Goal: Task Accomplishment & Management: Manage account settings

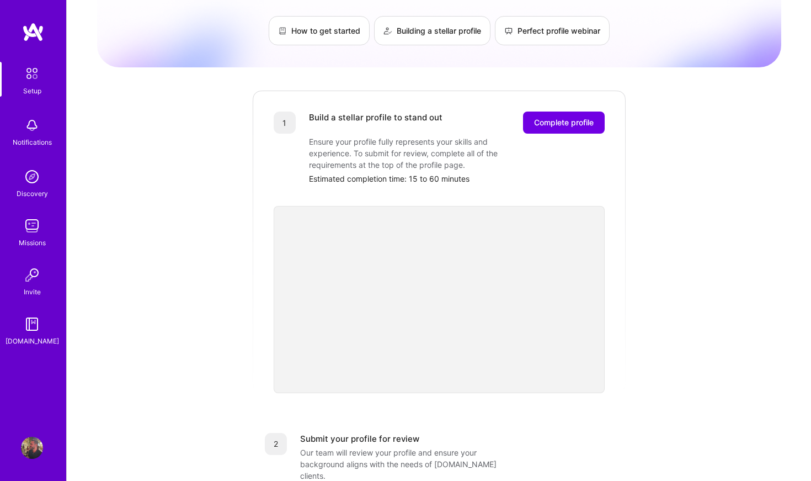
scroll to position [78, 0]
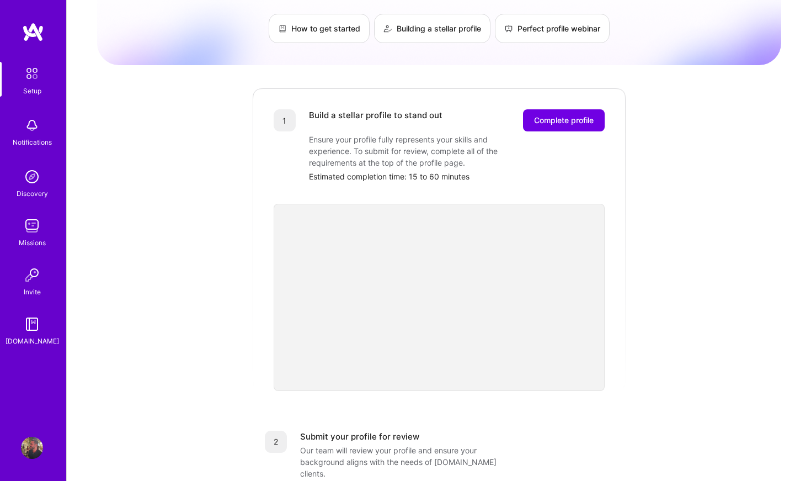
click at [42, 280] on img at bounding box center [32, 275] width 22 height 22
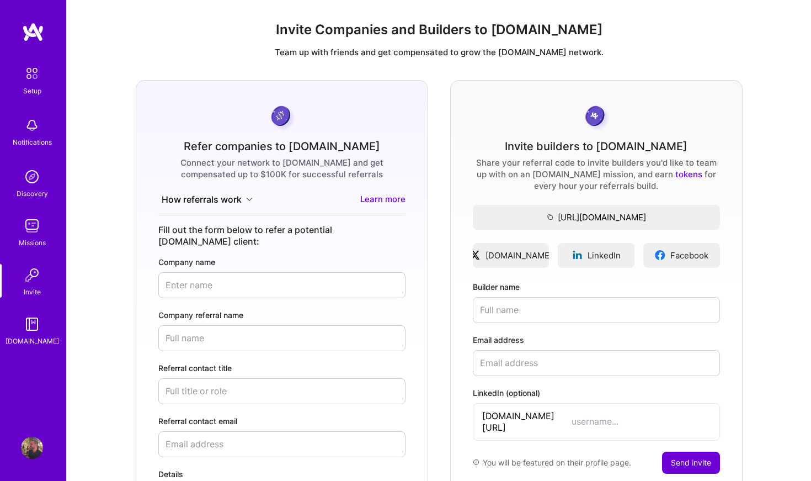
click at [35, 68] on img at bounding box center [31, 73] width 23 height 23
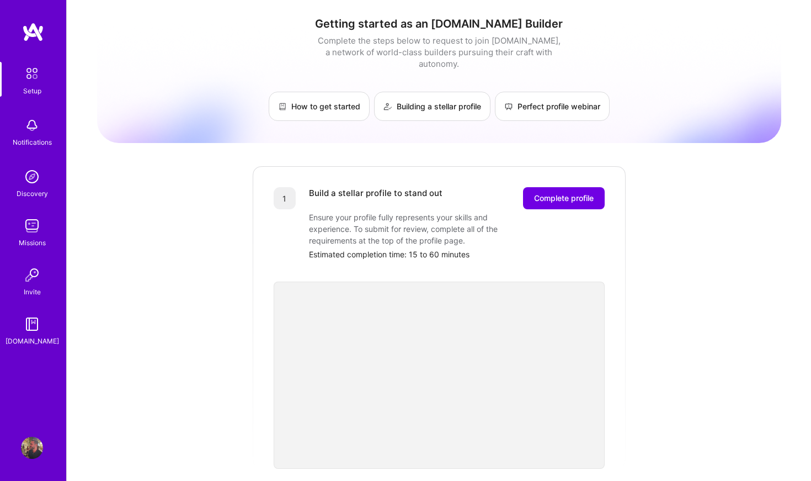
click at [35, 20] on div "Setup Notifications Discovery Missions Invite [DOMAIN_NAME] Profile" at bounding box center [33, 240] width 66 height 481
click at [37, 78] on img at bounding box center [31, 73] width 23 height 23
click at [34, 124] on img at bounding box center [32, 125] width 22 height 22
click at [31, 184] on img at bounding box center [32, 177] width 22 height 22
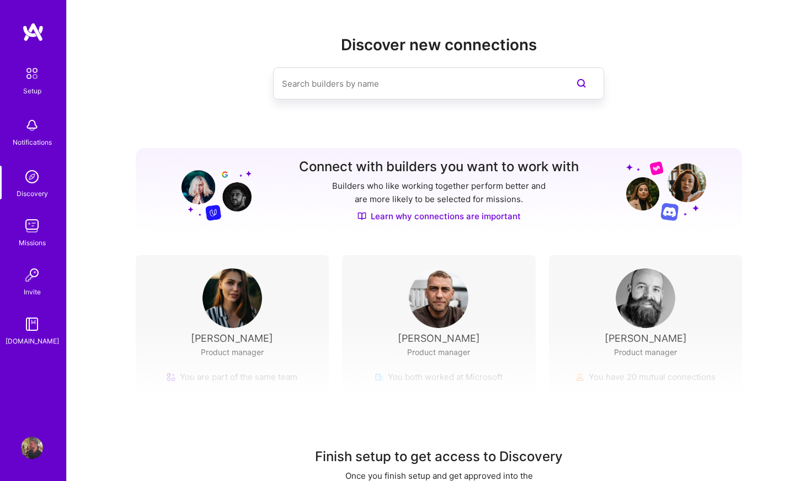
click at [362, 87] on input at bounding box center [416, 84] width 269 height 28
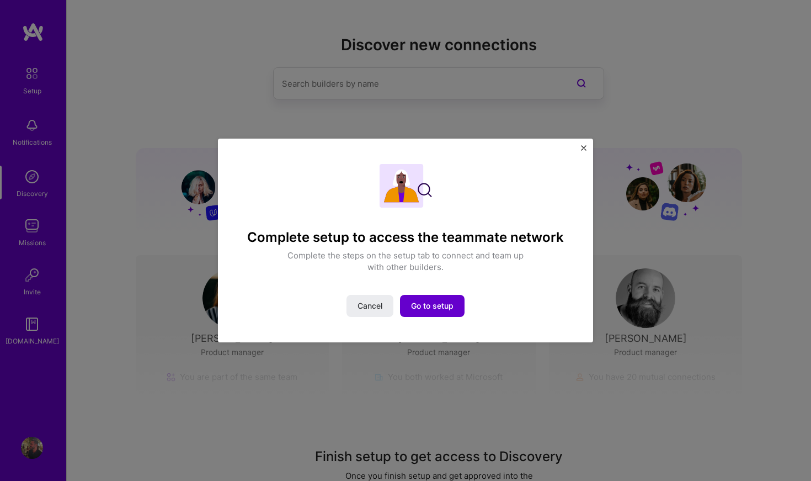
click at [425, 306] on span "Go to setup" at bounding box center [432, 305] width 42 height 11
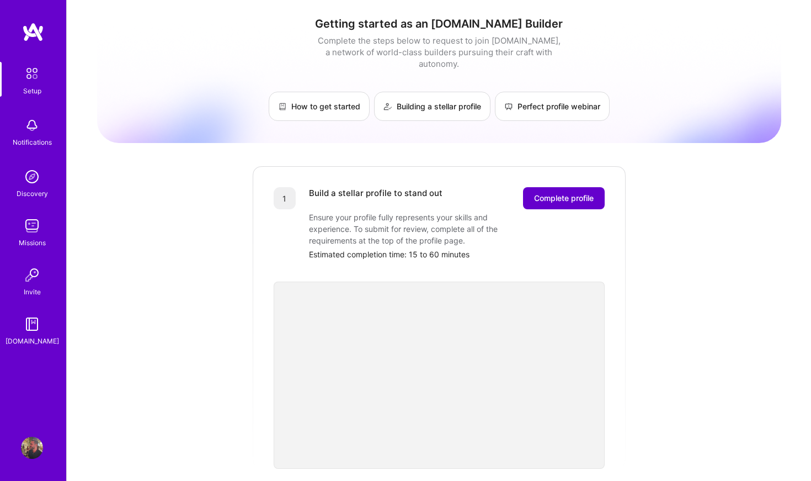
click at [576, 193] on span "Complete profile" at bounding box center [564, 198] width 60 height 11
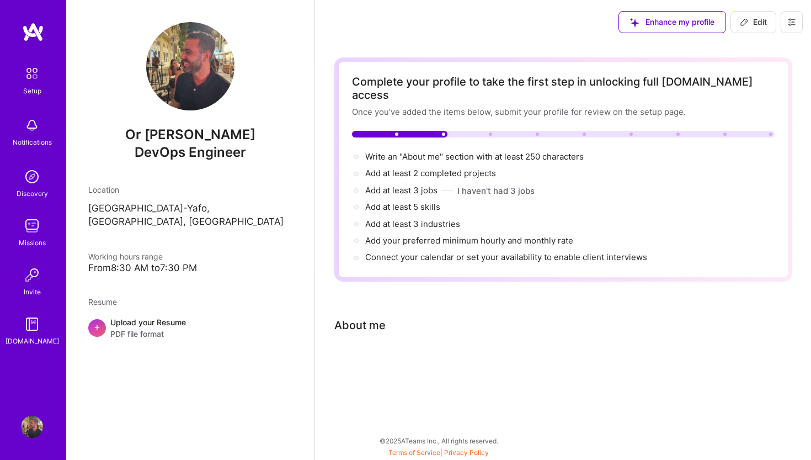
click at [134, 316] on div "Upload your Resume PDF file format" at bounding box center [148, 327] width 76 height 23
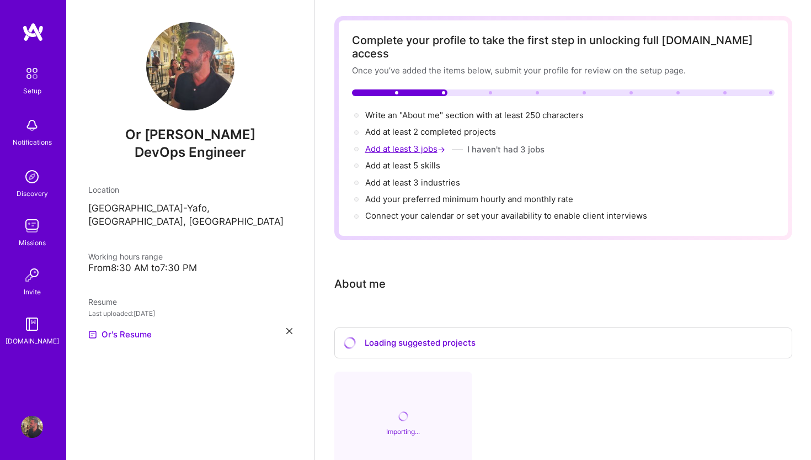
scroll to position [38, 0]
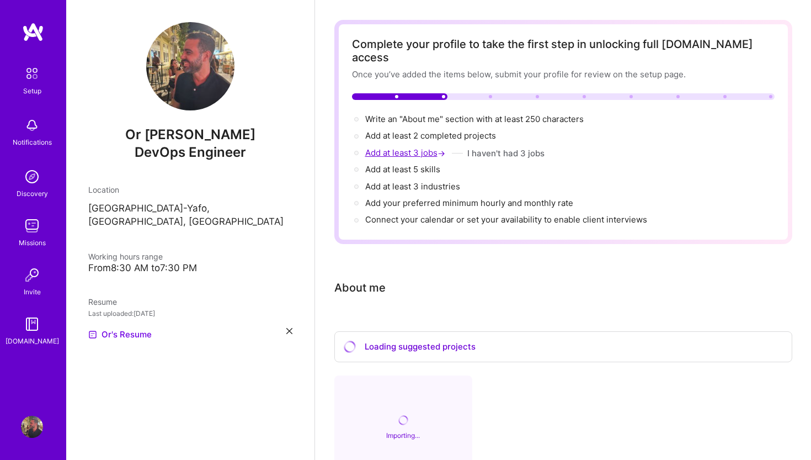
click at [398, 147] on span "Add at least 3 jobs →" at bounding box center [406, 152] width 82 height 10
select select "US"
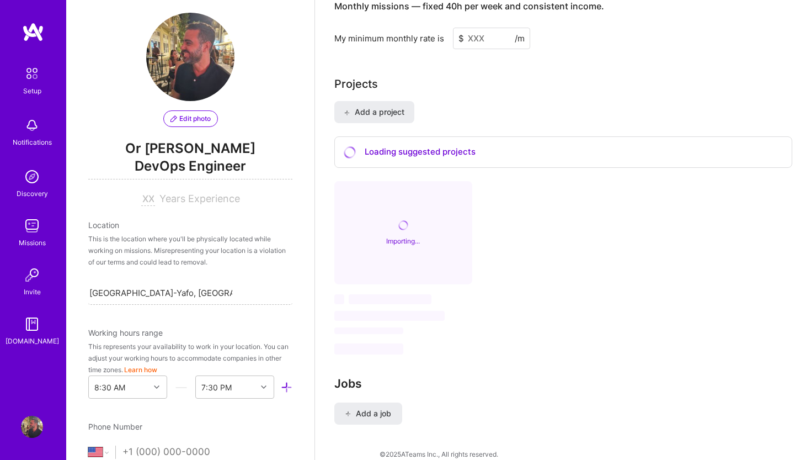
scroll to position [10, 0]
click at [148, 201] on input at bounding box center [148, 198] width 14 height 13
type input "16"
click at [177, 196] on span "Years Experience" at bounding box center [199, 198] width 81 height 12
click at [178, 230] on div "Location This is the location where you'll be physically located while working …" at bounding box center [190, 262] width 204 height 86
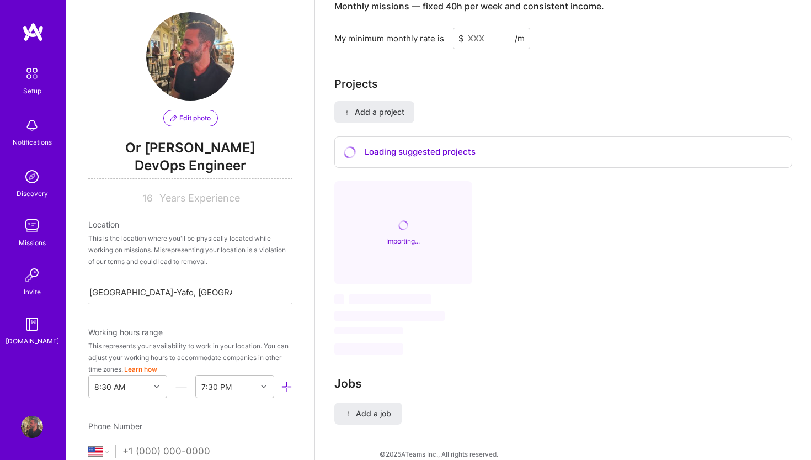
click at [155, 251] on div "This is the location where you'll be physically located while working on missio…" at bounding box center [190, 249] width 204 height 35
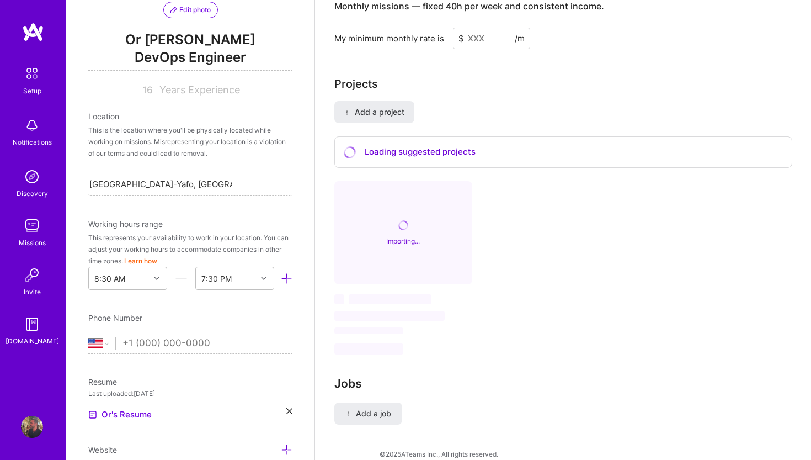
scroll to position [119, 0]
click at [95, 350] on div "[GEOGRAPHIC_DATA] [GEOGRAPHIC_DATA] [GEOGRAPHIC_DATA] [GEOGRAPHIC_DATA] [US_STA…" at bounding box center [190, 344] width 204 height 17
select select "IL"
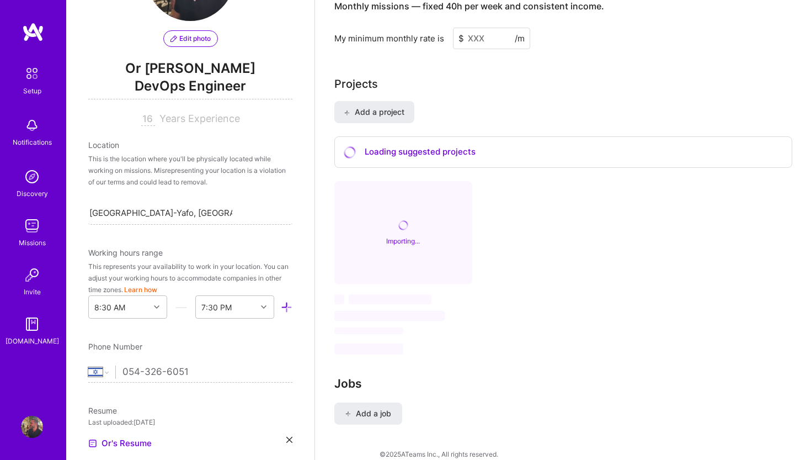
scroll to position [0, 0]
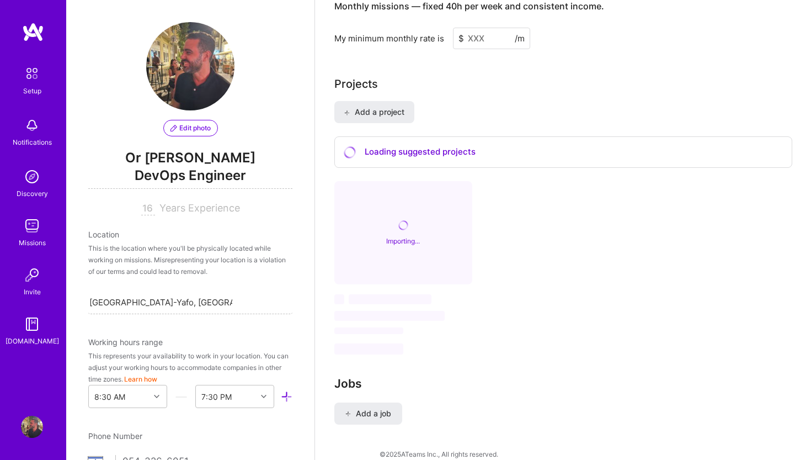
type input "054-326-6051"
click at [179, 175] on span "DevOps Engineer" at bounding box center [190, 177] width 204 height 23
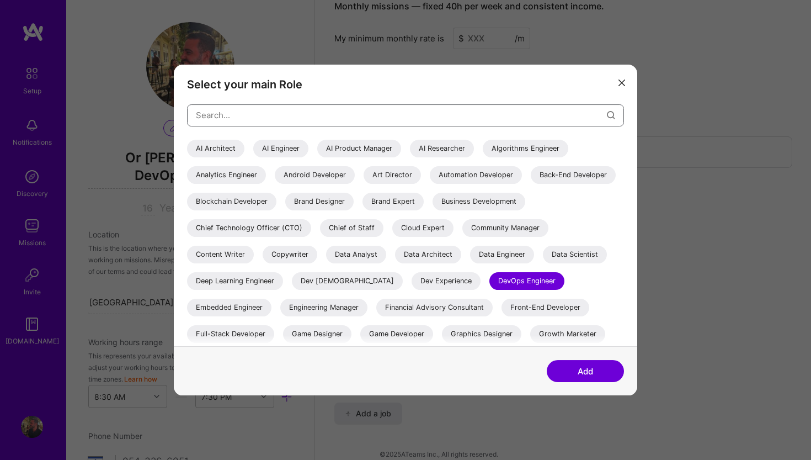
click at [318, 127] on input "modal" at bounding box center [401, 115] width 411 height 28
type input "site"
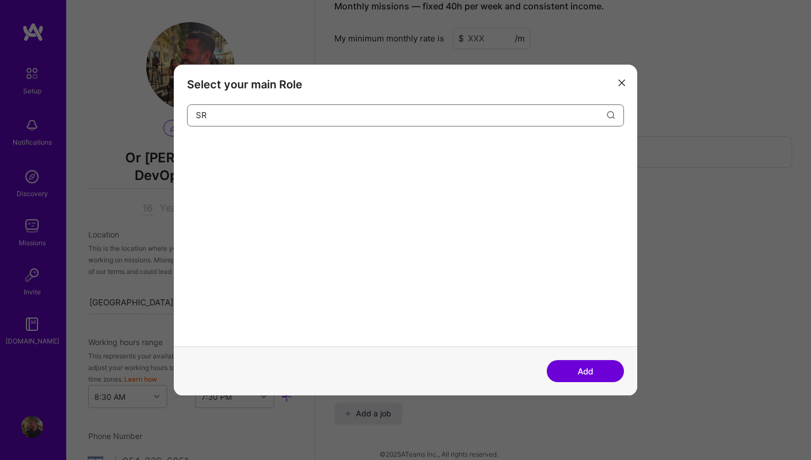
type input "SRE"
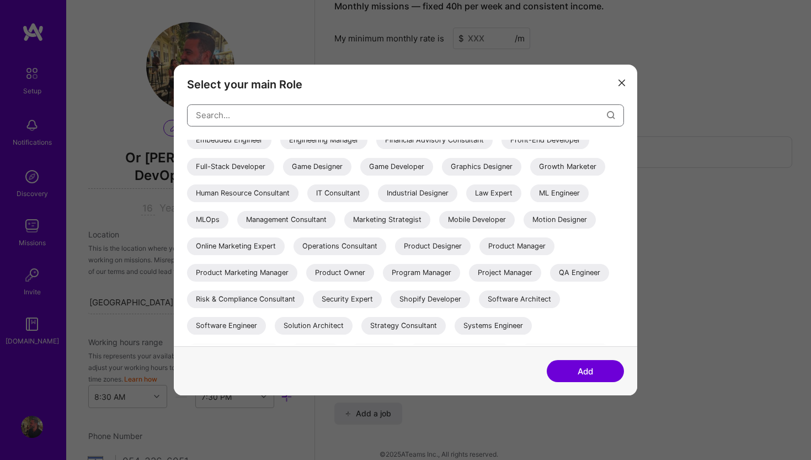
scroll to position [170, 0]
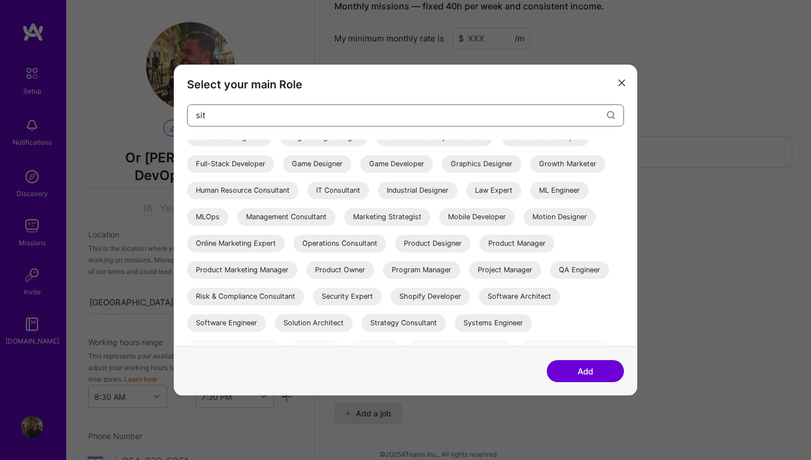
type input "site"
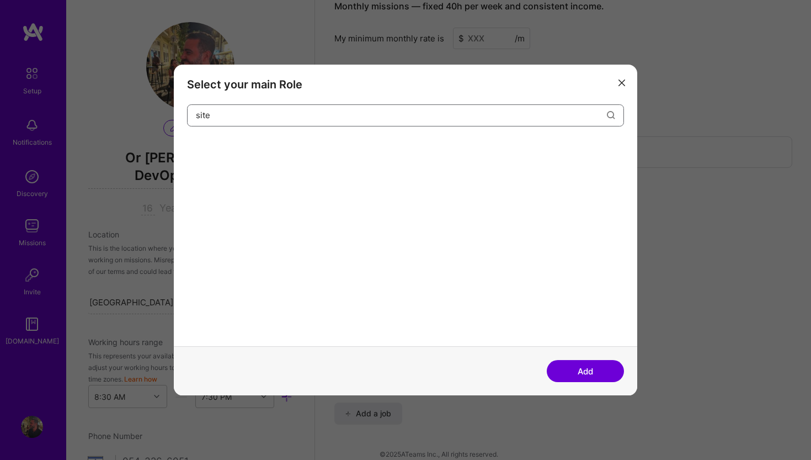
scroll to position [0, 0]
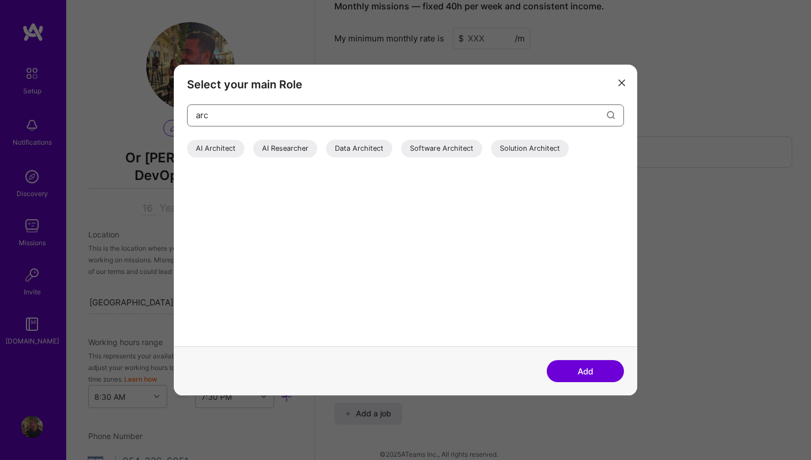
type input "arc"
click at [663, 94] on div "Select your main Role arc AI Architect AI Researcher Data Architect Software Ar…" at bounding box center [405, 230] width 811 height 460
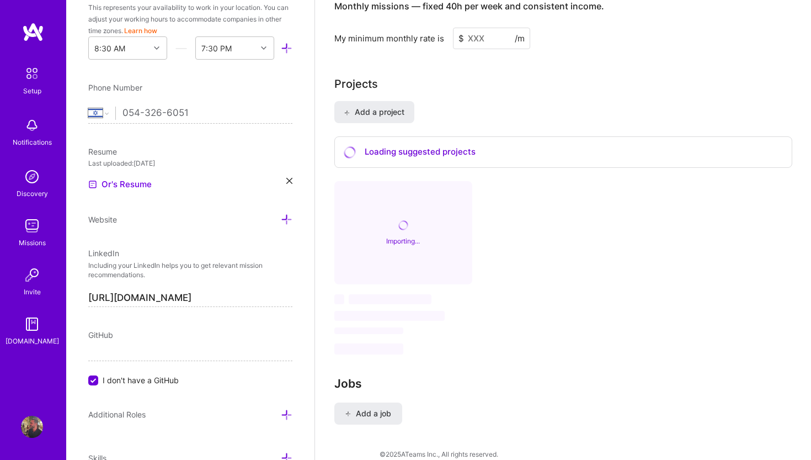
scroll to position [349, 0]
click at [92, 332] on span "GitHub" at bounding box center [100, 333] width 25 height 9
click at [105, 334] on span "GitHub" at bounding box center [100, 333] width 25 height 9
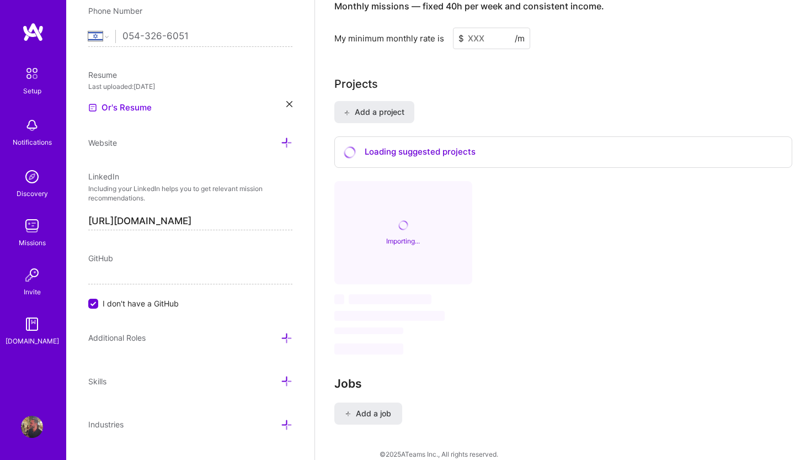
scroll to position [425, 0]
click at [104, 308] on div "Edit photo Or [PERSON_NAME] DevOps Engineer 16 Years Experience Location This i…" at bounding box center [190, 230] width 248 height 460
click at [108, 299] on span "I don't have a GitHub" at bounding box center [141, 303] width 76 height 12
click at [99, 299] on input "I don't have a GitHub" at bounding box center [94, 304] width 10 height 10
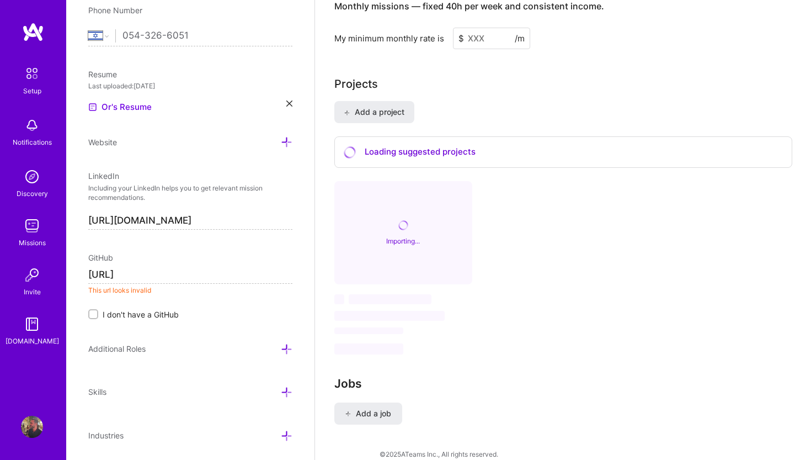
type input "[URL]"
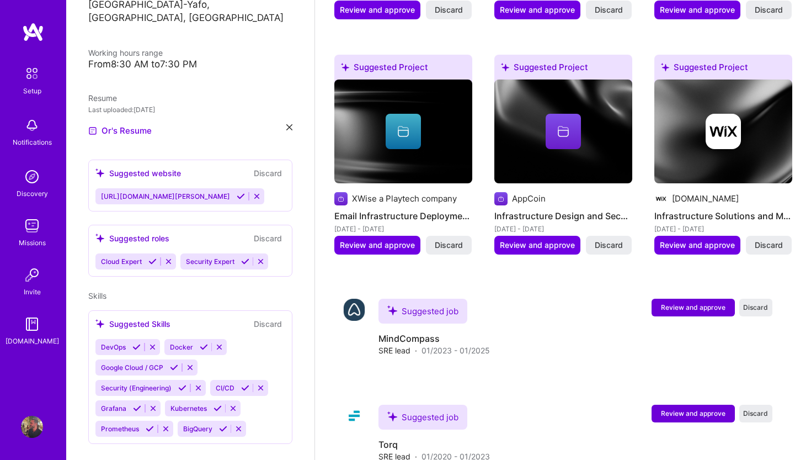
scroll to position [220, 0]
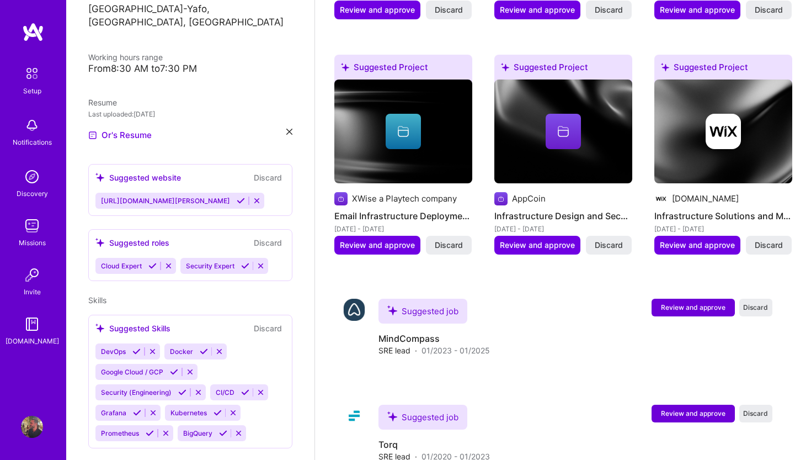
click at [264, 171] on button "Discard" at bounding box center [268, 177] width 35 height 13
click at [153, 262] on icon at bounding box center [152, 266] width 8 height 8
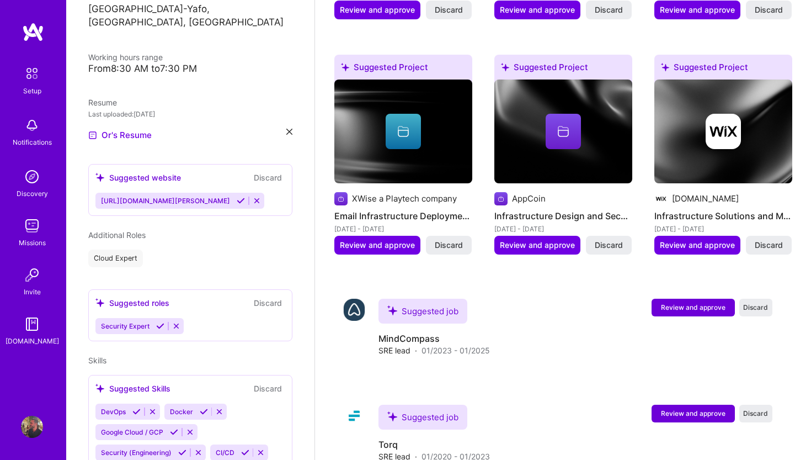
click at [162, 322] on icon at bounding box center [160, 326] width 8 height 8
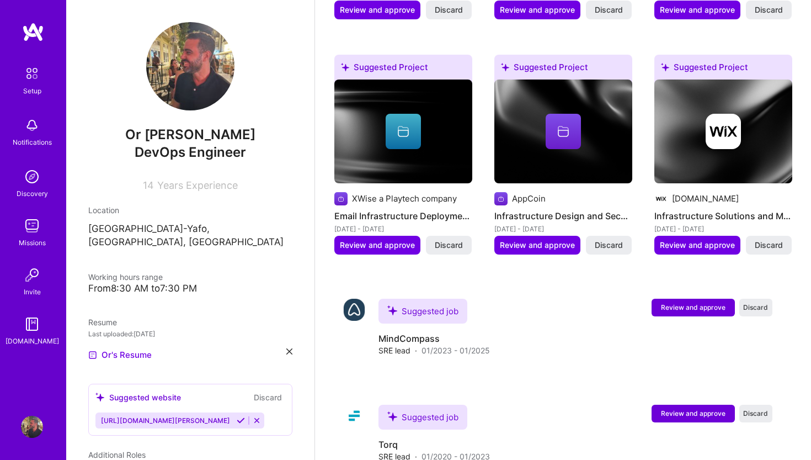
scroll to position [0, 0]
click at [152, 189] on span "14" at bounding box center [148, 185] width 11 height 12
click at [152, 188] on span "14" at bounding box center [148, 185] width 11 height 12
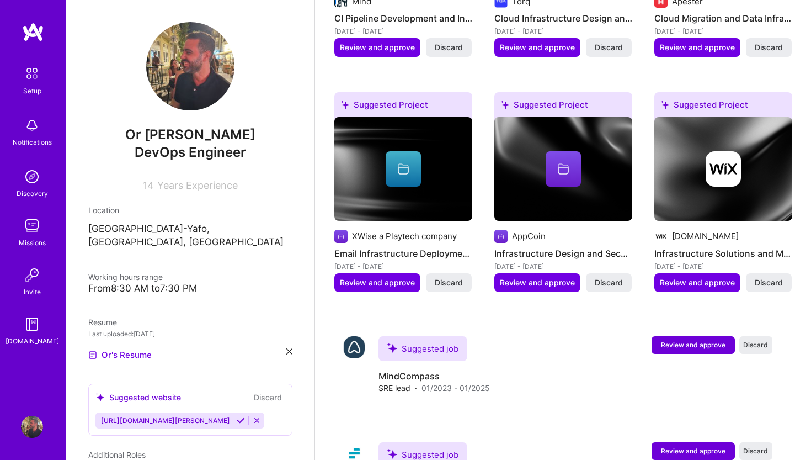
scroll to position [770, 0]
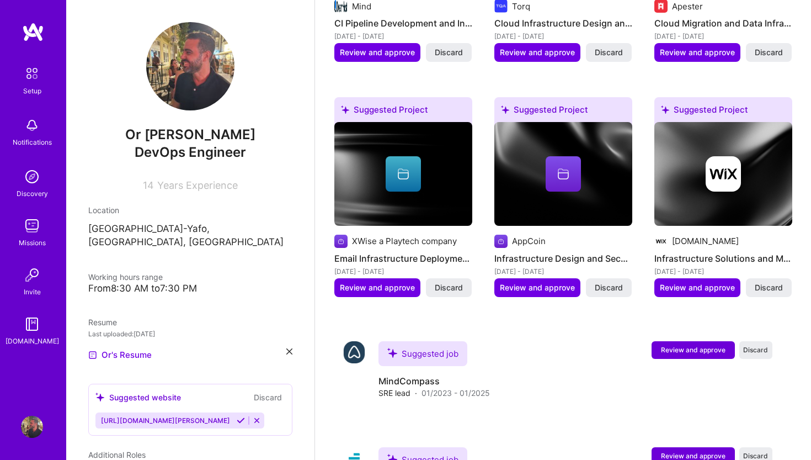
click at [149, 183] on span "14" at bounding box center [148, 185] width 11 height 12
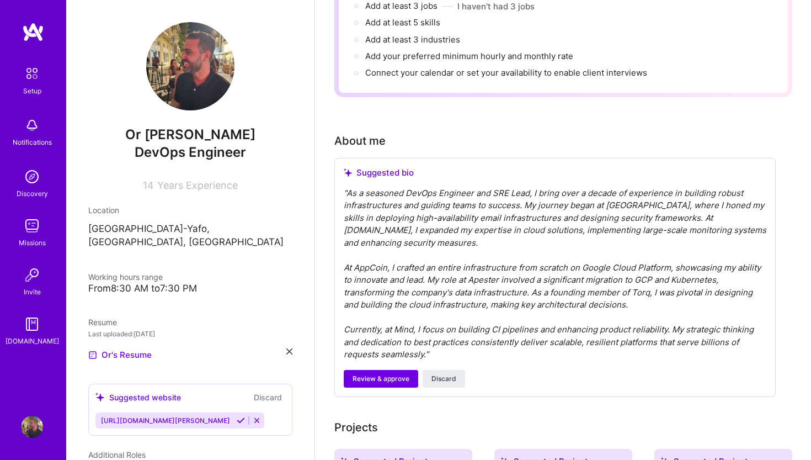
scroll to position [184, 0]
click at [379, 374] on span "Review & approve" at bounding box center [381, 379] width 57 height 10
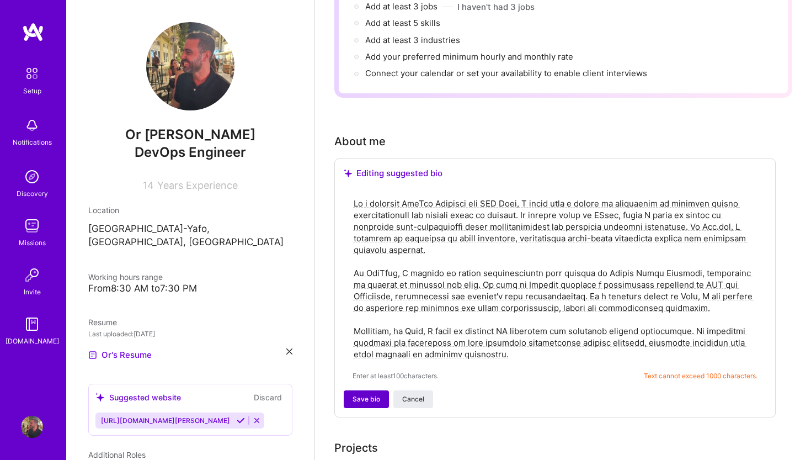
click at [366, 394] on span "Save bio" at bounding box center [367, 399] width 28 height 10
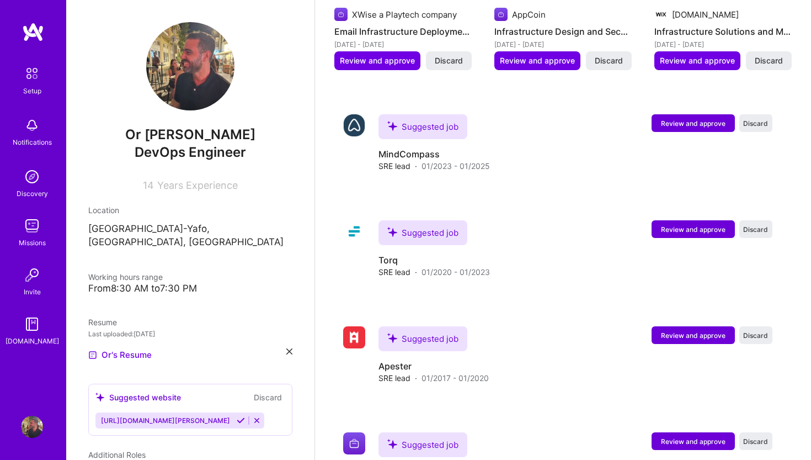
scroll to position [894, 0]
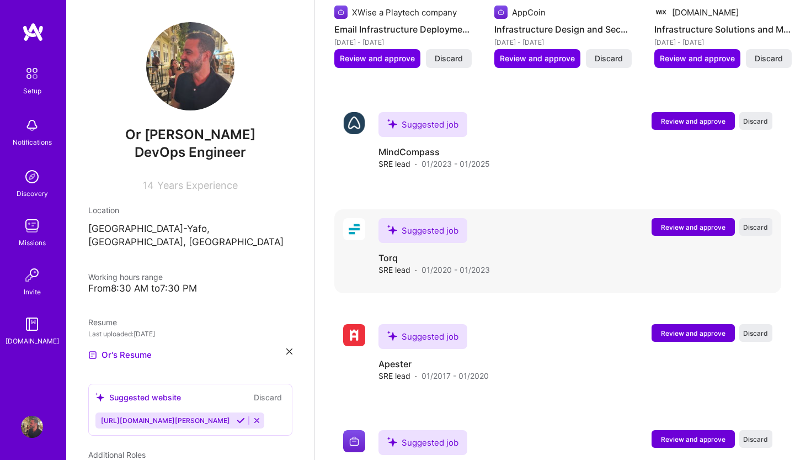
click at [714, 221] on button "Review and approve" at bounding box center [693, 227] width 83 height 18
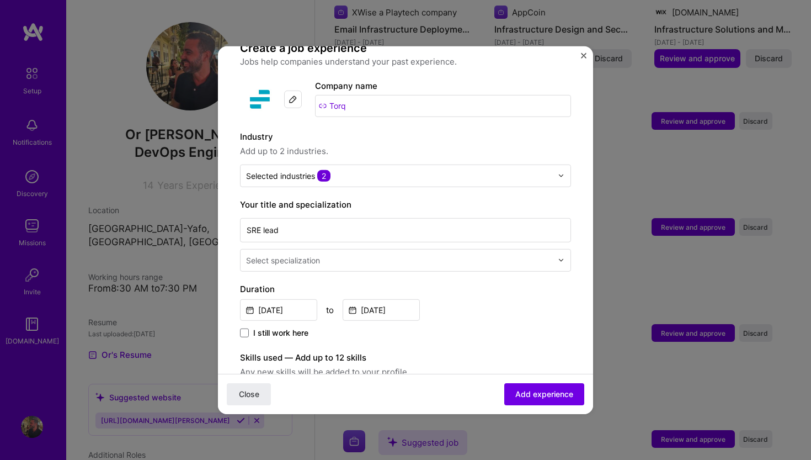
scroll to position [88, 0]
click at [370, 305] on input "[DATE]" at bounding box center [381, 310] width 77 height 22
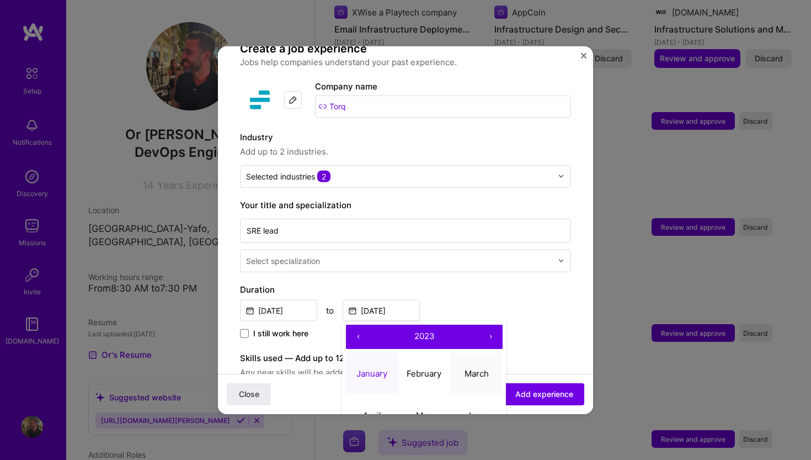
click at [481, 369] on button "March" at bounding box center [476, 374] width 52 height 42
type input "[DATE]"
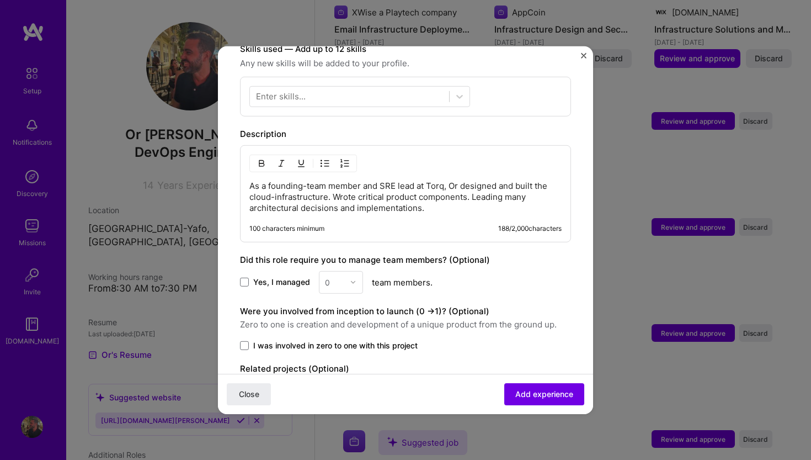
scroll to position [399, 0]
click at [281, 275] on span "Yes, I managed" at bounding box center [281, 280] width 57 height 11
click at [0, 0] on input "Yes, I managed" at bounding box center [0, 0] width 0 height 0
click at [340, 274] on input "text" at bounding box center [334, 280] width 19 height 12
click at [336, 305] on div "1" at bounding box center [341, 309] width 38 height 20
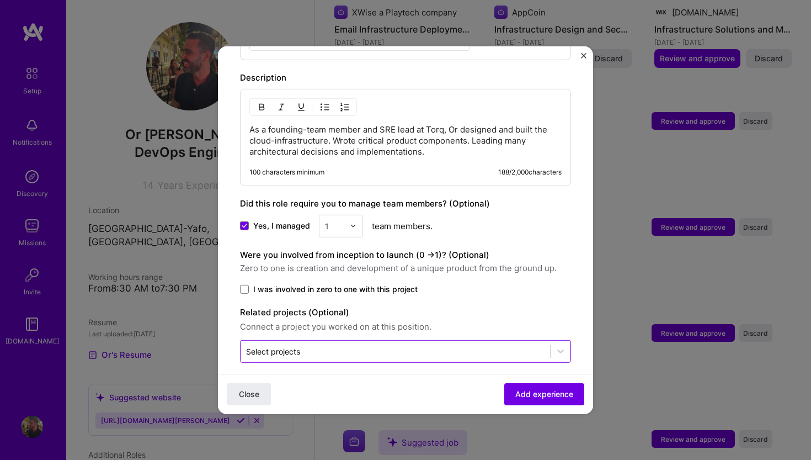
scroll to position [453, 0]
click at [375, 284] on span "I was involved in zero to one with this project" at bounding box center [335, 289] width 164 height 11
click at [0, 0] on input "I was involved in zero to one with this project" at bounding box center [0, 0] width 0 height 0
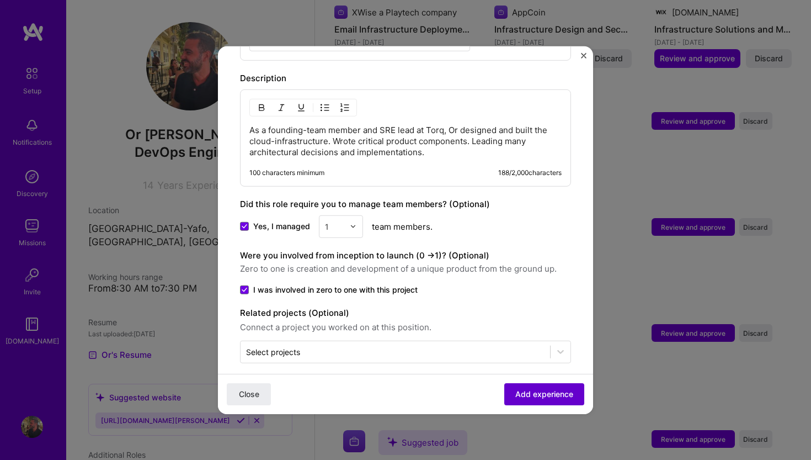
click at [557, 390] on span "Add experience" at bounding box center [544, 393] width 58 height 11
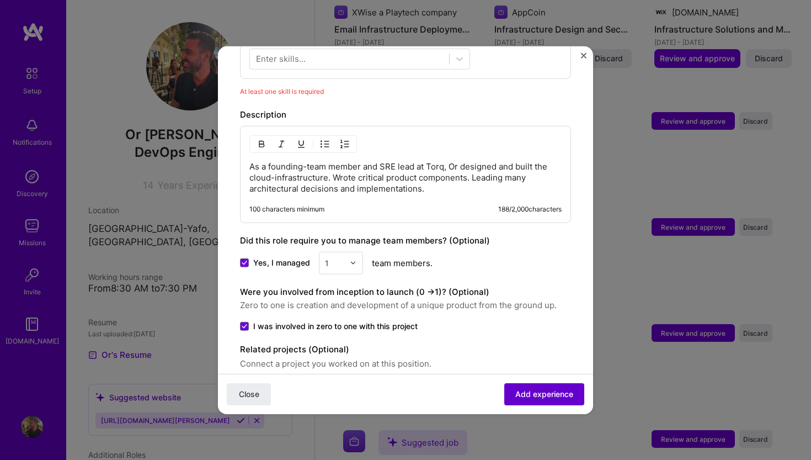
scroll to position [229, 0]
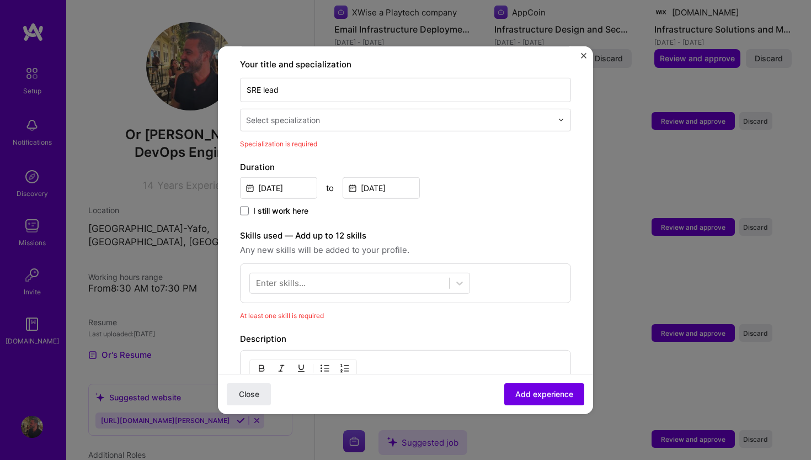
click at [326, 116] on div "Select specialization" at bounding box center [399, 120] width 317 height 22
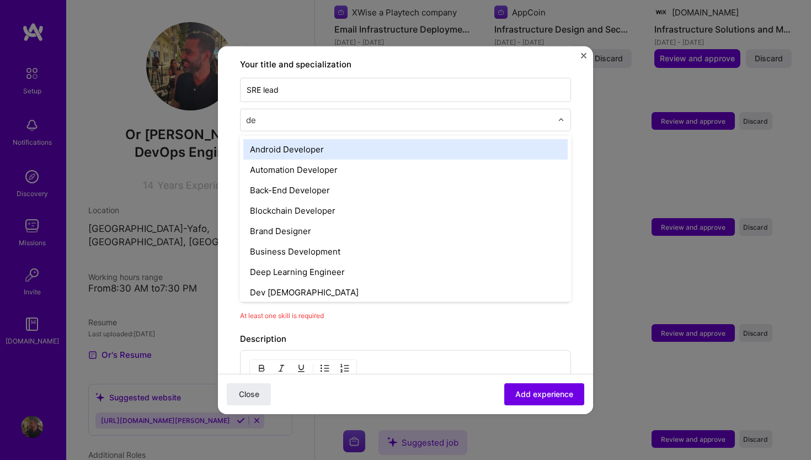
type input "dev"
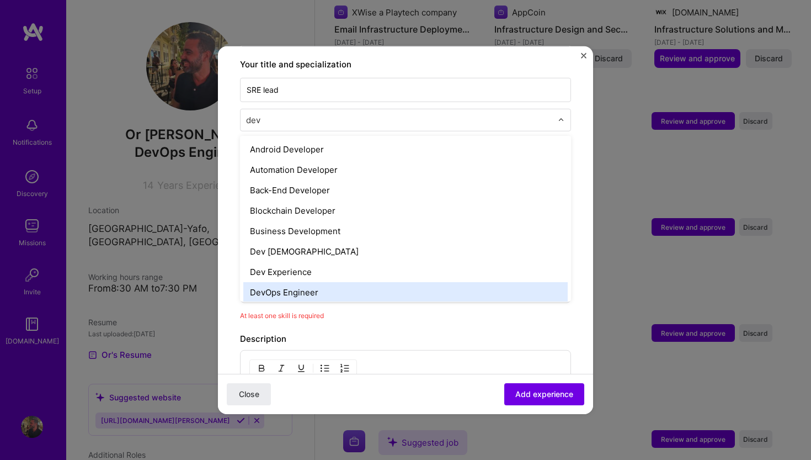
click at [296, 281] on div "DevOps Engineer" at bounding box center [405, 291] width 324 height 20
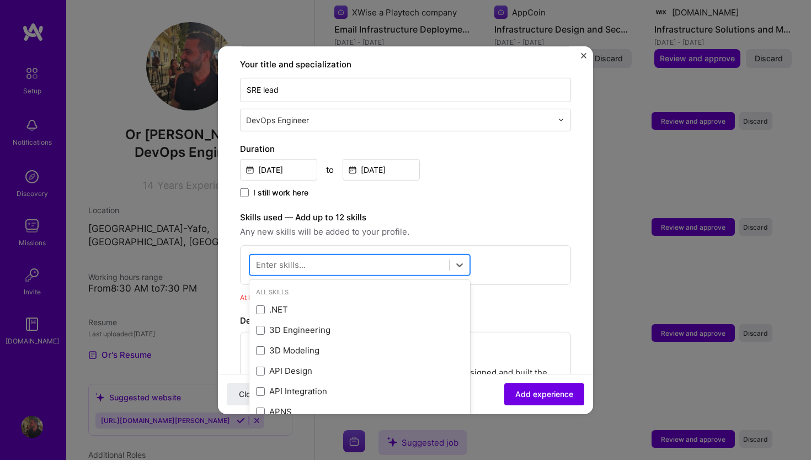
click at [307, 259] on div at bounding box center [349, 264] width 199 height 18
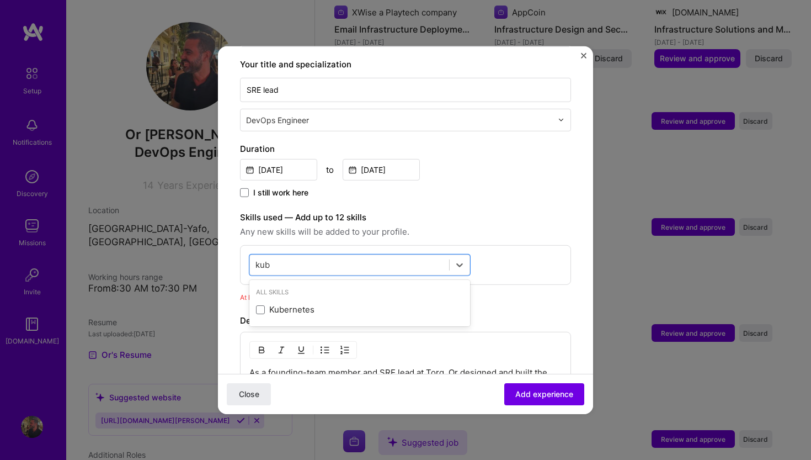
click at [324, 286] on div "All Skills" at bounding box center [359, 292] width 221 height 12
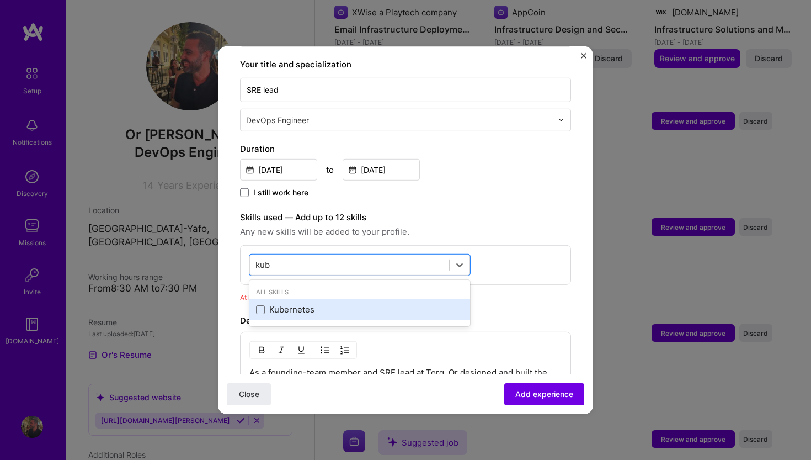
click at [318, 304] on div "Kubernetes" at bounding box center [359, 310] width 207 height 12
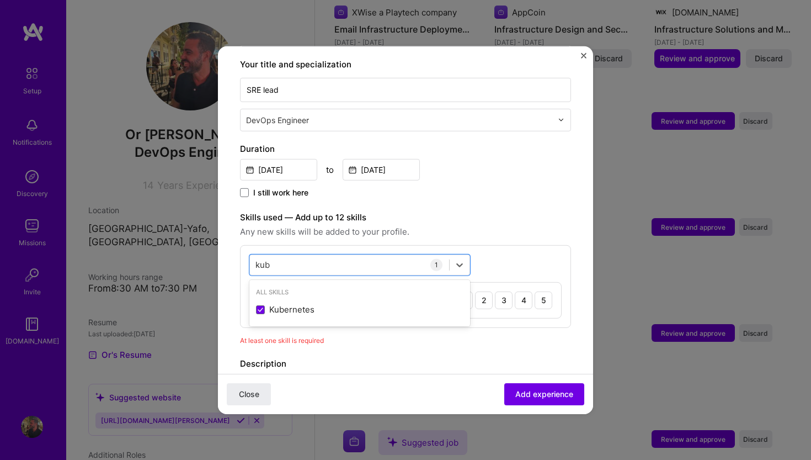
type input "kub"
click at [518, 212] on label "Skills used — Add up to 12 skills" at bounding box center [405, 216] width 331 height 13
click at [348, 255] on div "kub kub" at bounding box center [349, 264] width 199 height 18
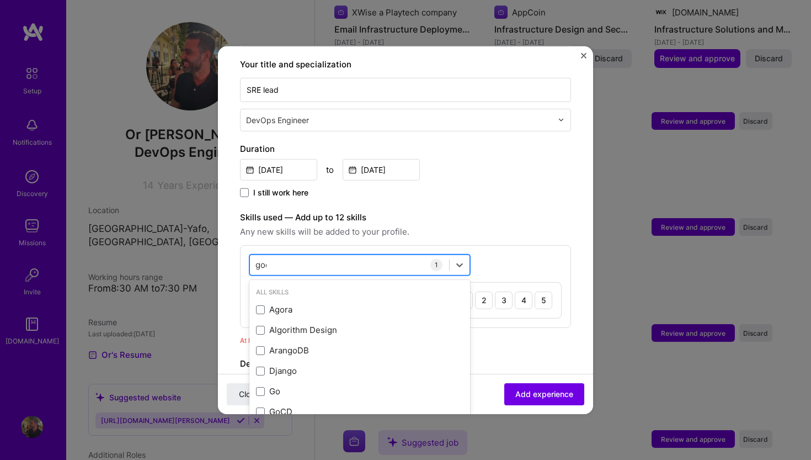
type input "googl"
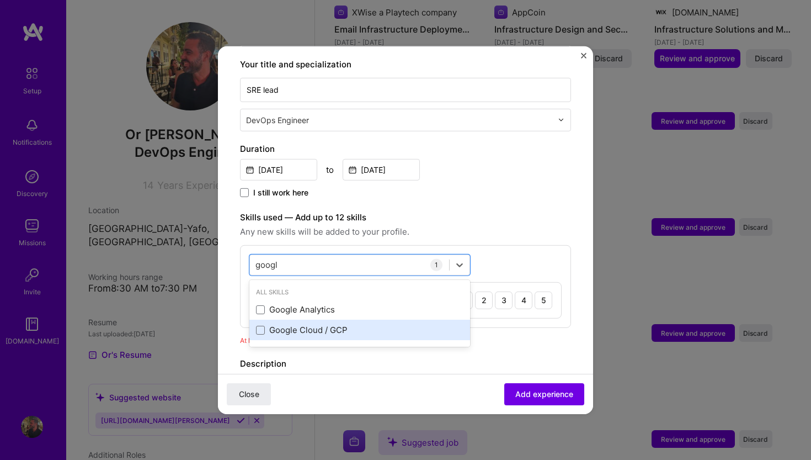
click at [321, 324] on div "Google Cloud / GCP" at bounding box center [359, 330] width 207 height 12
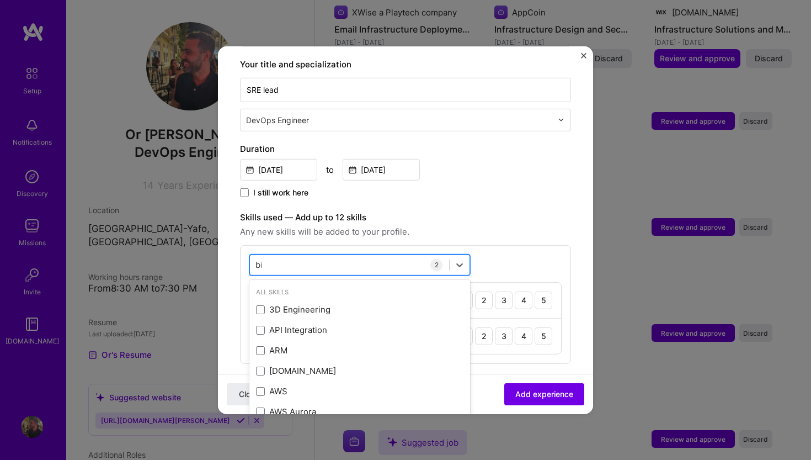
type input "big"
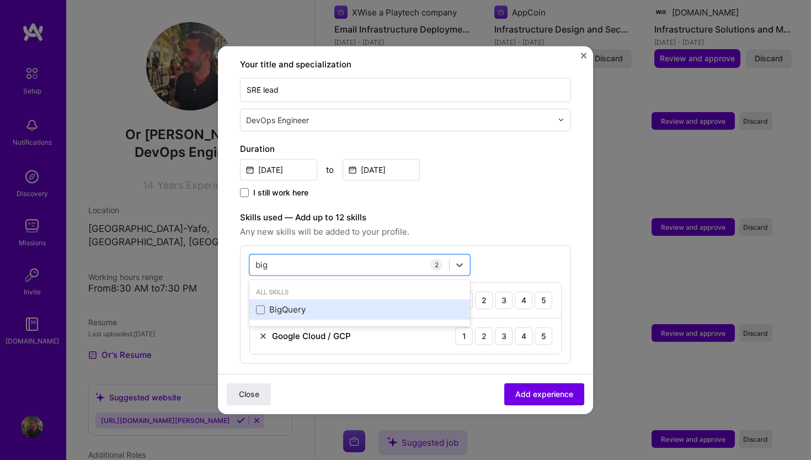
click at [343, 304] on div "BigQuery" at bounding box center [359, 310] width 207 height 12
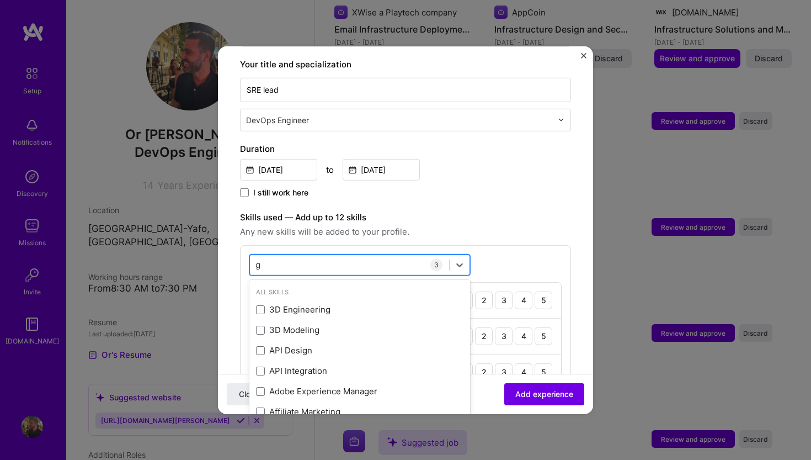
type input "go"
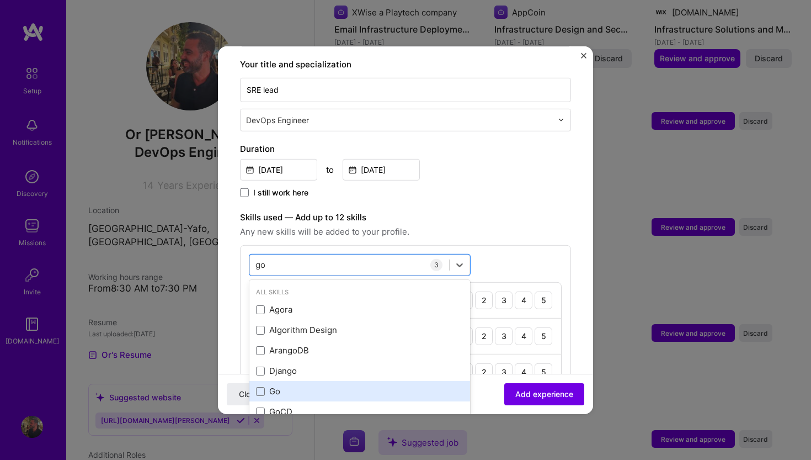
click at [296, 385] on div "Go" at bounding box center [359, 391] width 207 height 12
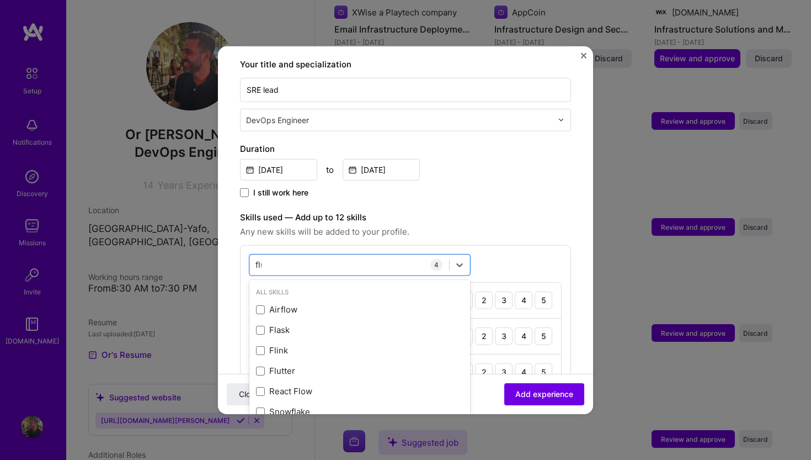
type input "flux"
type input "cd"
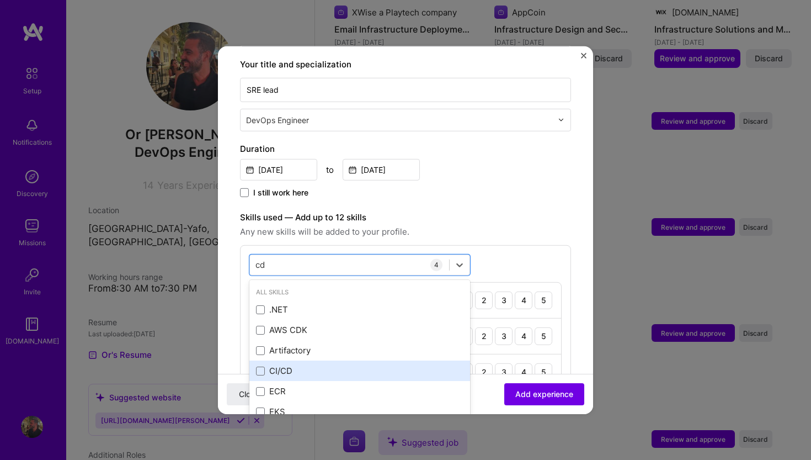
click at [331, 365] on div "CI/CD" at bounding box center [359, 371] width 207 height 12
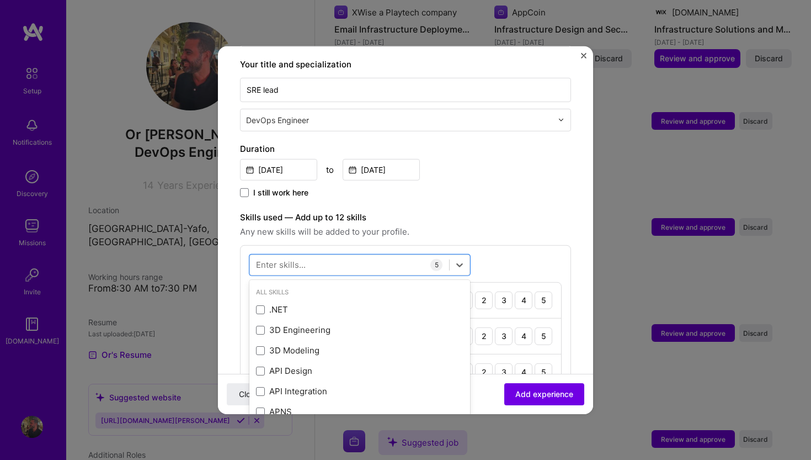
click at [537, 244] on div "option CI/CD, selected. option .NET focused, 0 of 2. 378 results available. Use…" at bounding box center [405, 357] width 331 height 226
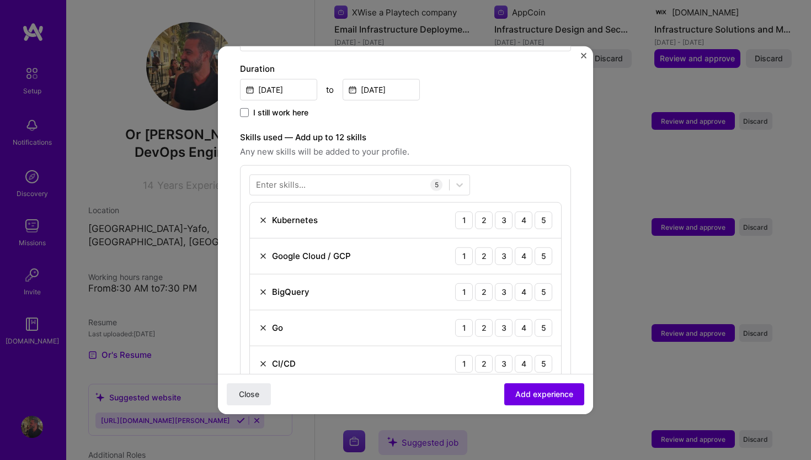
scroll to position [312, 0]
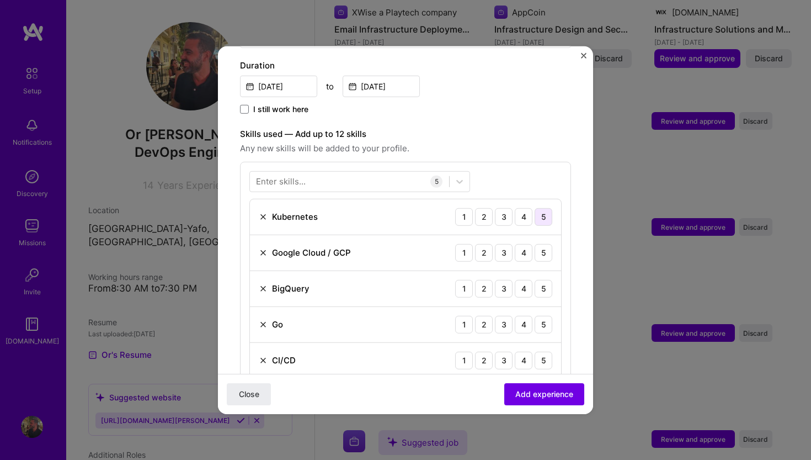
click at [540, 207] on div "5" at bounding box center [544, 216] width 18 height 18
click at [545, 243] on div "5" at bounding box center [544, 252] width 18 height 18
click at [545, 279] on div "5" at bounding box center [544, 288] width 18 height 18
click at [546, 315] on div "5" at bounding box center [544, 324] width 18 height 18
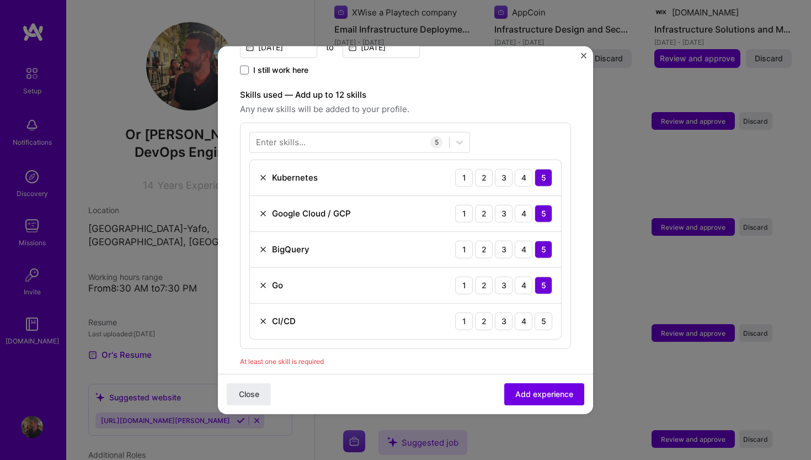
scroll to position [354, 0]
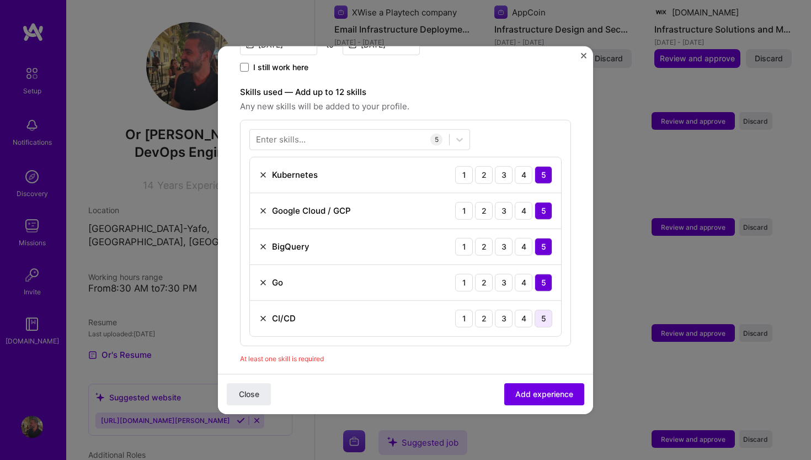
click at [546, 309] on div "5" at bounding box center [544, 318] width 18 height 18
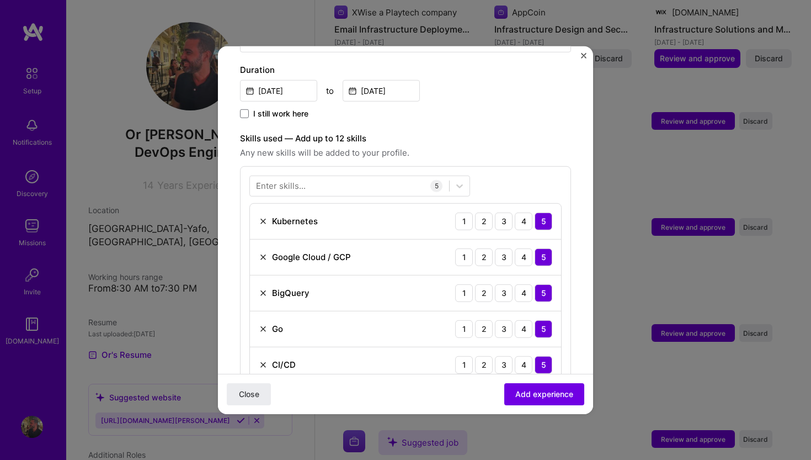
scroll to position [309, 0]
click at [534, 392] on span "Add experience" at bounding box center [544, 393] width 58 height 11
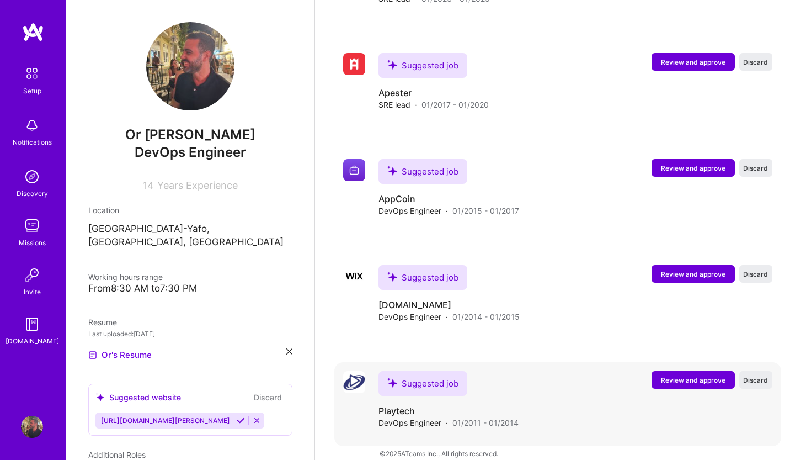
scroll to position [1262, 0]
click at [703, 376] on span "Review and approve" at bounding box center [693, 380] width 65 height 9
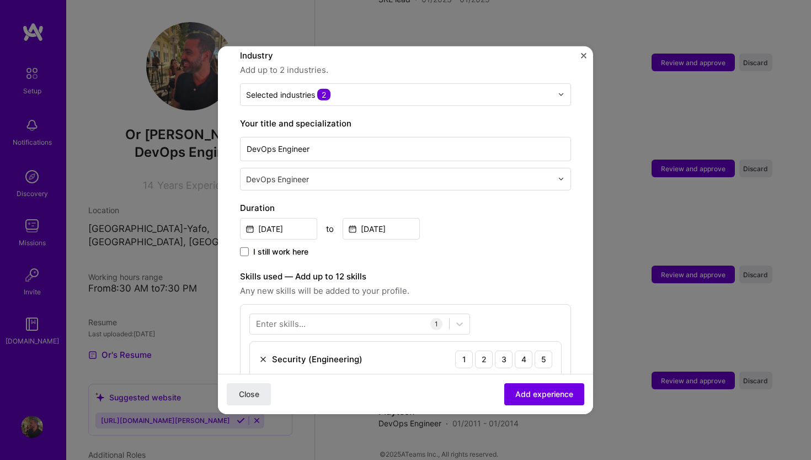
scroll to position [178, 0]
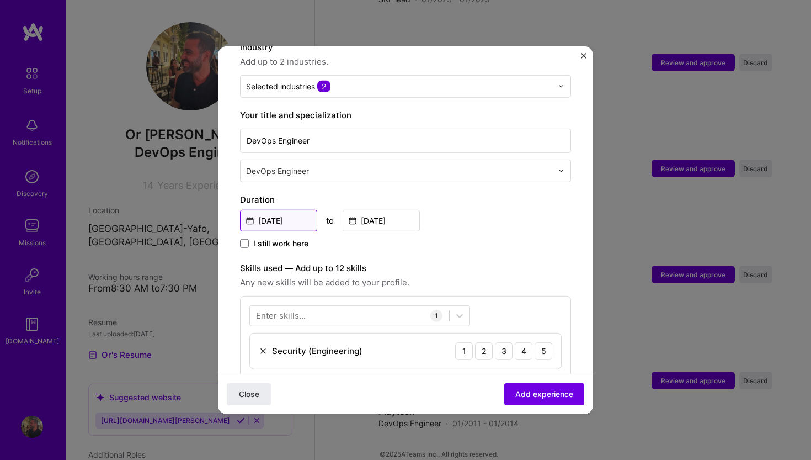
click at [262, 213] on input "[DATE]" at bounding box center [278, 220] width 77 height 22
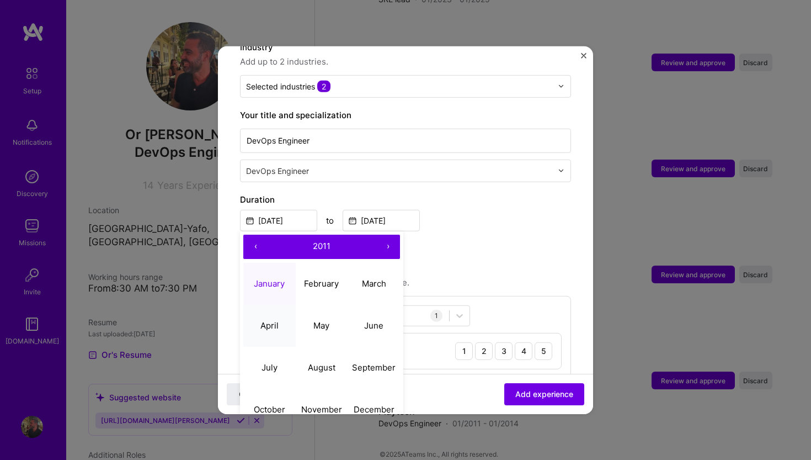
click at [277, 307] on button "April" at bounding box center [269, 326] width 52 height 42
type input "[DATE]"
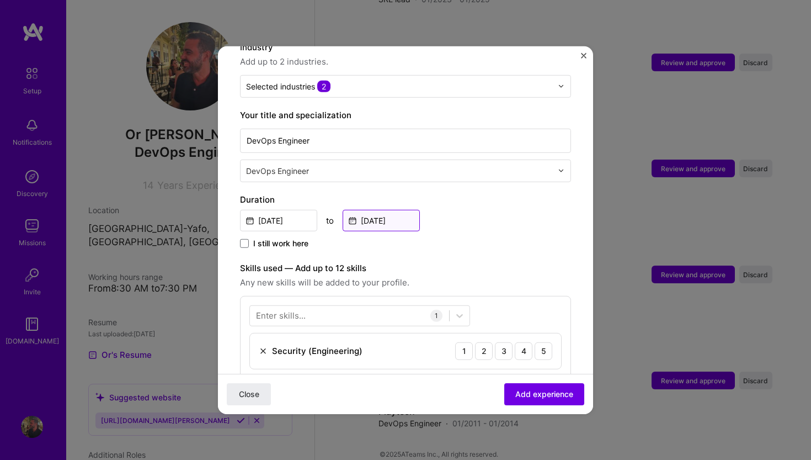
click at [368, 212] on input "[DATE]" at bounding box center [381, 220] width 77 height 22
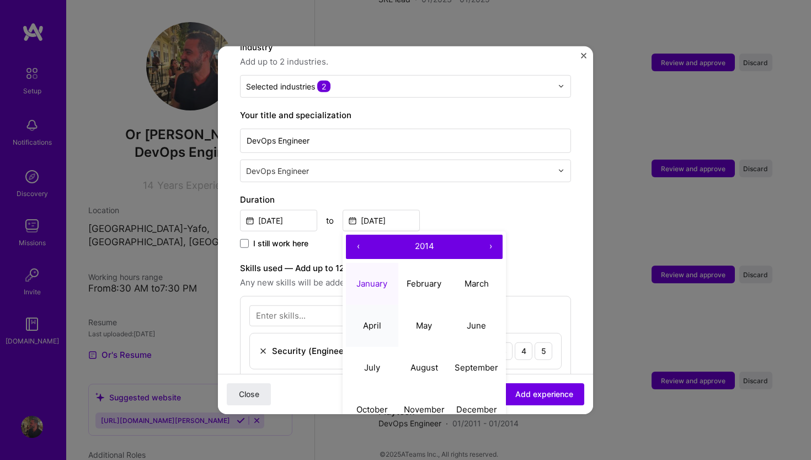
click at [391, 318] on button "April" at bounding box center [372, 326] width 52 height 42
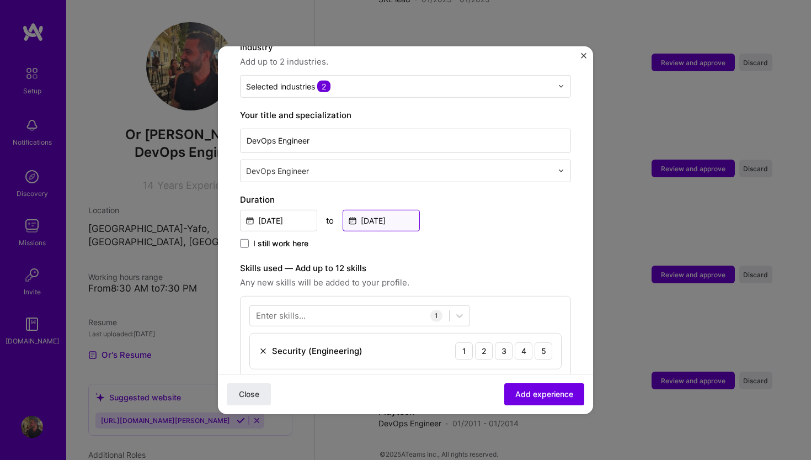
click at [364, 214] on input "[DATE]" at bounding box center [381, 220] width 77 height 22
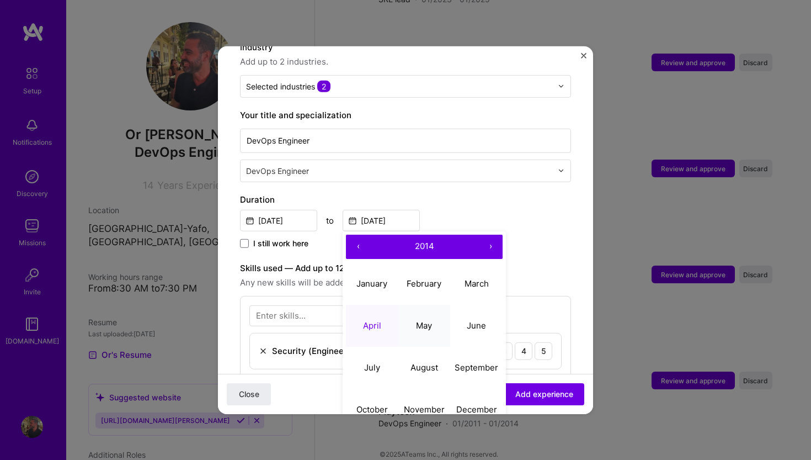
click at [432, 322] on button "May" at bounding box center [424, 326] width 52 height 42
type input "[DATE]"
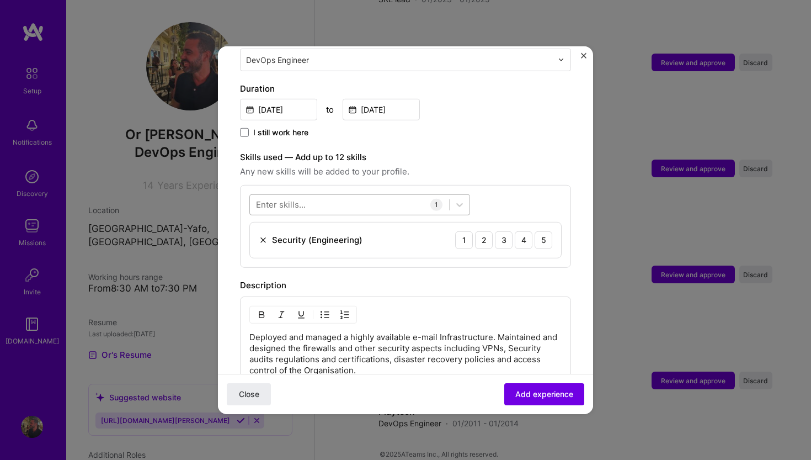
scroll to position [290, 0]
click at [546, 232] on div "5" at bounding box center [544, 239] width 18 height 18
click at [315, 194] on div at bounding box center [349, 203] width 199 height 18
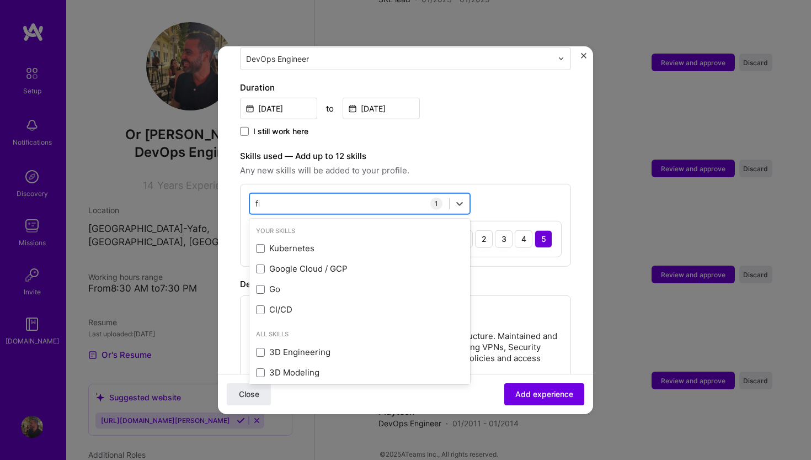
type input "fire"
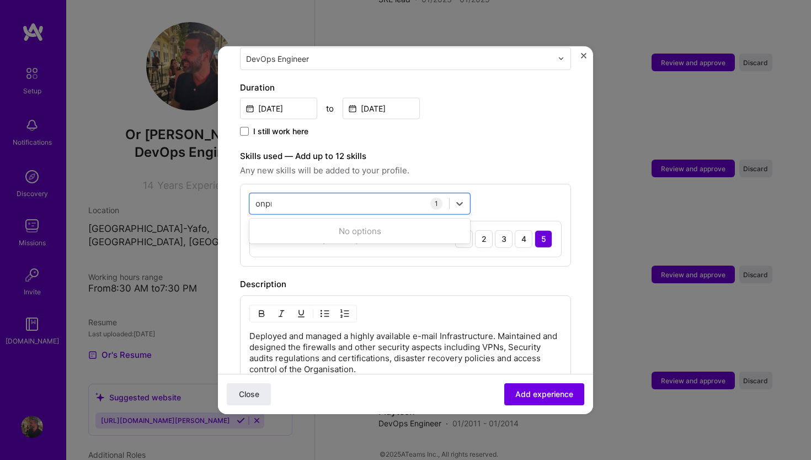
type input "onprem"
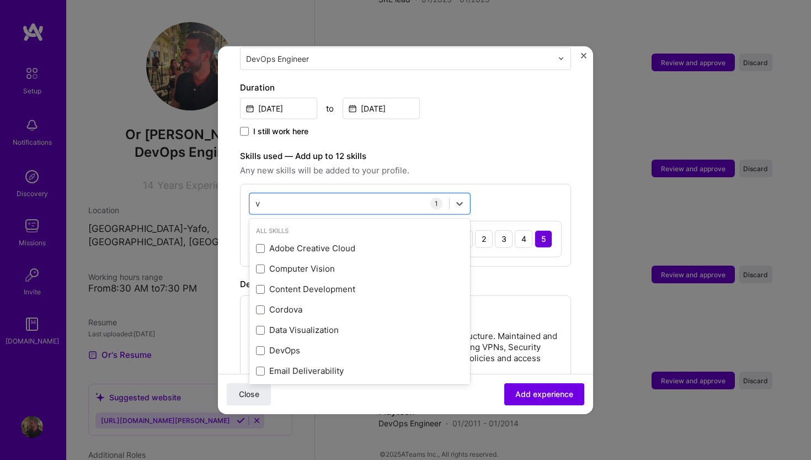
type input "vm"
type input "esx"
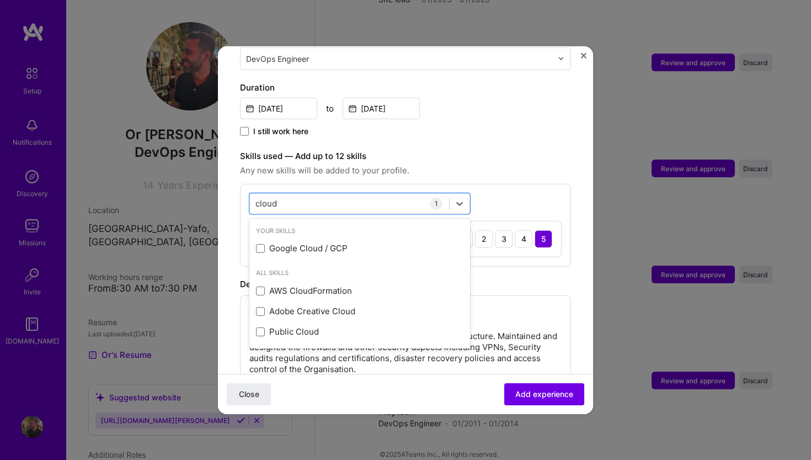
type input "cloud"
click at [550, 254] on div "option AWS CloudFormation focused, 0 of 2. 4 results available for search term …" at bounding box center [405, 224] width 331 height 83
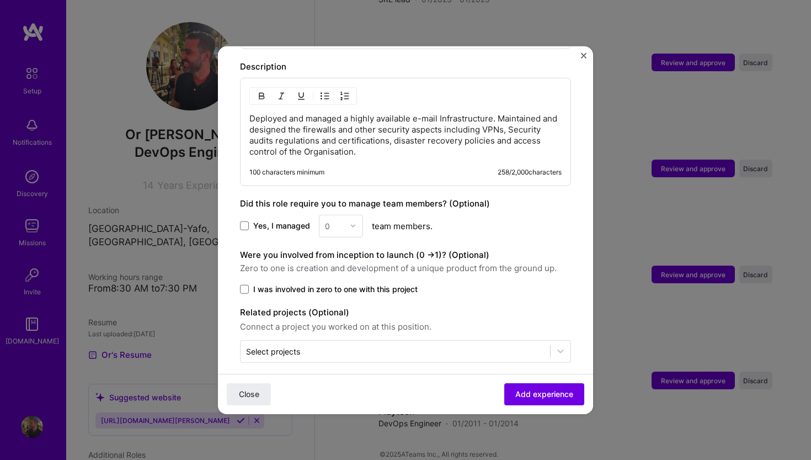
scroll to position [507, 0]
click at [354, 284] on span "I was involved in zero to one with this project" at bounding box center [335, 289] width 164 height 11
click at [0, 0] on input "I was involved in zero to one with this project" at bounding box center [0, 0] width 0 height 0
click at [373, 284] on span "I was involved in zero to one with this project" at bounding box center [335, 289] width 164 height 11
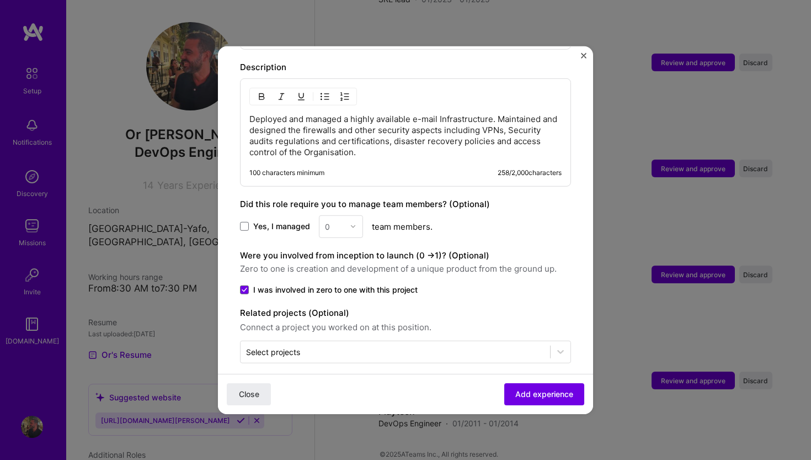
click at [0, 0] on input "I was involved in zero to one with this project" at bounding box center [0, 0] width 0 height 0
click at [555, 395] on span "Add experience" at bounding box center [544, 393] width 58 height 11
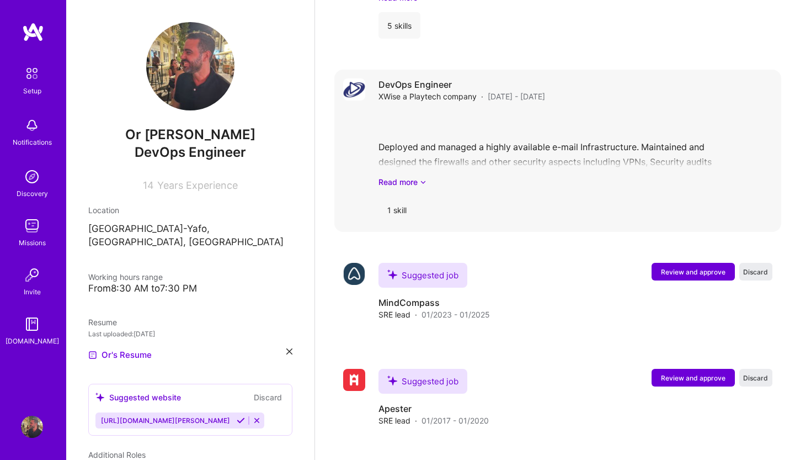
scroll to position [1132, 0]
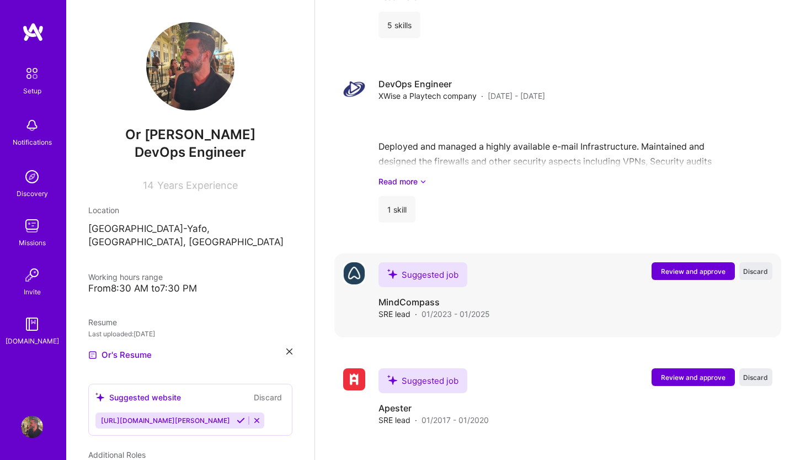
click at [677, 267] on span "Review and approve" at bounding box center [693, 271] width 65 height 9
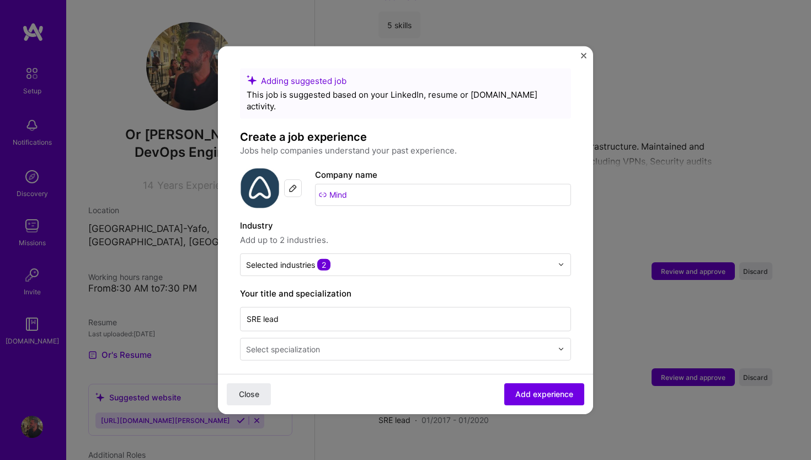
click at [375, 185] on input "Mind" at bounding box center [443, 194] width 256 height 22
type input "[DOMAIN_NAME]"
click at [578, 54] on div "Adding suggested job This job is suggested based on your LinkedIn, resume or [D…" at bounding box center [405, 230] width 375 height 368
click at [581, 54] on div "Adding suggested job This job is suggested based on your LinkedIn, resume or [D…" at bounding box center [405, 230] width 375 height 368
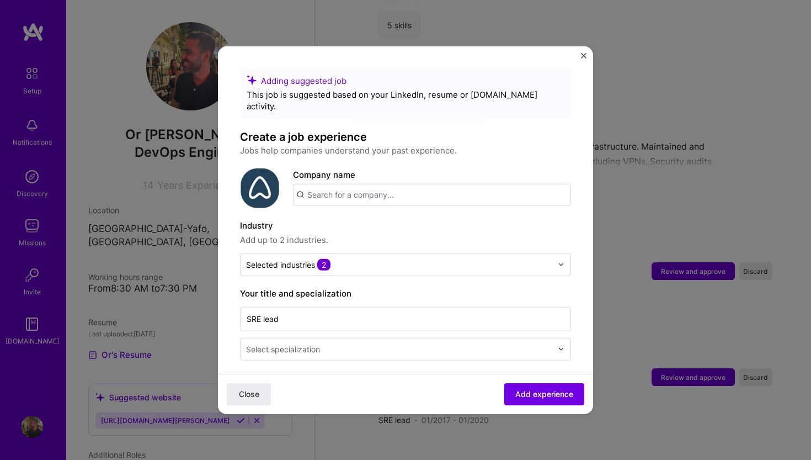
click at [581, 54] on div "Adding suggested job This job is suggested based on your LinkedIn, resume or [D…" at bounding box center [405, 230] width 375 height 368
click at [583, 54] on img "Close" at bounding box center [584, 55] width 6 height 6
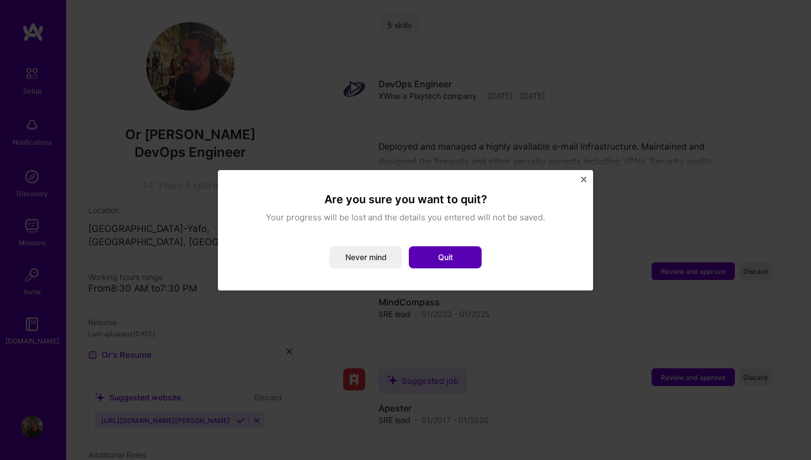
click at [445, 264] on button "Quit" at bounding box center [445, 257] width 73 height 22
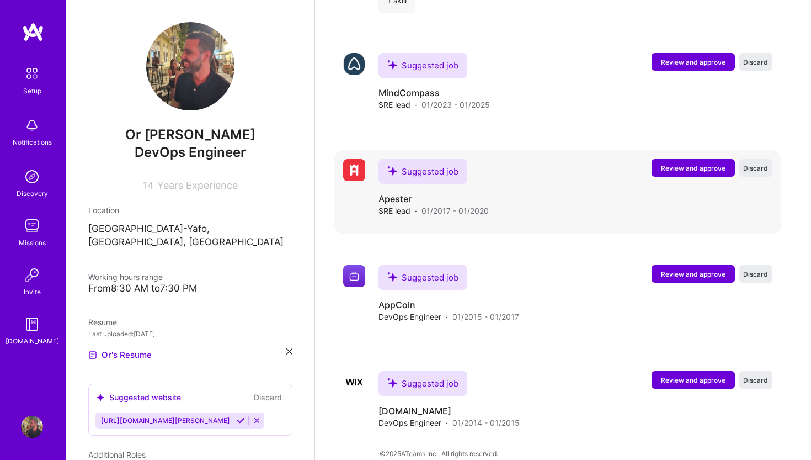
scroll to position [1340, 0]
click at [694, 164] on span "Review and approve" at bounding box center [693, 168] width 65 height 9
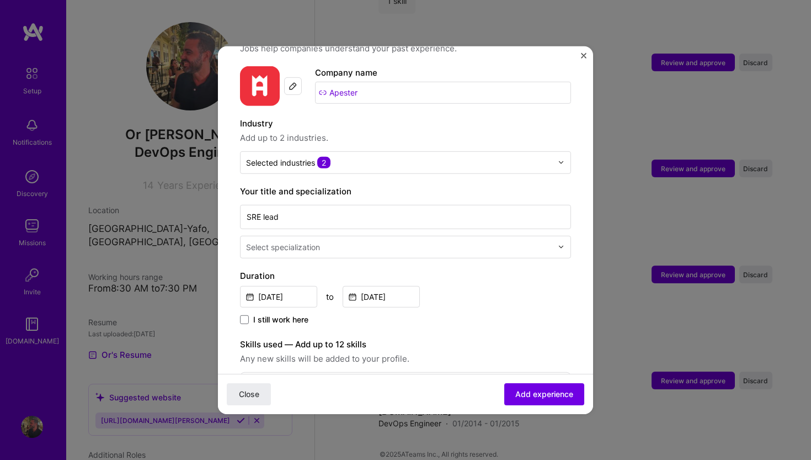
scroll to position [107, 0]
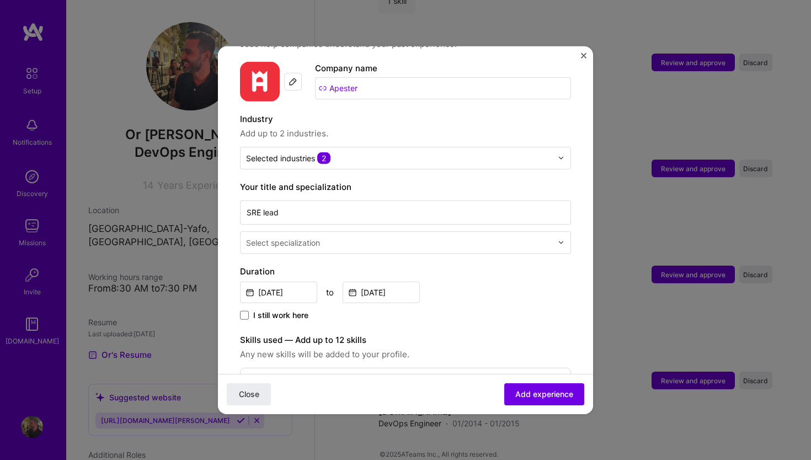
click at [403, 236] on input "text" at bounding box center [400, 242] width 308 height 12
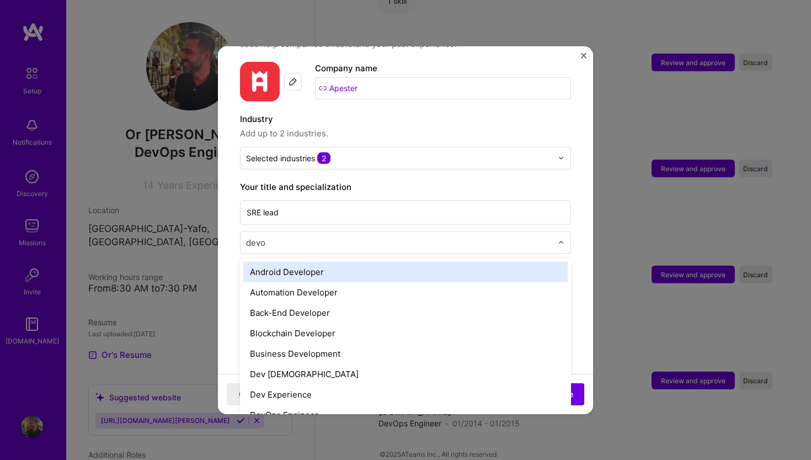
type input "devop"
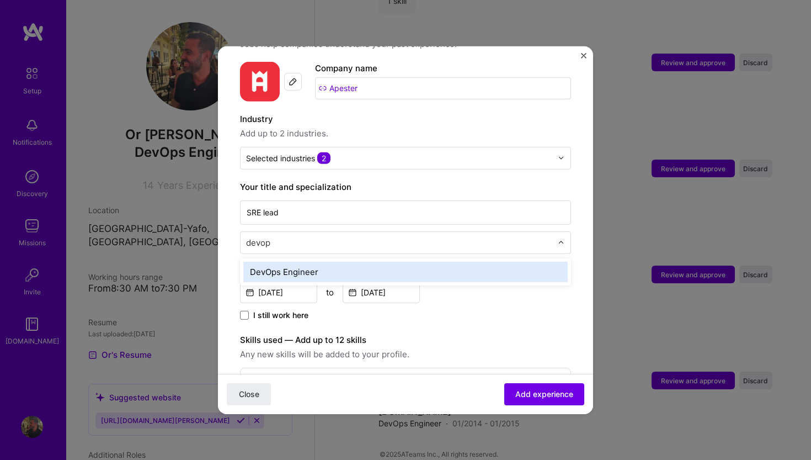
click at [368, 266] on div "DevOps Engineer" at bounding box center [405, 271] width 324 height 20
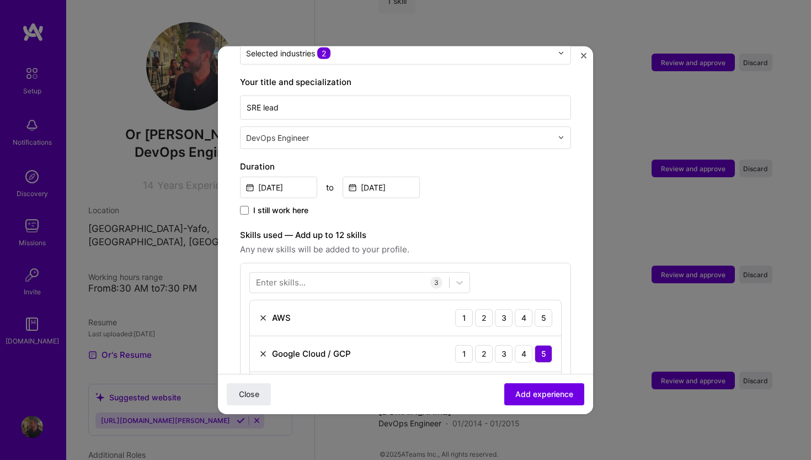
scroll to position [212, 0]
click at [271, 179] on input "[DATE]" at bounding box center [278, 186] width 77 height 22
click at [332, 160] on label "Duration" at bounding box center [405, 165] width 331 height 13
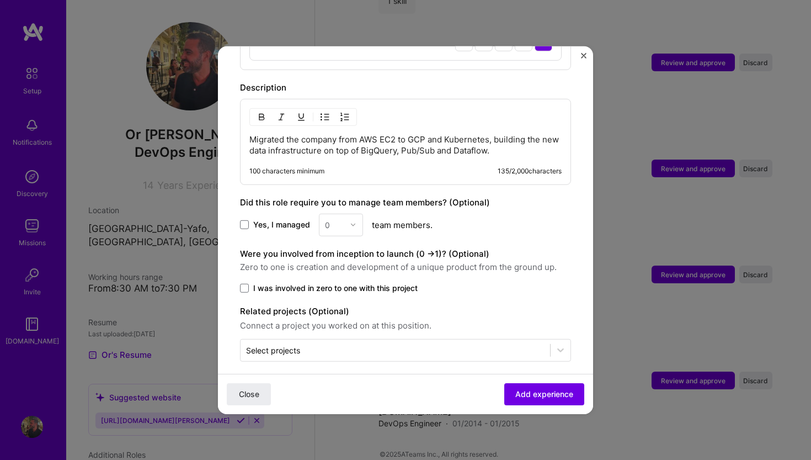
scroll to position [557, 0]
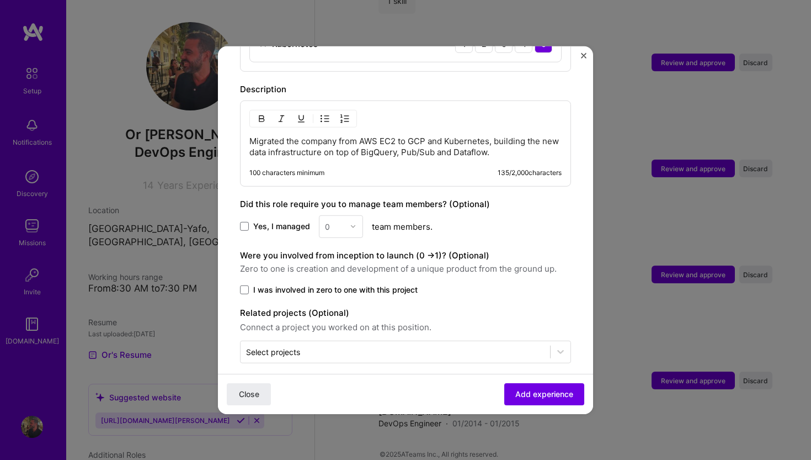
click at [355, 263] on span "Zero to one is creation and development of a unique product from the ground up." at bounding box center [405, 268] width 331 height 13
click at [342, 284] on span "I was involved in zero to one with this project" at bounding box center [335, 289] width 164 height 11
click at [0, 0] on input "I was involved in zero to one with this project" at bounding box center [0, 0] width 0 height 0
click at [521, 394] on span "Add experience" at bounding box center [544, 393] width 58 height 11
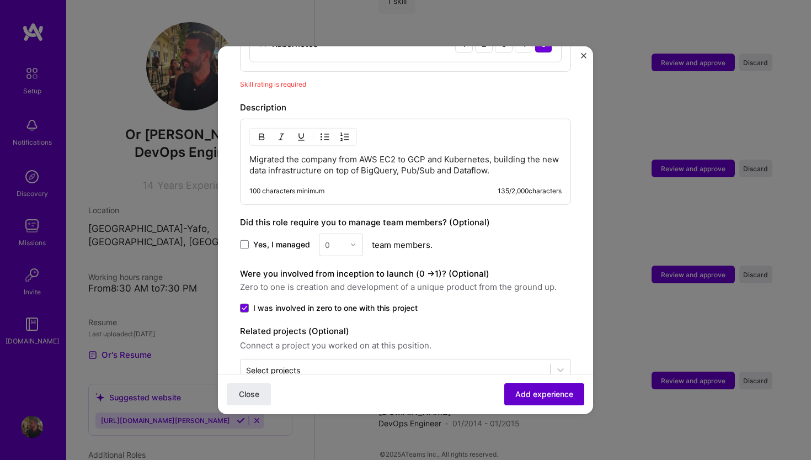
scroll to position [382, 0]
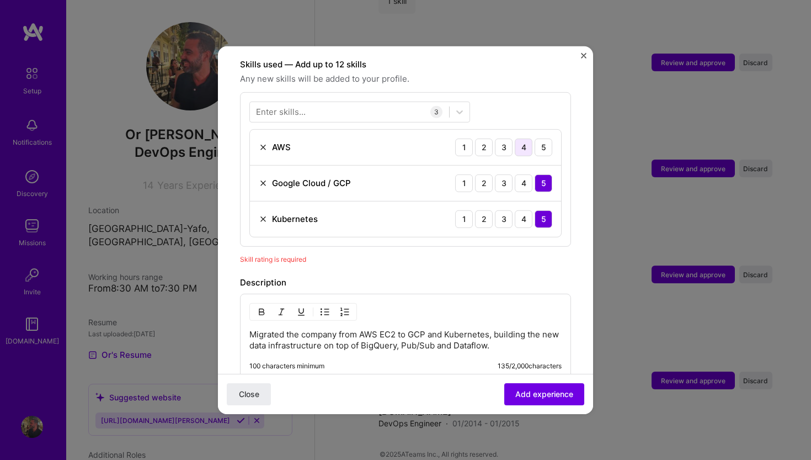
click at [521, 141] on div "4" at bounding box center [524, 147] width 18 height 18
click at [545, 140] on div "5" at bounding box center [544, 147] width 18 height 18
click at [563, 404] on button "Add experience" at bounding box center [544, 394] width 80 height 22
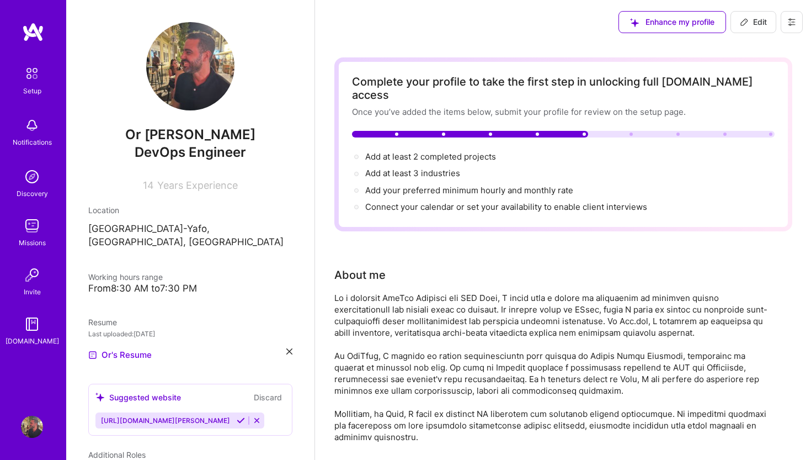
scroll to position [0, 0]
click at [420, 185] on span "Add your preferred minimum hourly and monthly rate →" at bounding box center [474, 190] width 218 height 10
select select "US"
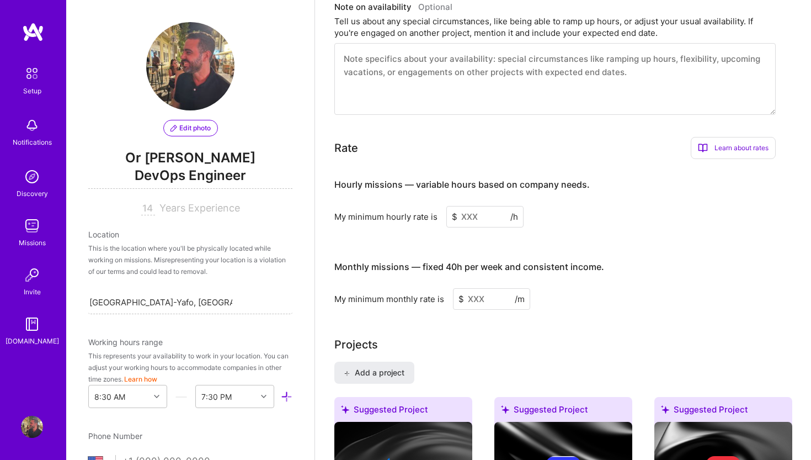
scroll to position [765, 0]
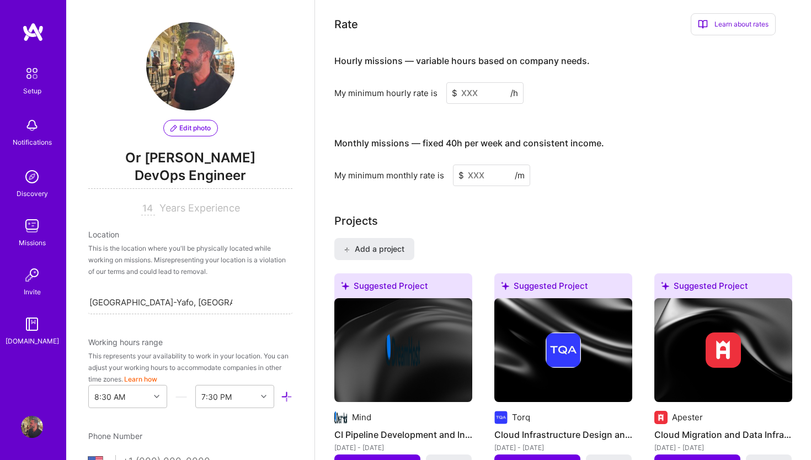
click at [488, 82] on input at bounding box center [484, 93] width 77 height 22
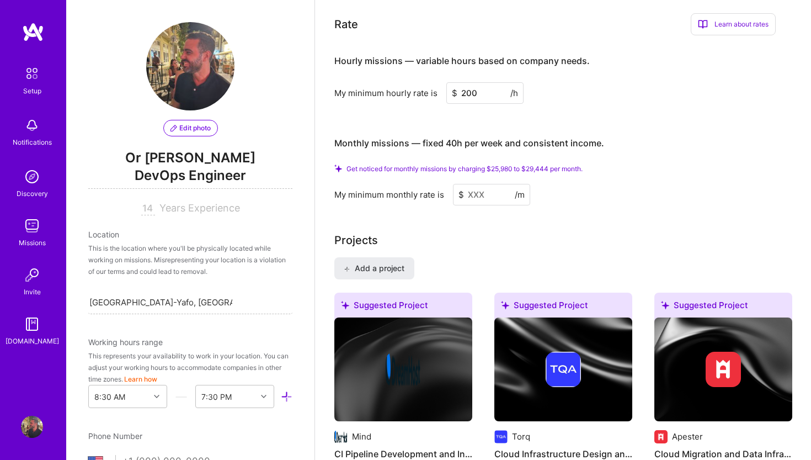
type input "200"
click at [498, 184] on input at bounding box center [491, 195] width 77 height 22
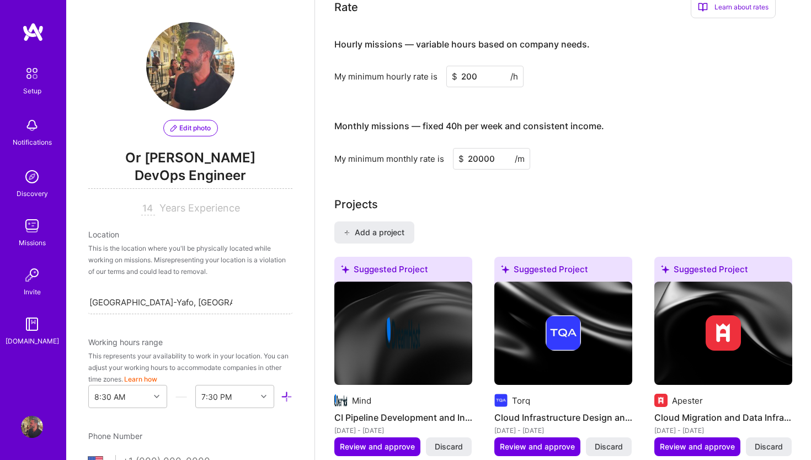
type input "20000"
click at [643, 205] on div "Projects Add a project Suggested Project Mind CI Pipeline Development and Infra…" at bounding box center [563, 450] width 458 height 508
click at [494, 66] on input "200" at bounding box center [484, 77] width 77 height 22
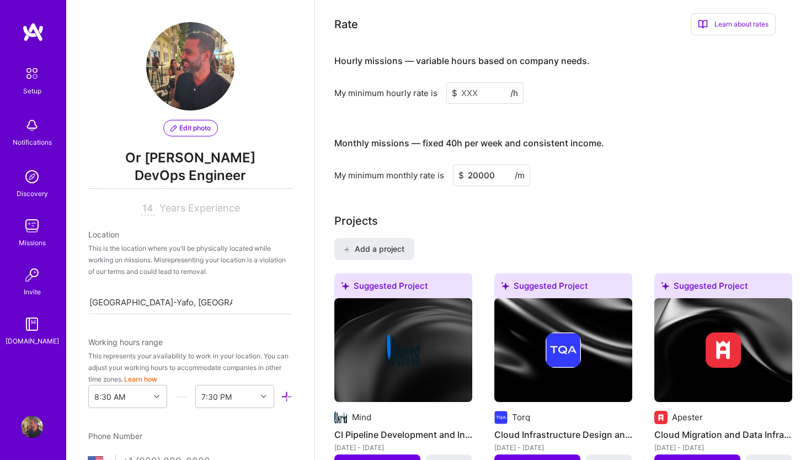
type input "200"
click at [584, 95] on div "Hourly missions — variable hours based on company needs. My minimum hourly rate…" at bounding box center [554, 115] width 441 height 142
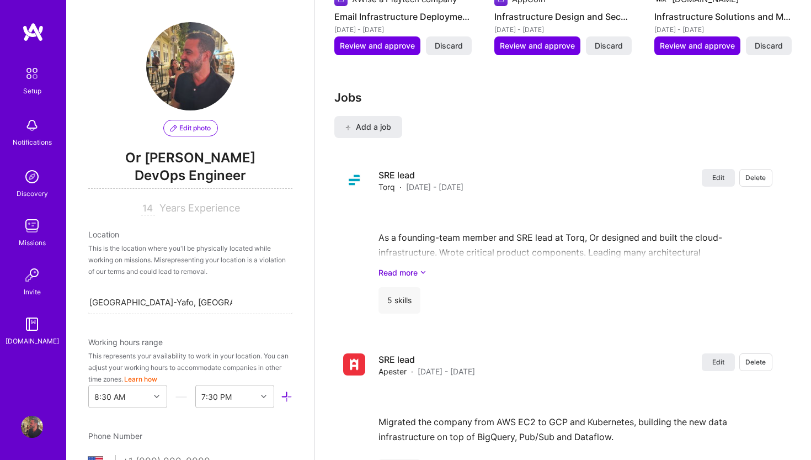
scroll to position [1457, 0]
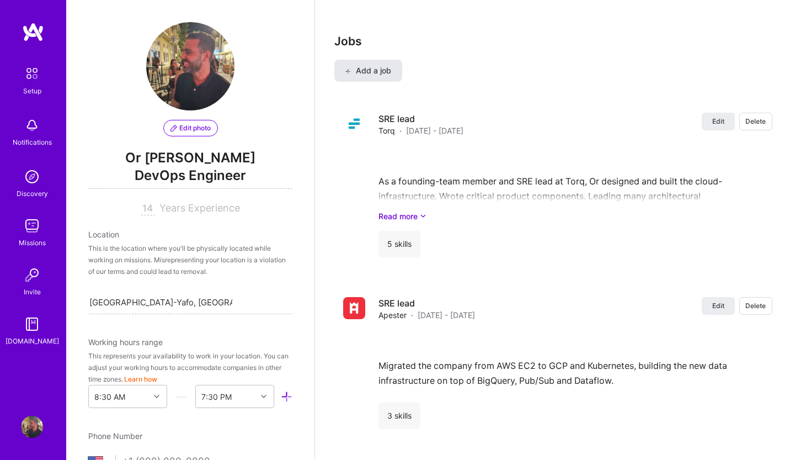
click at [385, 65] on span "Add a job" at bounding box center [368, 70] width 46 height 11
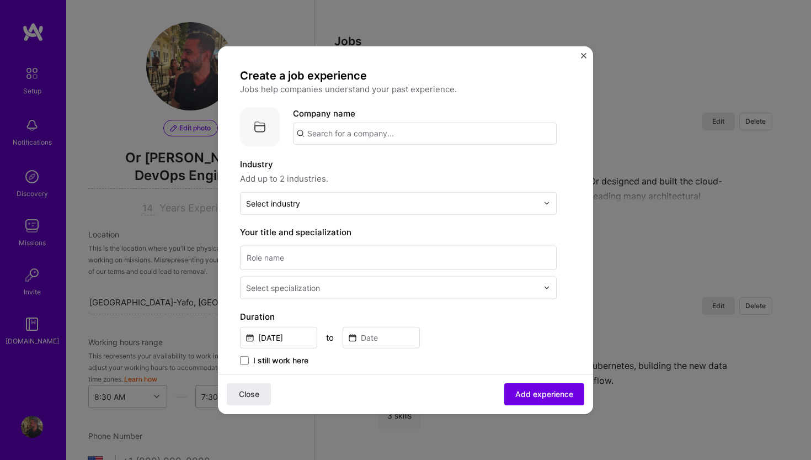
click at [394, 139] on input "text" at bounding box center [425, 133] width 264 height 22
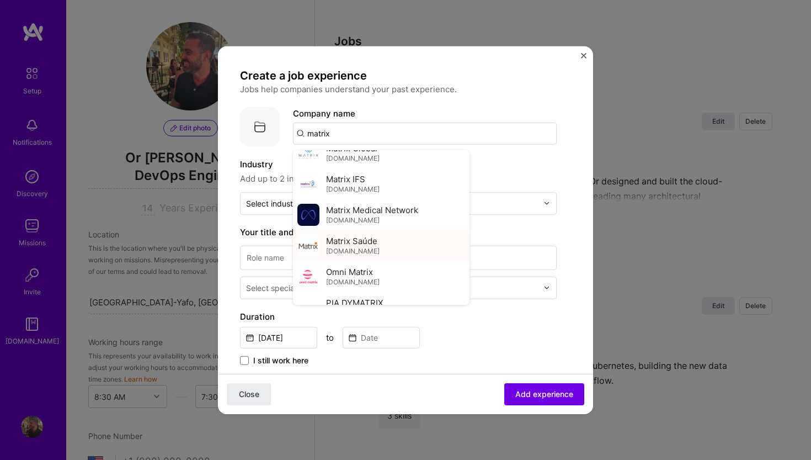
scroll to position [353, 0]
click at [314, 187] on img at bounding box center [308, 183] width 22 height 22
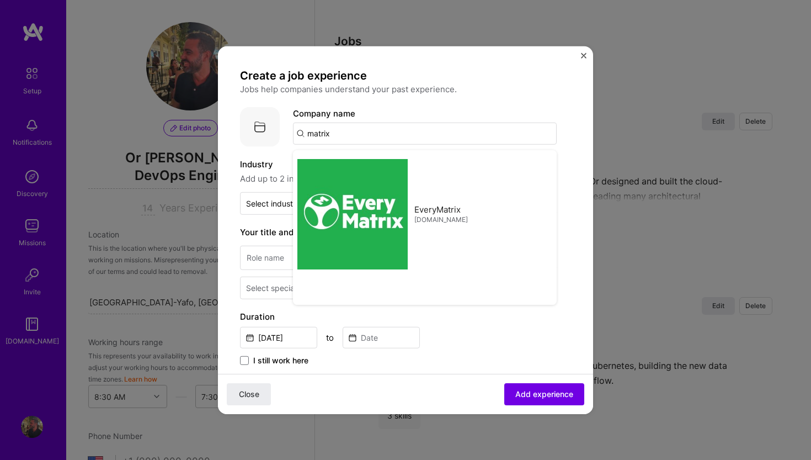
type input "Matrix IFS"
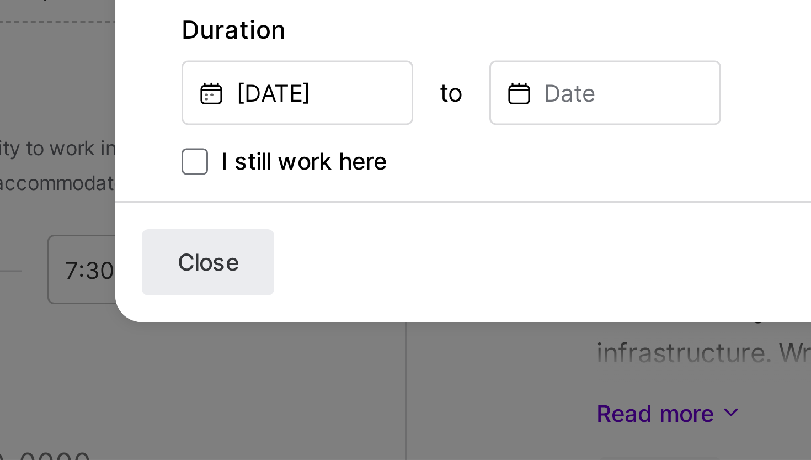
scroll to position [1457, 0]
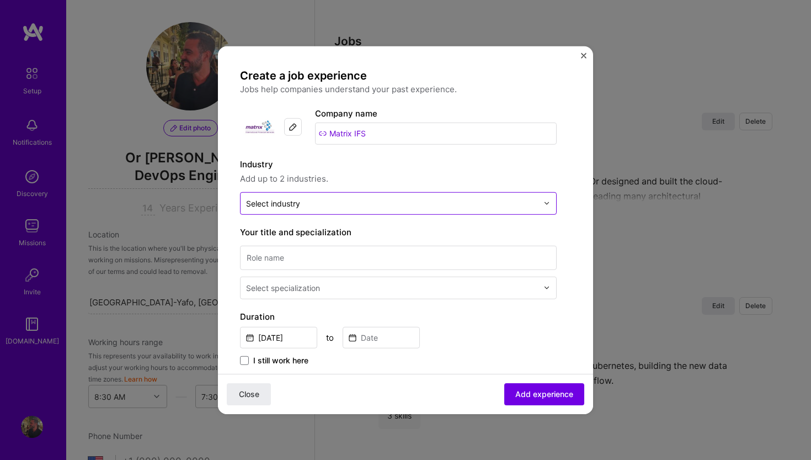
click at [336, 213] on div "Select industry 0" at bounding box center [392, 203] width 303 height 22
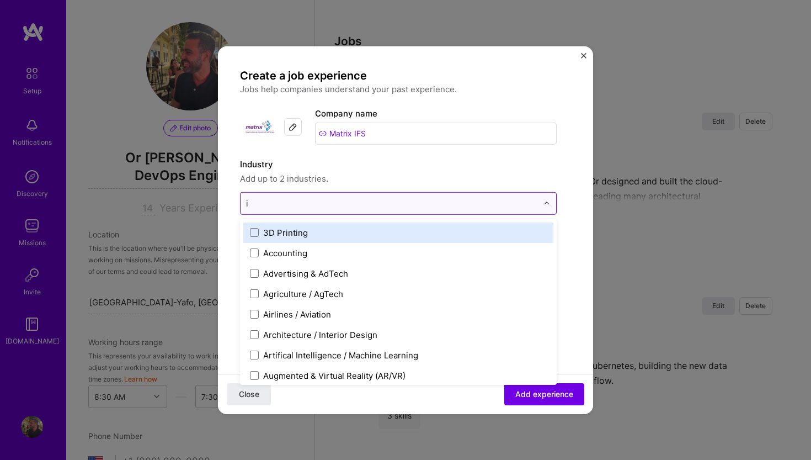
type input "it"
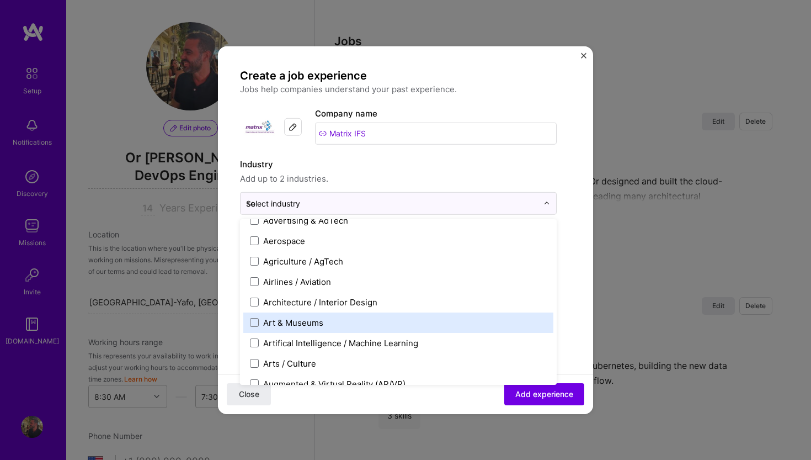
scroll to position [0, 0]
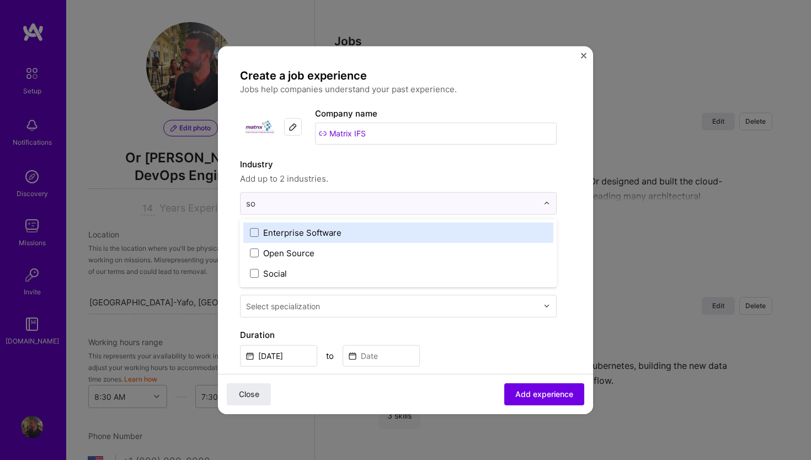
type input "sof"
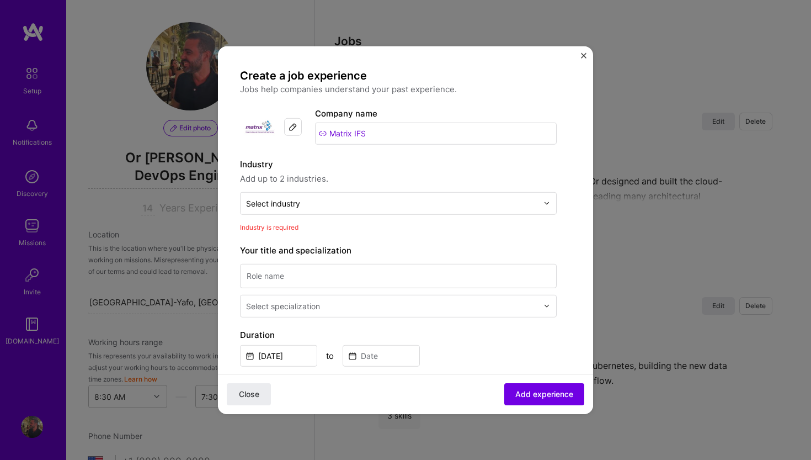
click at [488, 153] on div "Create a job experience Jobs help companies understand your past experience. Co…" at bounding box center [398, 409] width 317 height 683
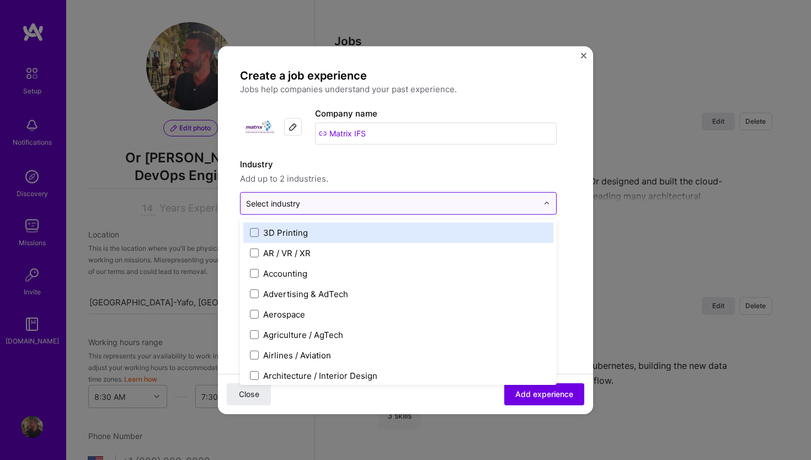
click at [410, 201] on input "text" at bounding box center [392, 203] width 292 height 12
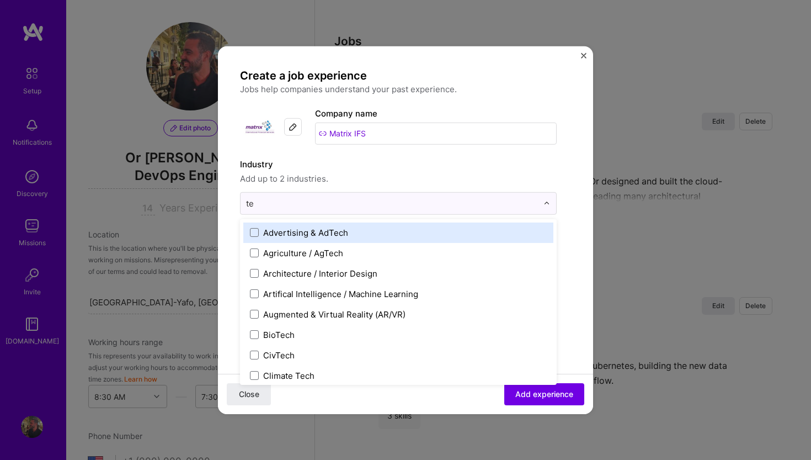
type input "tec"
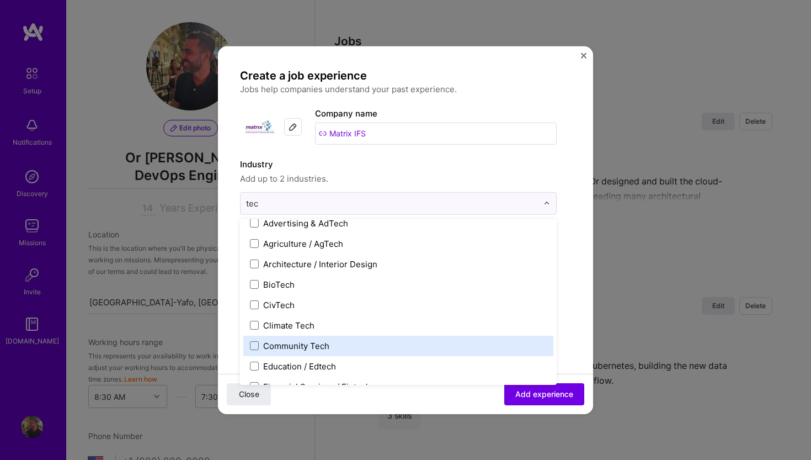
scroll to position [11, 0]
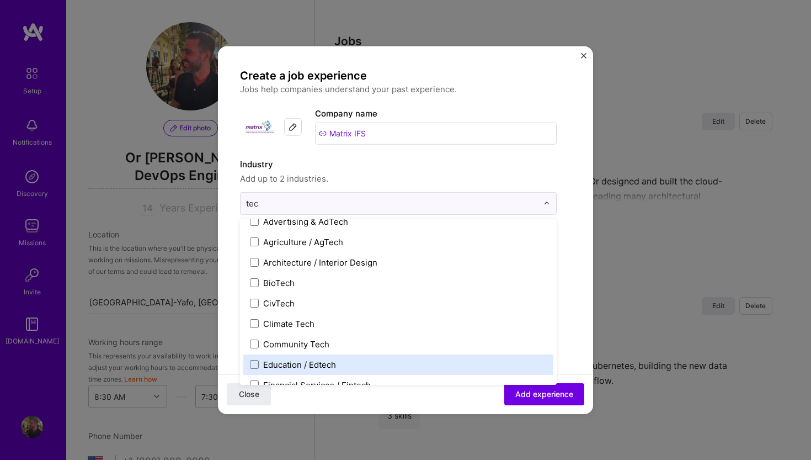
click at [391, 364] on label "Education / Edtech" at bounding box center [398, 364] width 297 height 12
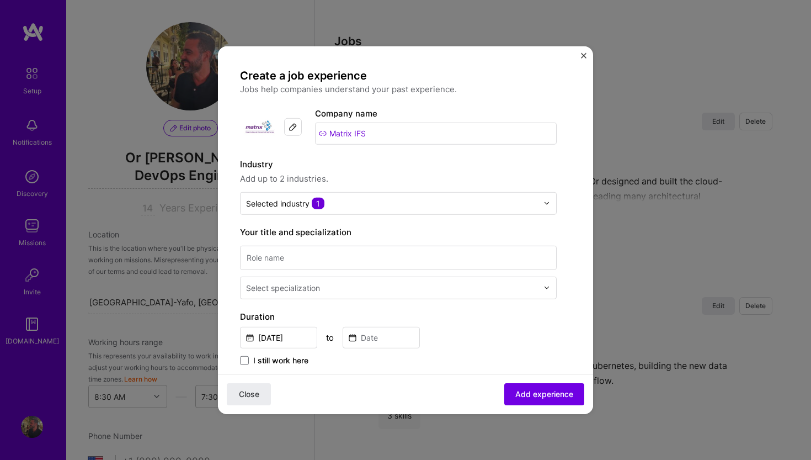
click at [460, 164] on label "Industry" at bounding box center [398, 163] width 317 height 13
click at [333, 254] on input at bounding box center [398, 257] width 317 height 24
type input "System Administrator"
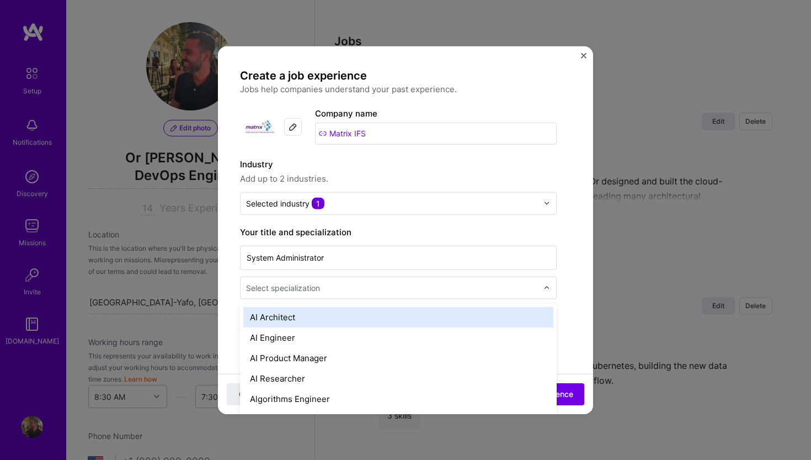
scroll to position [1470, 0]
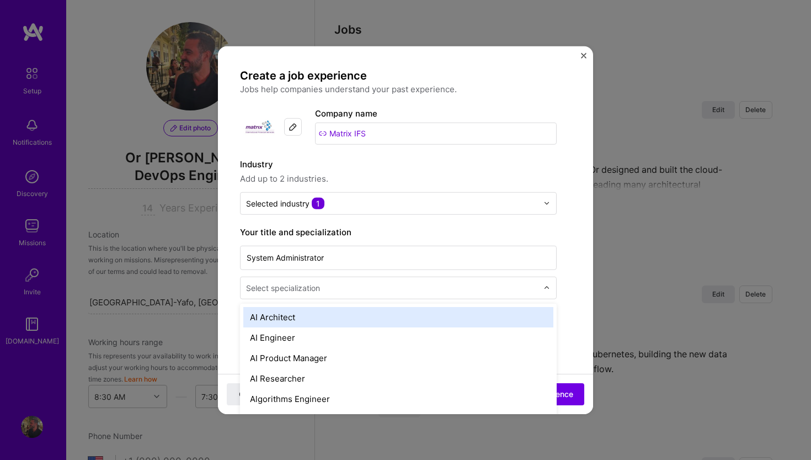
click at [325, 283] on input "text" at bounding box center [393, 287] width 294 height 12
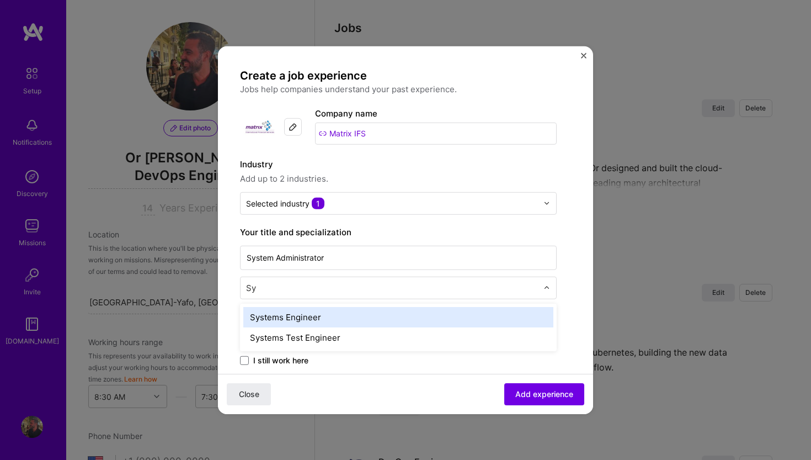
type input "Sys"
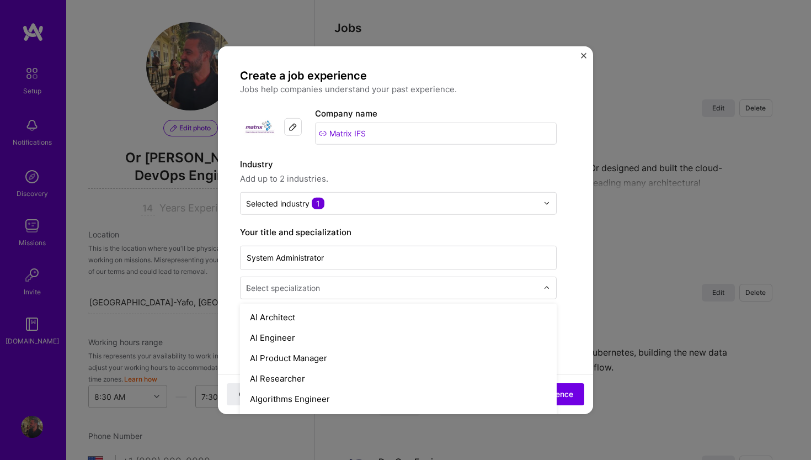
type input "IT"
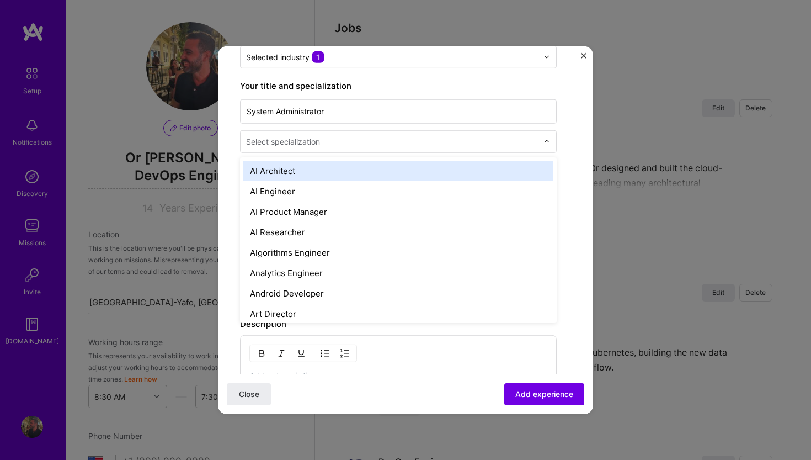
scroll to position [147, 0]
type input "sy"
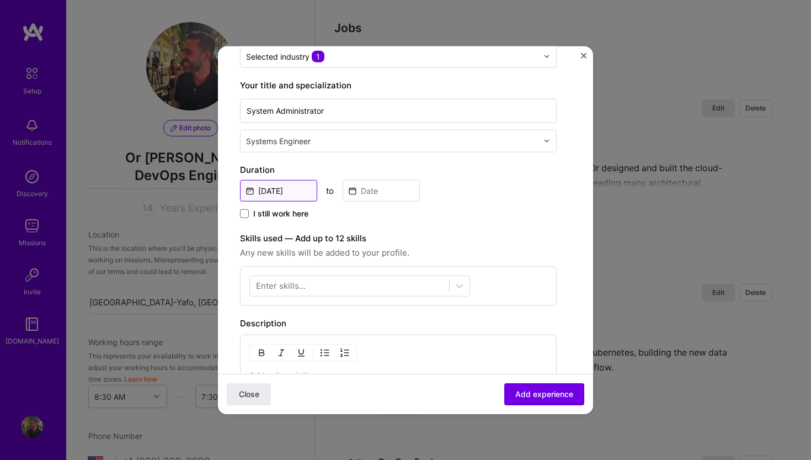
click at [283, 189] on input "[DATE]" at bounding box center [278, 190] width 77 height 22
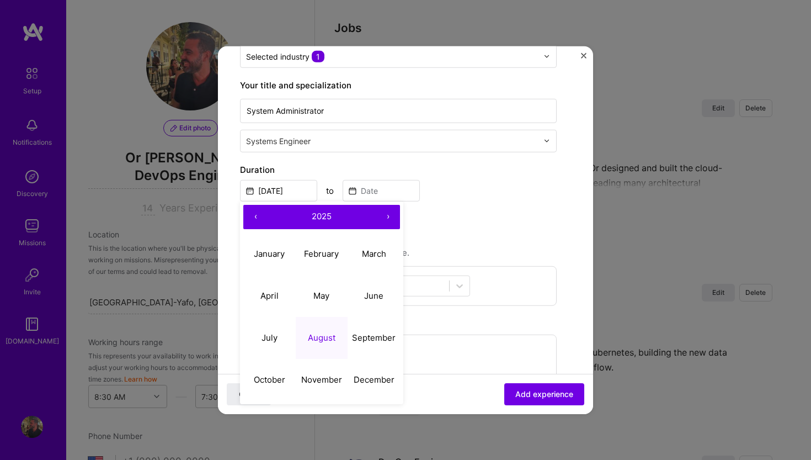
click at [308, 212] on button "2025" at bounding box center [322, 216] width 108 height 24
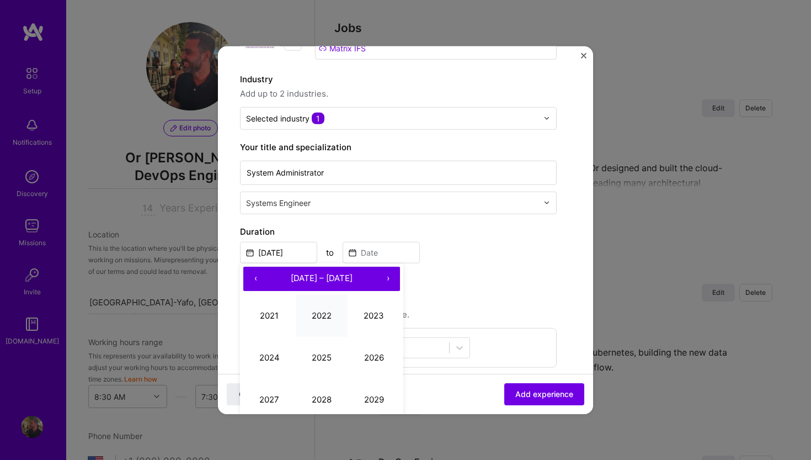
scroll to position [97, 0]
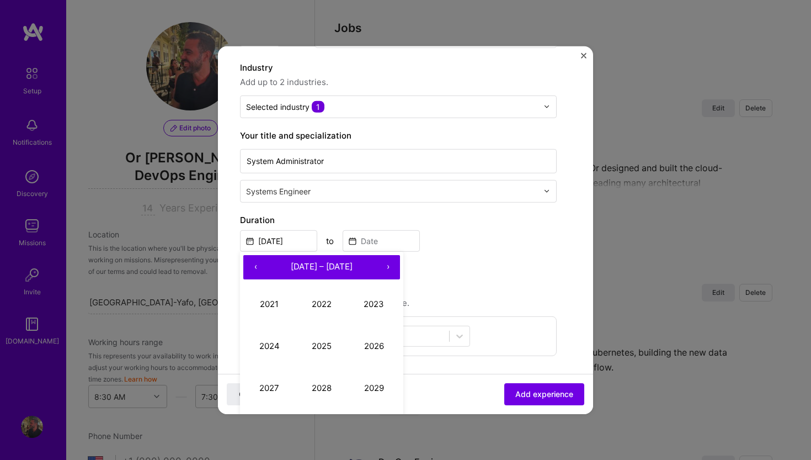
click at [252, 265] on button "‹" at bounding box center [255, 266] width 24 height 24
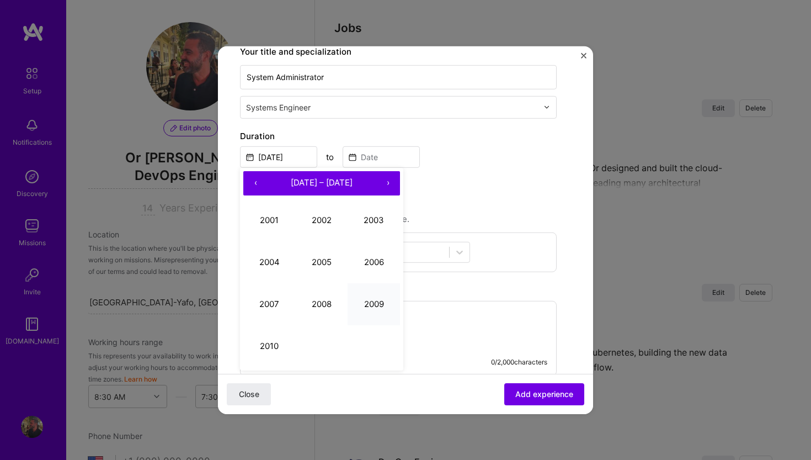
scroll to position [181, 0]
click at [280, 350] on button "2010" at bounding box center [269, 345] width 52 height 42
click at [280, 228] on button "January" at bounding box center [269, 220] width 52 height 42
type input "[DATE]"
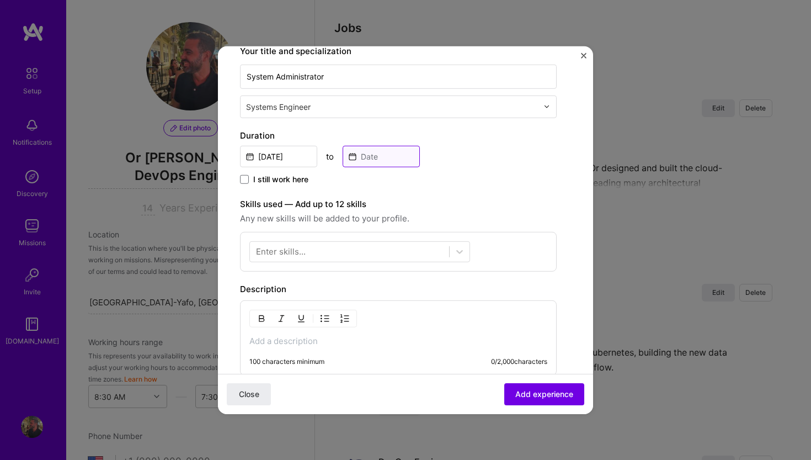
click at [381, 156] on input at bounding box center [381, 156] width 77 height 22
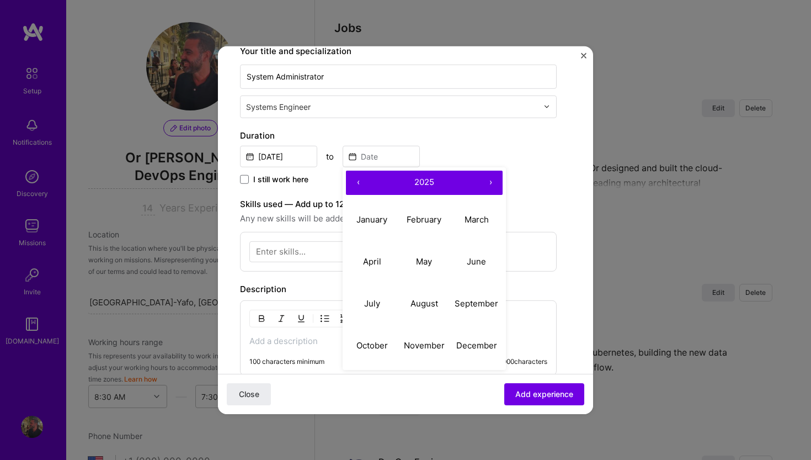
click at [416, 184] on span "2025" at bounding box center [424, 182] width 20 height 10
click at [354, 174] on button "‹" at bounding box center [358, 182] width 24 height 24
click at [370, 217] on button "2011" at bounding box center [372, 220] width 52 height 42
click at [378, 220] on abbr "January" at bounding box center [371, 219] width 31 height 10
type input "[DATE]"
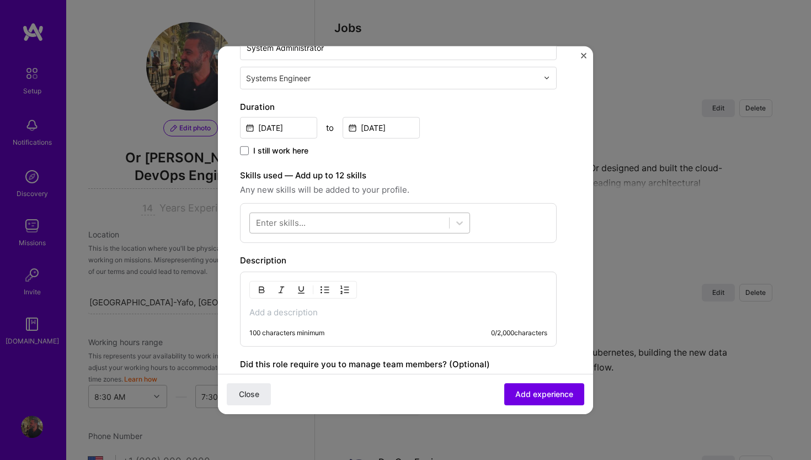
scroll to position [222, 0]
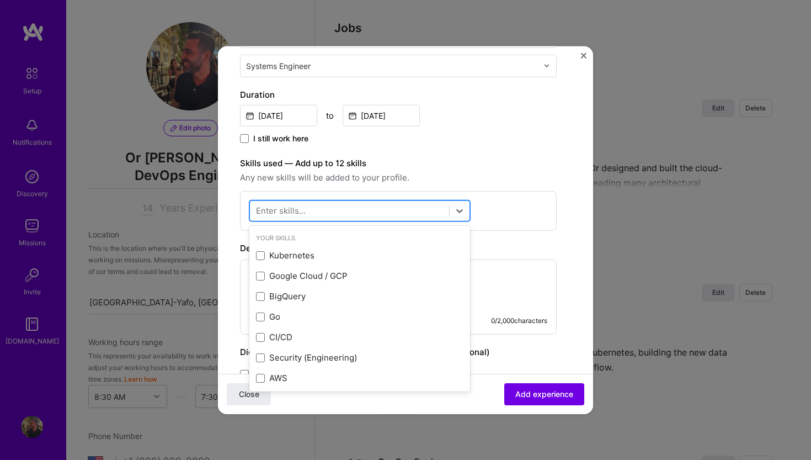
click at [340, 206] on div at bounding box center [349, 210] width 199 height 18
type input "acti"
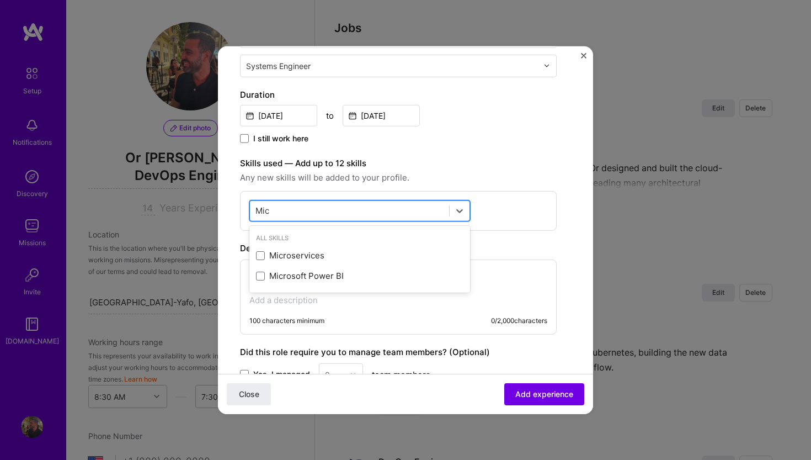
type input "Micr"
type input "Active"
type input "D"
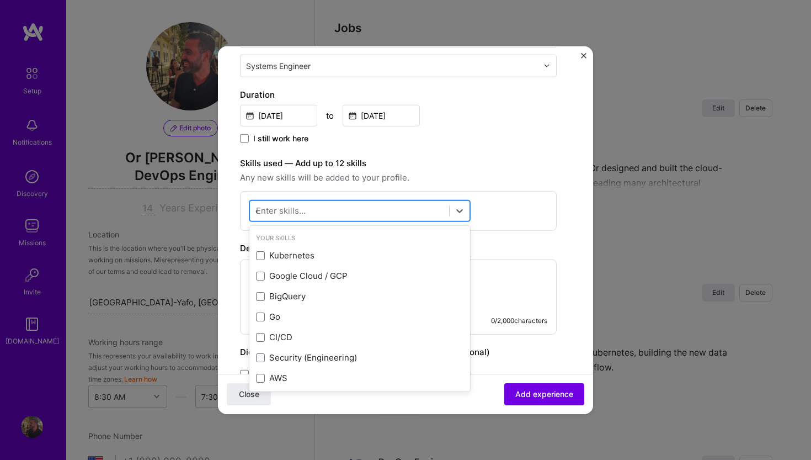
type input "dns"
click at [461, 180] on span "Any new skills will be added to your profile." at bounding box center [398, 177] width 317 height 13
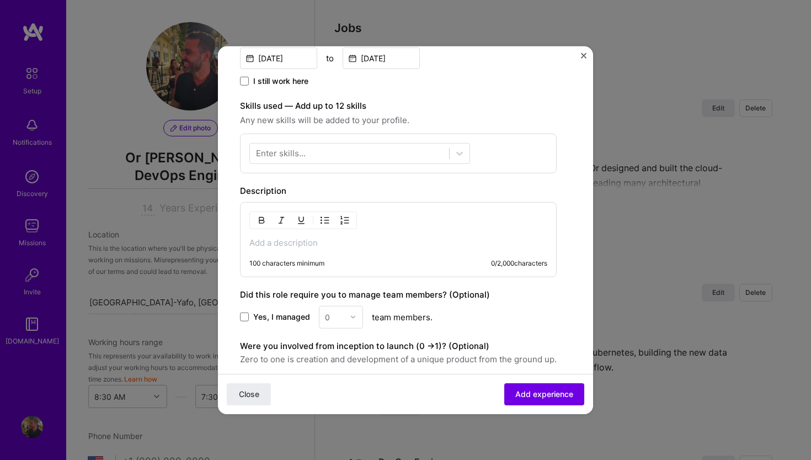
scroll to position [283, 0]
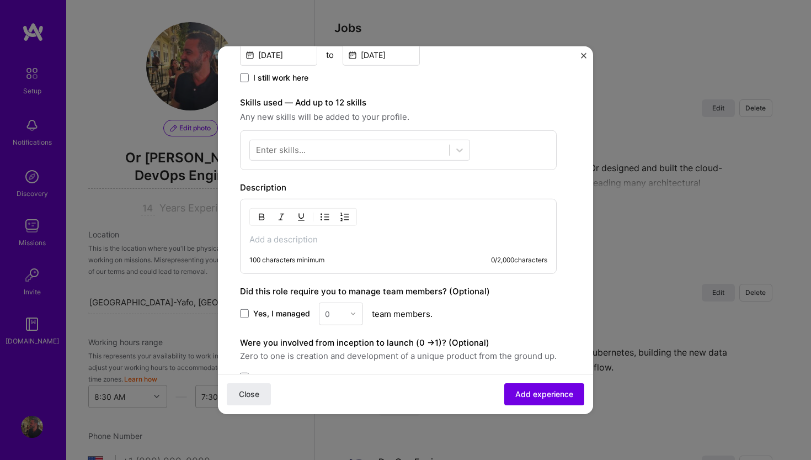
click at [362, 238] on p at bounding box center [398, 238] width 298 height 11
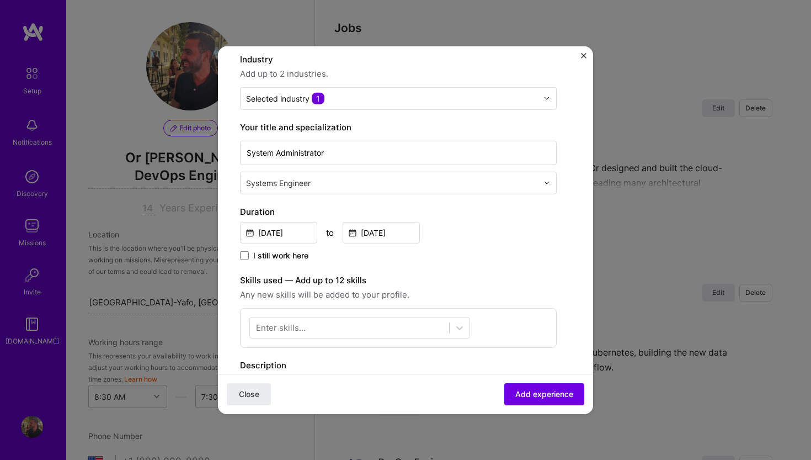
scroll to position [153, 0]
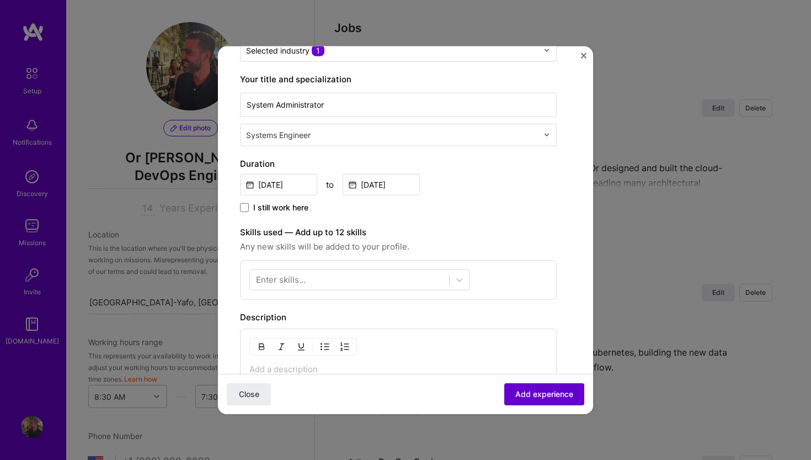
click at [533, 390] on span "Add experience" at bounding box center [544, 393] width 58 height 11
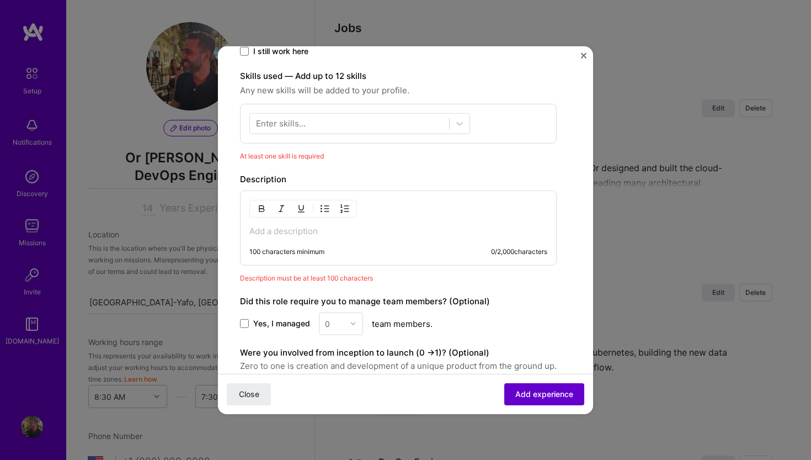
scroll to position [332, 0]
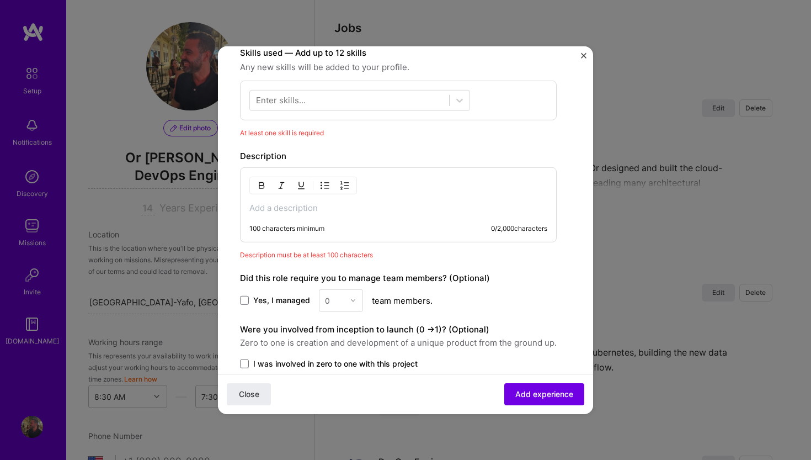
click at [339, 211] on p at bounding box center [398, 207] width 298 height 11
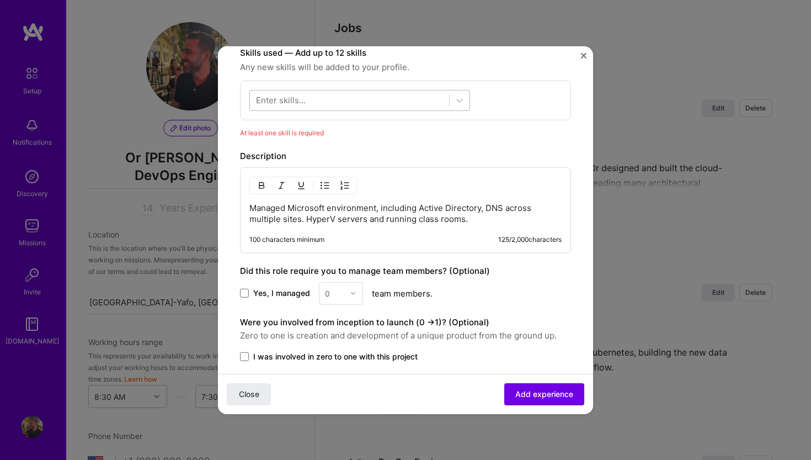
click at [359, 93] on div at bounding box center [349, 100] width 199 height 18
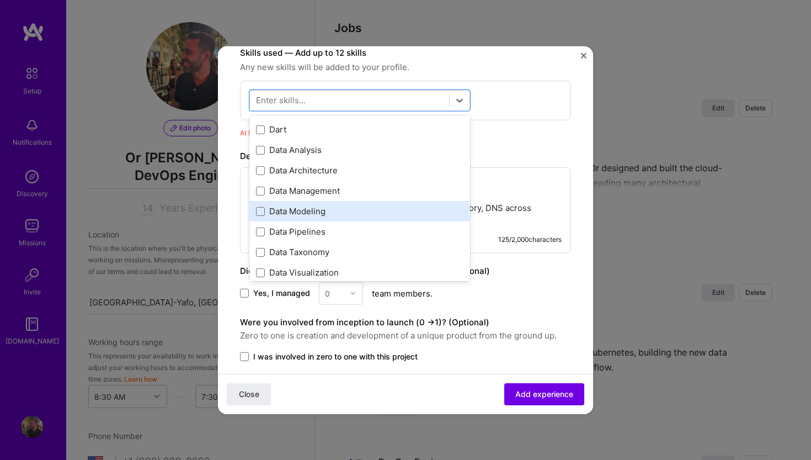
scroll to position [1833, 0]
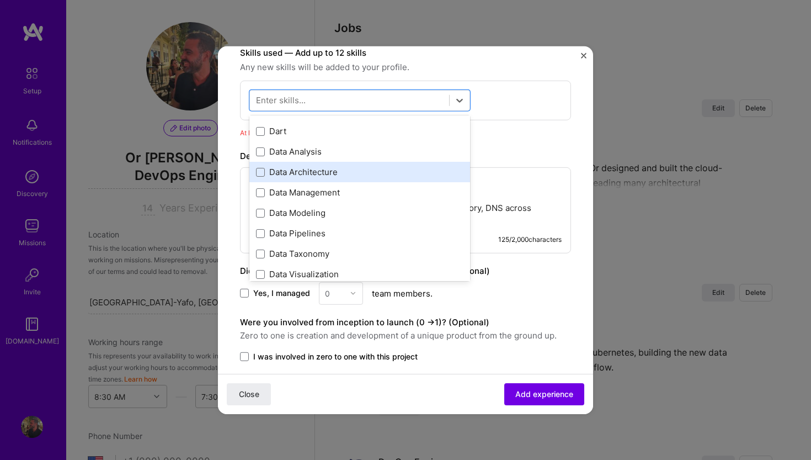
click at [347, 171] on div "Data Architecture" at bounding box center [359, 172] width 207 height 12
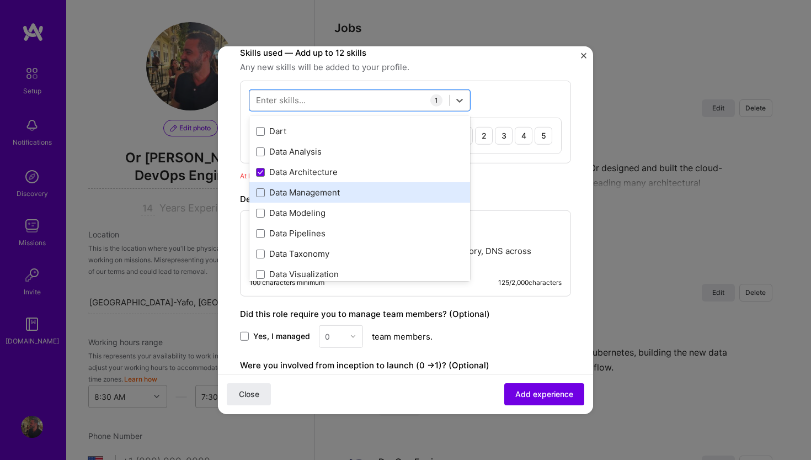
click at [341, 196] on div "Data Management" at bounding box center [359, 193] width 207 height 12
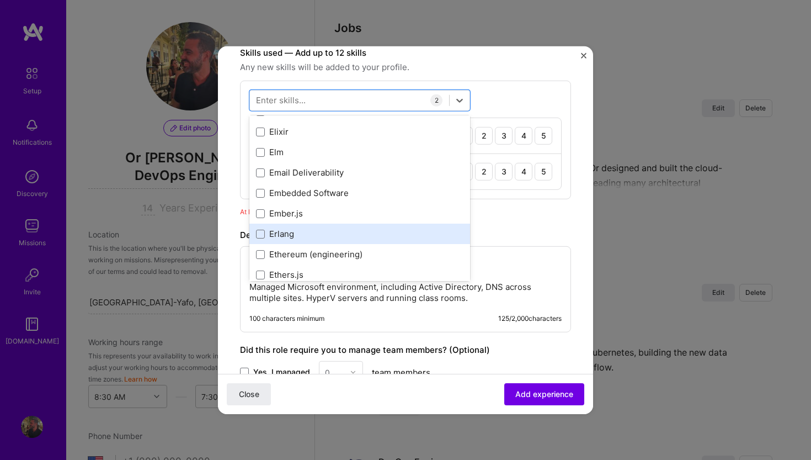
scroll to position [2507, 0]
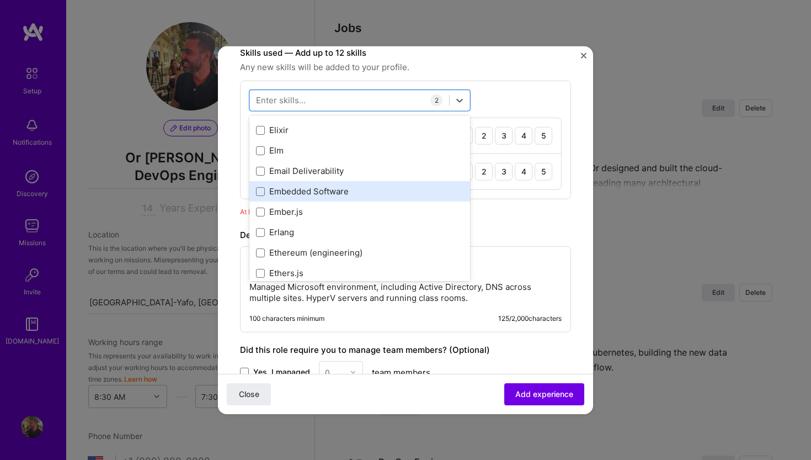
click at [354, 181] on div "Embedded Software" at bounding box center [359, 191] width 221 height 20
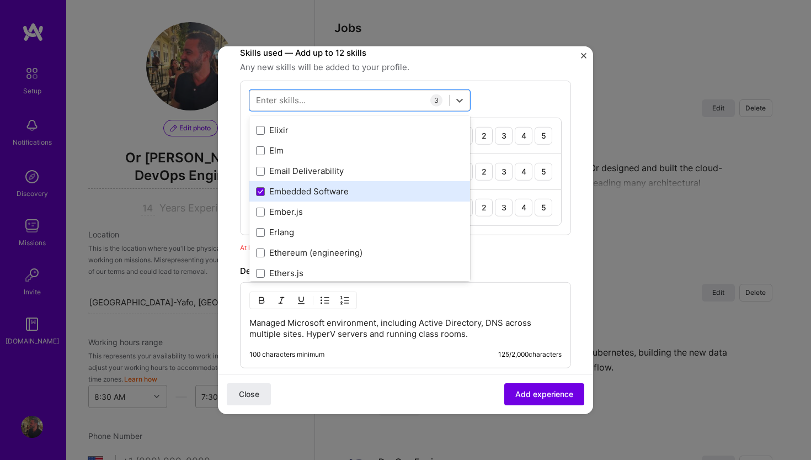
click at [354, 181] on div "Embedded Software" at bounding box center [359, 191] width 221 height 20
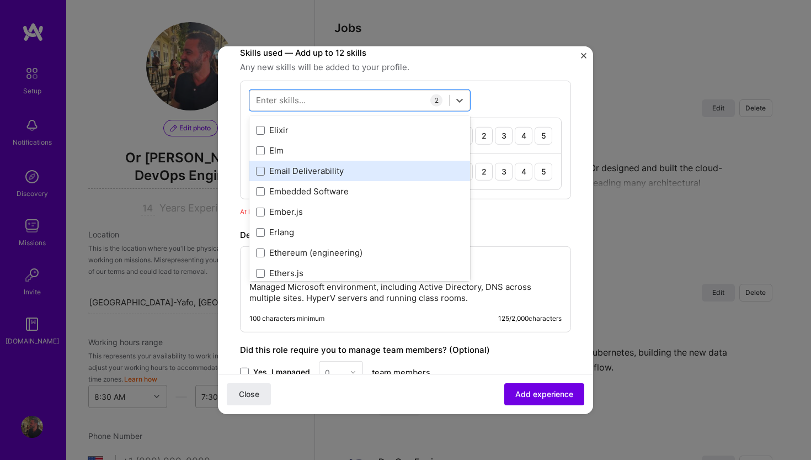
click at [356, 175] on div "Email Deliverability" at bounding box center [359, 171] width 207 height 12
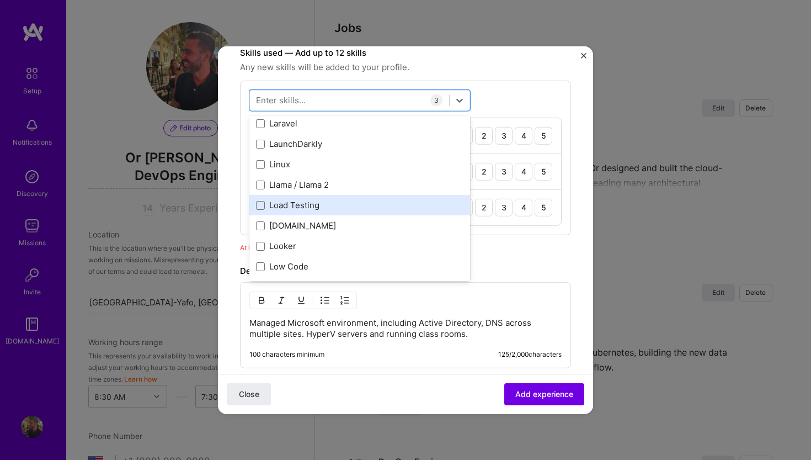
scroll to position [3862, 0]
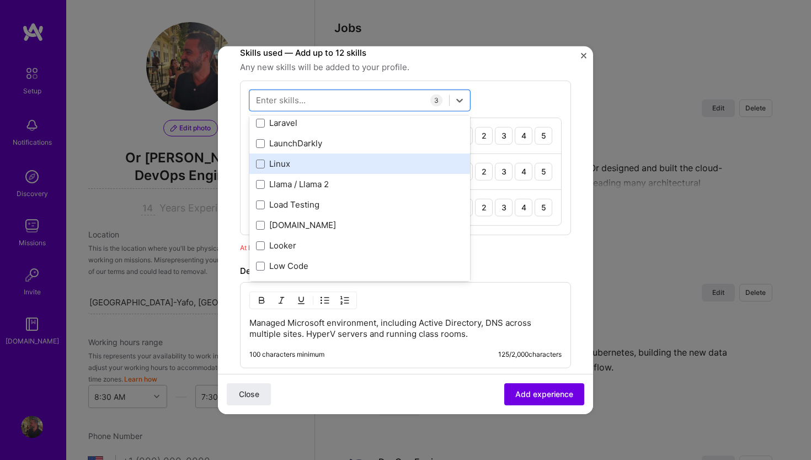
click at [367, 169] on div "Linux" at bounding box center [359, 164] width 207 height 12
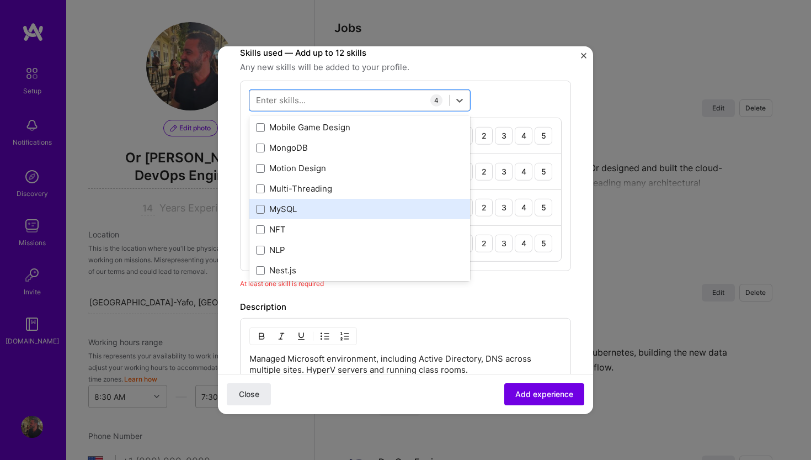
scroll to position [4349, 0]
click at [400, 203] on div "MySQL" at bounding box center [359, 208] width 207 height 12
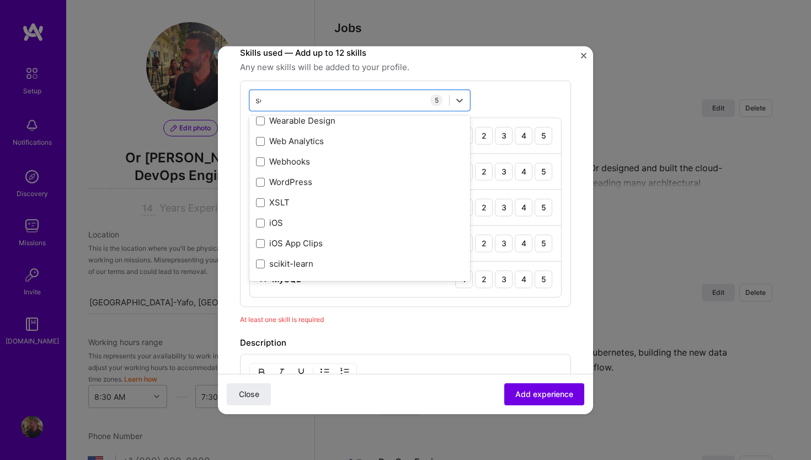
scroll to position [0, 0]
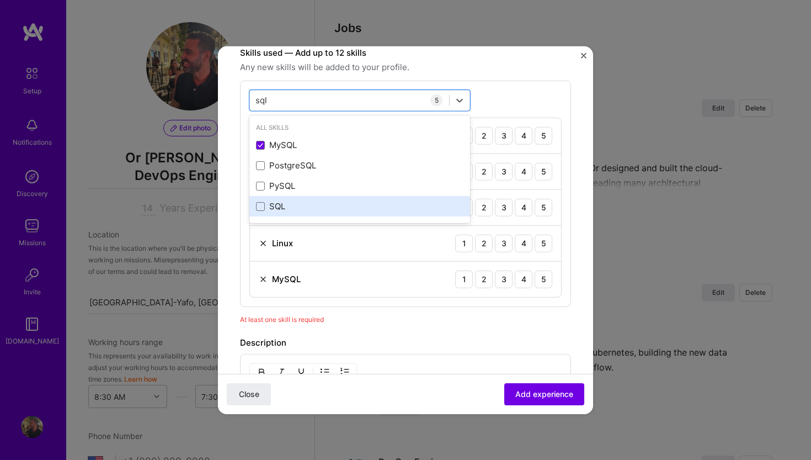
click at [336, 211] on div "SQL" at bounding box center [359, 206] width 207 height 12
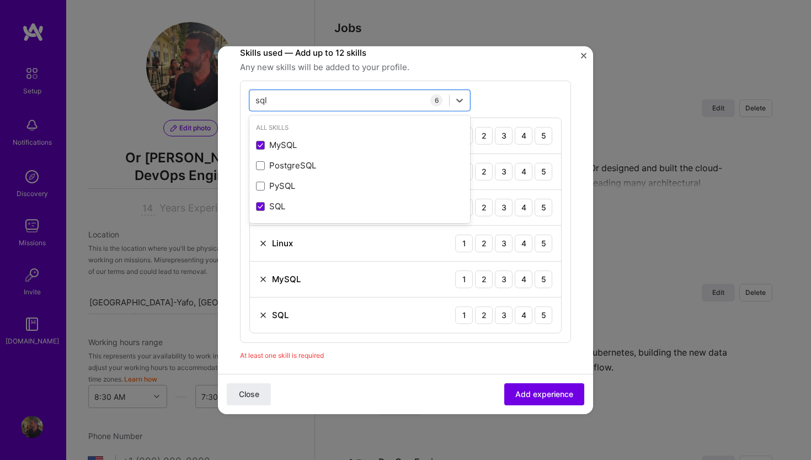
type input "sql"
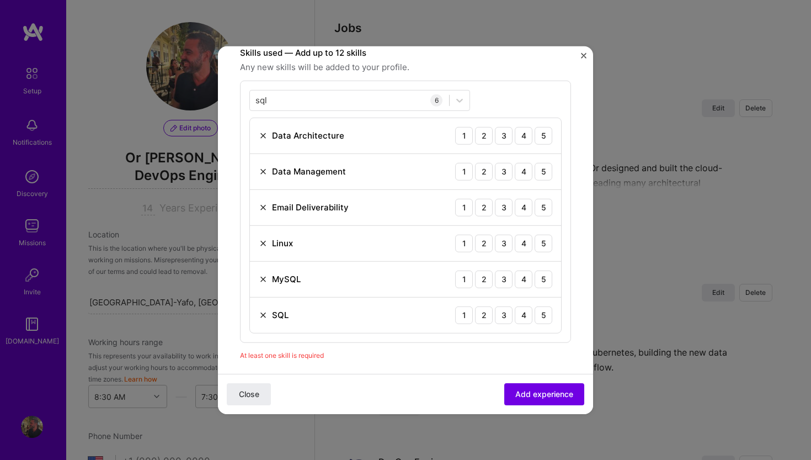
click at [418, 331] on div "SQL 1 2 3 4 5" at bounding box center [405, 314] width 311 height 35
click at [557, 313] on div "SQL 1 2 3 4 5" at bounding box center [405, 314] width 311 height 35
click at [551, 313] on div "5" at bounding box center [544, 315] width 18 height 18
click at [548, 270] on div "5" at bounding box center [544, 279] width 18 height 18
click at [548, 244] on div "5" at bounding box center [544, 243] width 18 height 18
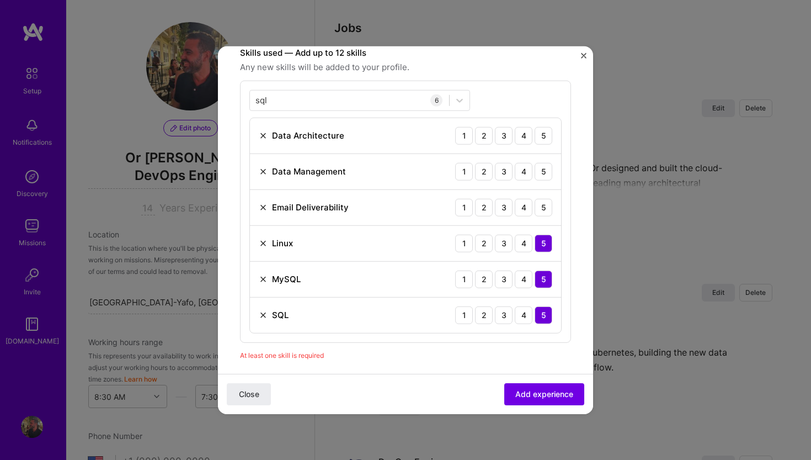
click at [548, 198] on div "Email Deliverability 1 2 3 4 5" at bounding box center [405, 207] width 311 height 36
click at [539, 206] on div "5" at bounding box center [544, 207] width 18 height 18
click at [542, 172] on div "5" at bounding box center [544, 171] width 18 height 18
click at [544, 129] on div "5" at bounding box center [544, 135] width 18 height 18
click at [576, 400] on button "Add experience" at bounding box center [544, 394] width 80 height 22
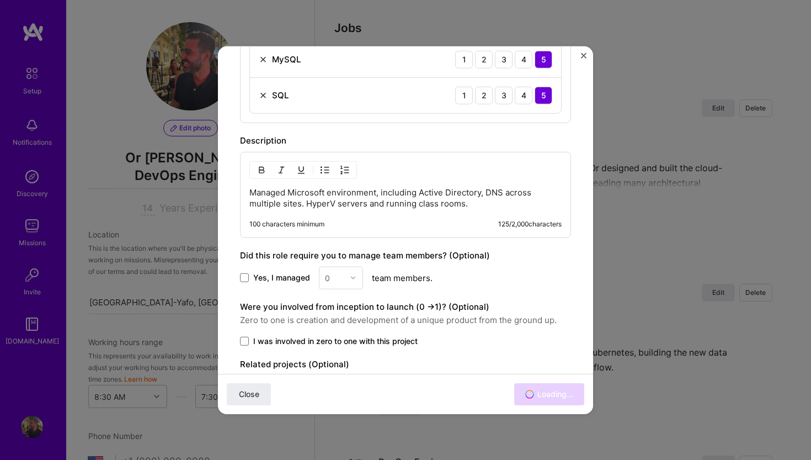
scroll to position [555, 0]
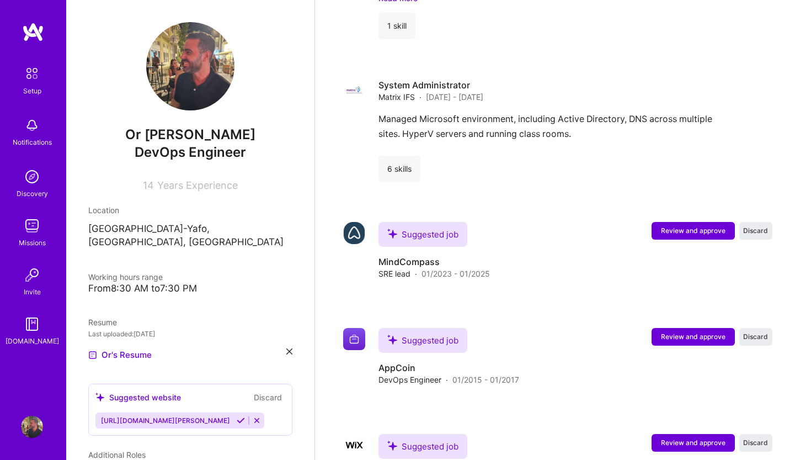
click at [147, 174] on div "Or [PERSON_NAME] DevOps Engineer 14 Years Experience" at bounding box center [190, 106] width 204 height 169
click at [149, 188] on span "14" at bounding box center [148, 185] width 11 height 12
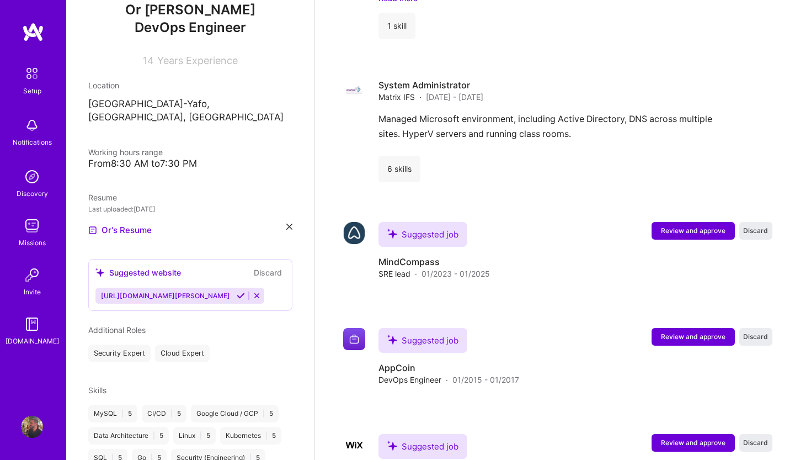
scroll to position [154, 0]
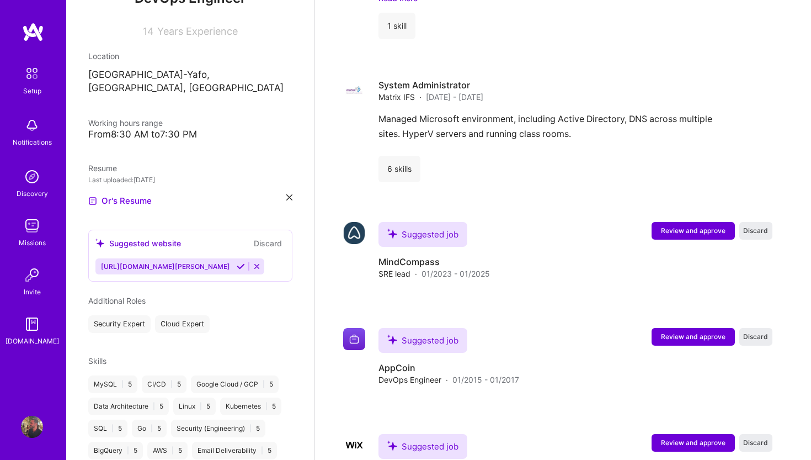
click at [253, 262] on icon at bounding box center [257, 266] width 8 height 8
click at [265, 237] on button "Discard" at bounding box center [268, 243] width 35 height 13
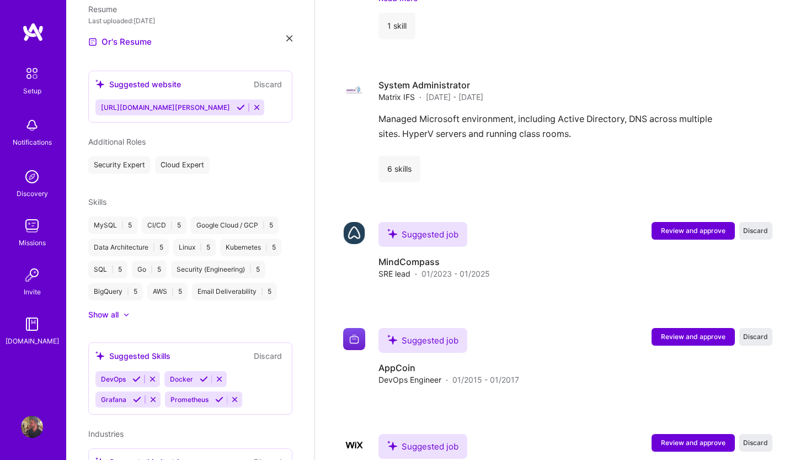
scroll to position [317, 0]
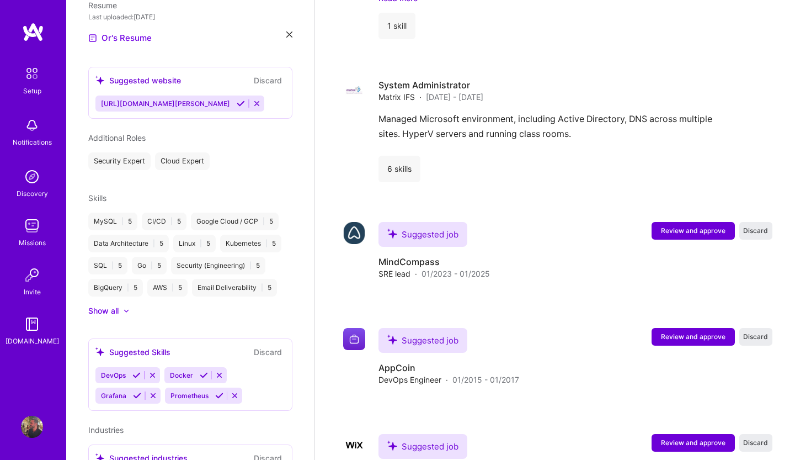
click at [134, 371] on icon at bounding box center [136, 375] width 8 height 8
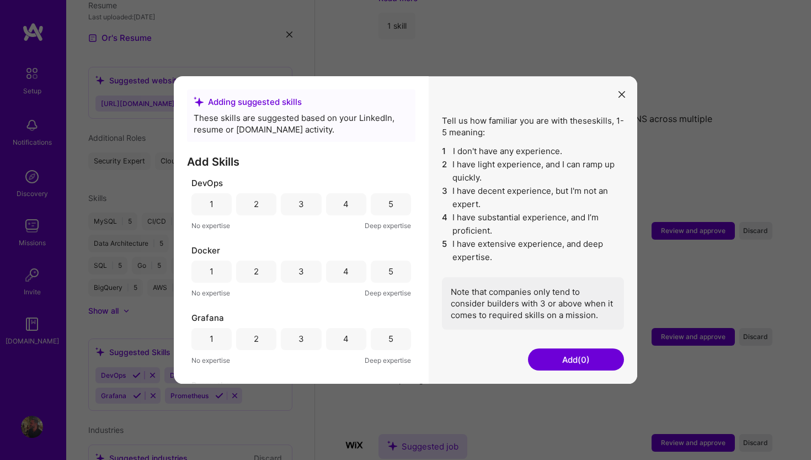
click at [388, 203] on div "5" at bounding box center [390, 204] width 5 height 12
click at [398, 271] on div "5" at bounding box center [391, 271] width 40 height 22
click at [388, 338] on div "5" at bounding box center [390, 339] width 5 height 12
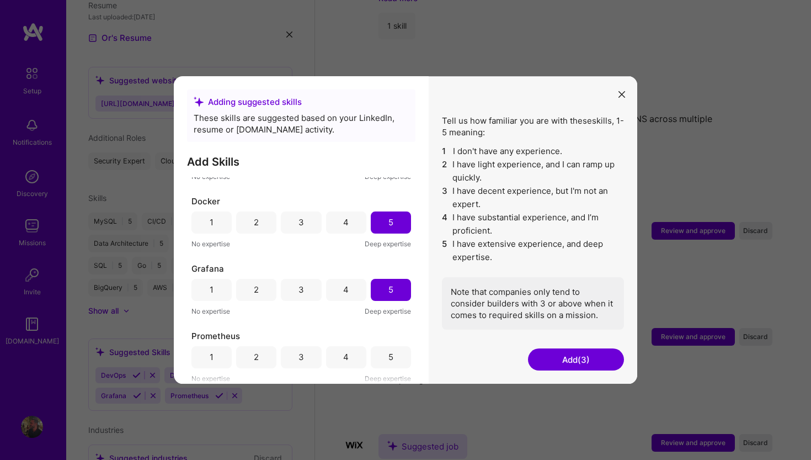
scroll to position [49, 0]
click at [387, 346] on div "5" at bounding box center [391, 357] width 40 height 22
click at [583, 358] on button "Add (4)" at bounding box center [576, 359] width 96 height 22
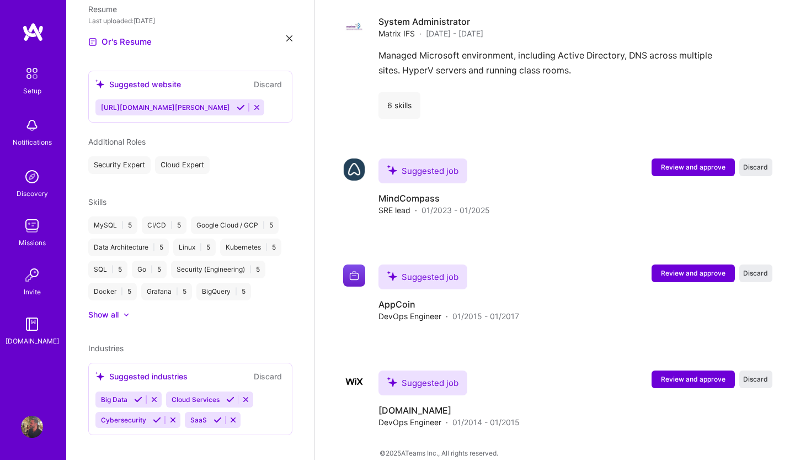
scroll to position [1532, 0]
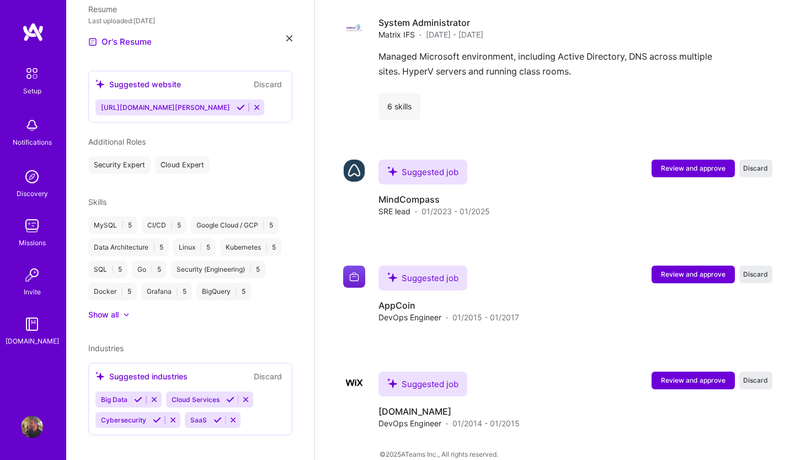
click at [141, 395] on icon at bounding box center [138, 399] width 8 height 8
click at [160, 389] on div "Or [PERSON_NAME] DevOps Engineer 14 Years Experience Location [GEOGRAPHIC_DATA]…" at bounding box center [190, 230] width 248 height 460
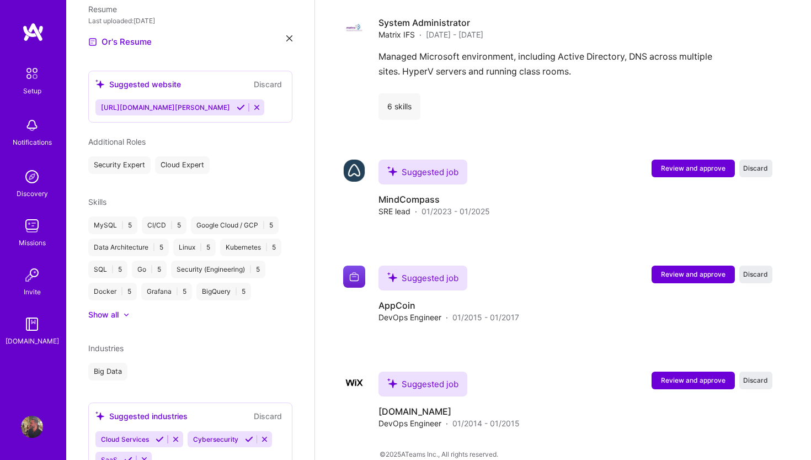
click at [129, 455] on icon at bounding box center [128, 459] width 8 height 8
click at [164, 434] on button at bounding box center [159, 438] width 15 height 9
click at [159, 434] on button at bounding box center [157, 438] width 15 height 9
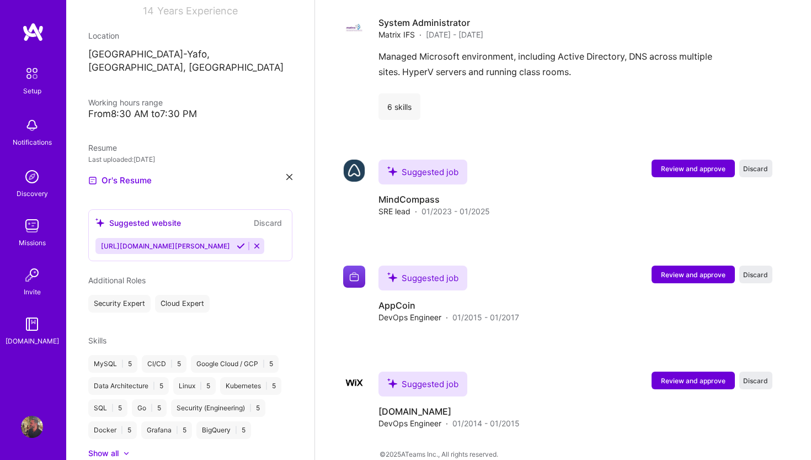
scroll to position [173, 0]
click at [166, 219] on div "Suggested website" at bounding box center [138, 225] width 86 height 12
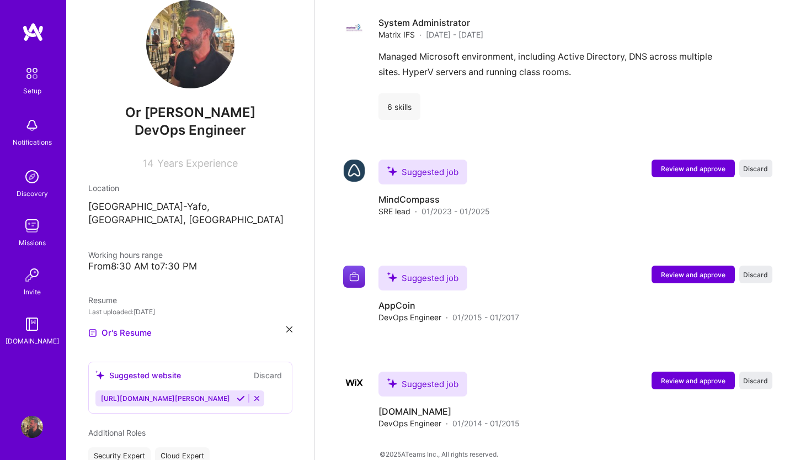
scroll to position [21, 0]
click at [149, 168] on span "14" at bounding box center [148, 164] width 11 height 12
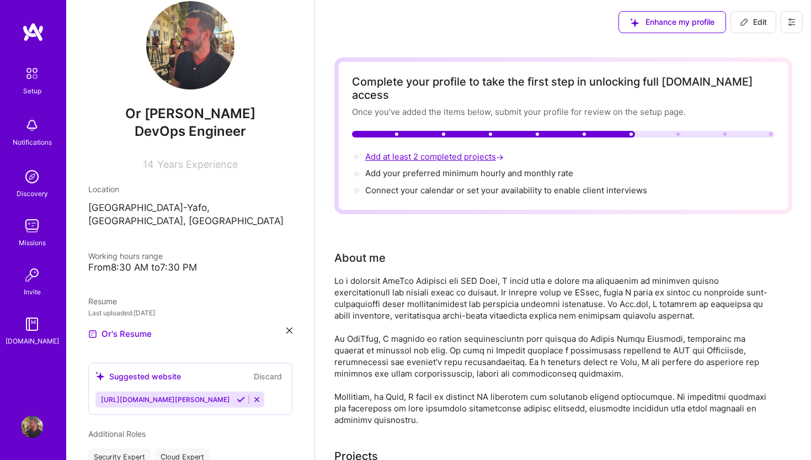
scroll to position [0, 0]
click at [411, 151] on span "Add at least 2 completed projects →" at bounding box center [435, 156] width 141 height 10
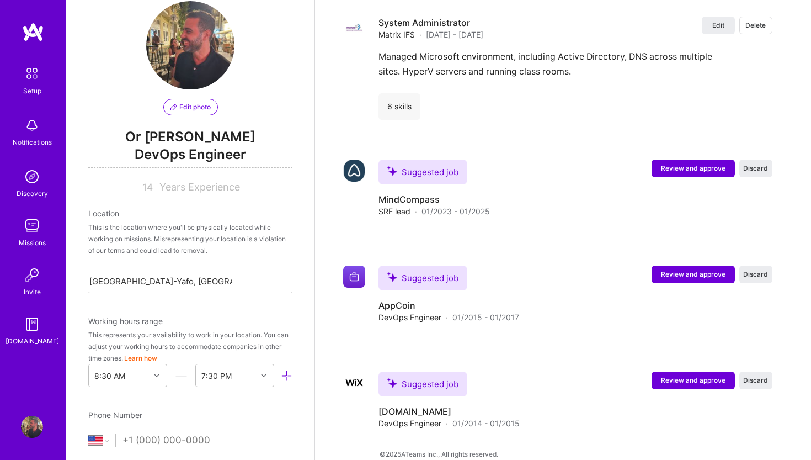
scroll to position [2093, 0]
click at [28, 86] on div "Setup" at bounding box center [32, 91] width 18 height 12
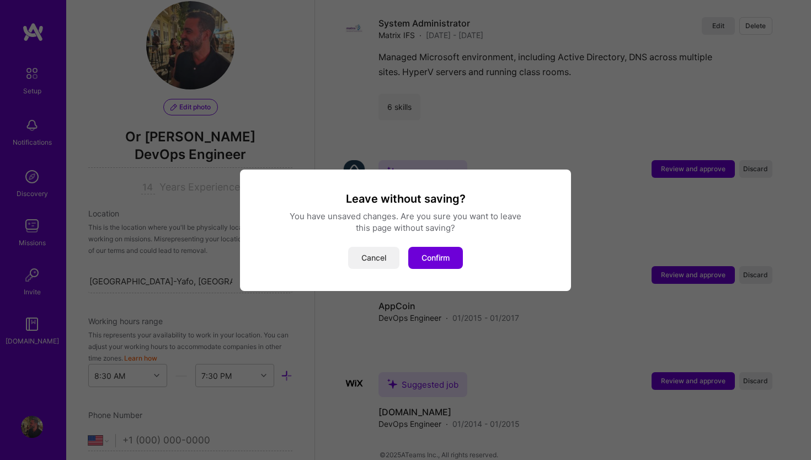
click at [390, 259] on button "Cancel" at bounding box center [373, 258] width 51 height 22
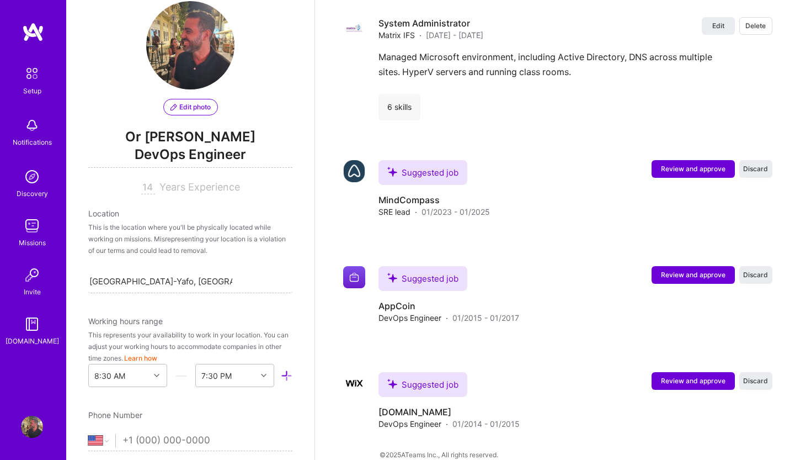
click at [29, 62] on img at bounding box center [31, 73] width 23 height 23
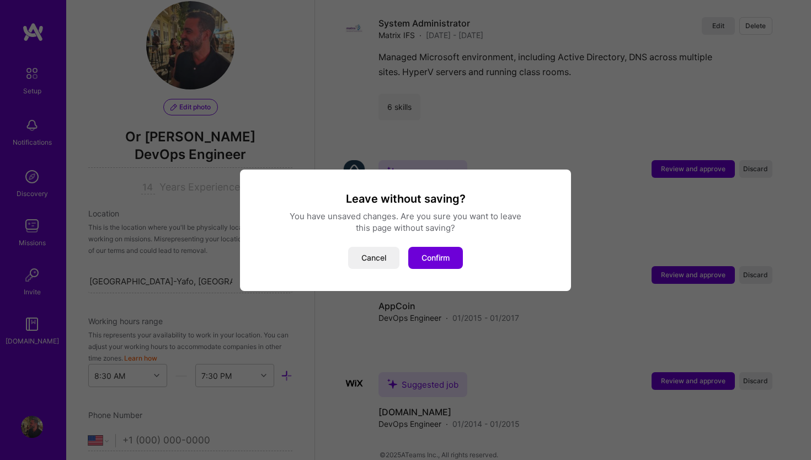
click at [376, 215] on div "You have unsaved changes. Are you sure you want to leave" at bounding box center [405, 216] width 305 height 12
click at [368, 252] on button "Cancel" at bounding box center [373, 258] width 51 height 22
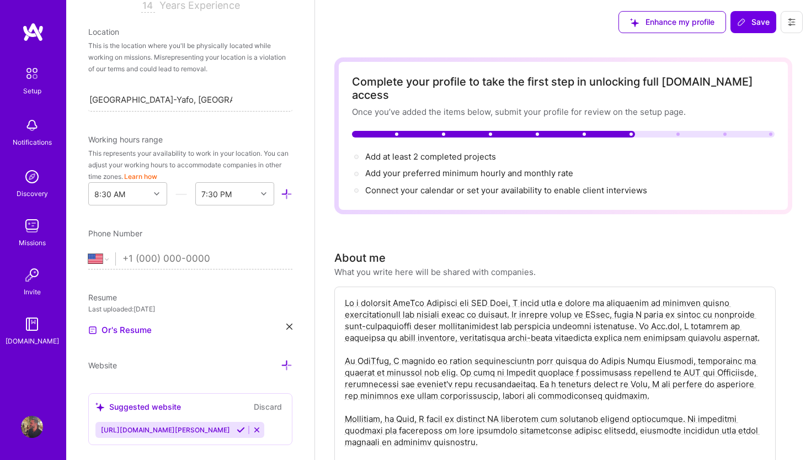
scroll to position [202, 0]
click at [168, 265] on input "tel" at bounding box center [208, 259] width 170 height 32
select select "IL"
type input "054-326-6051"
click at [137, 301] on div "Resume" at bounding box center [190, 298] width 204 height 12
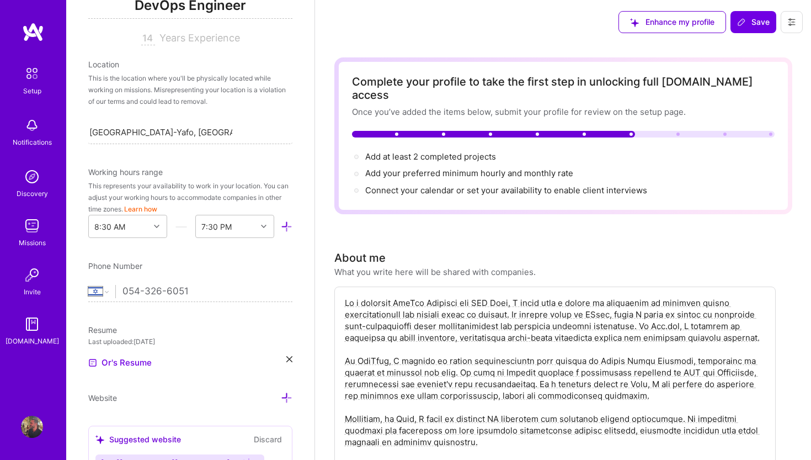
scroll to position [171, 0]
click at [148, 37] on input "14" at bounding box center [148, 37] width 14 height 13
type input "16"
click at [215, 109] on div "Location This is the location where you'll be physically located while working …" at bounding box center [190, 101] width 204 height 86
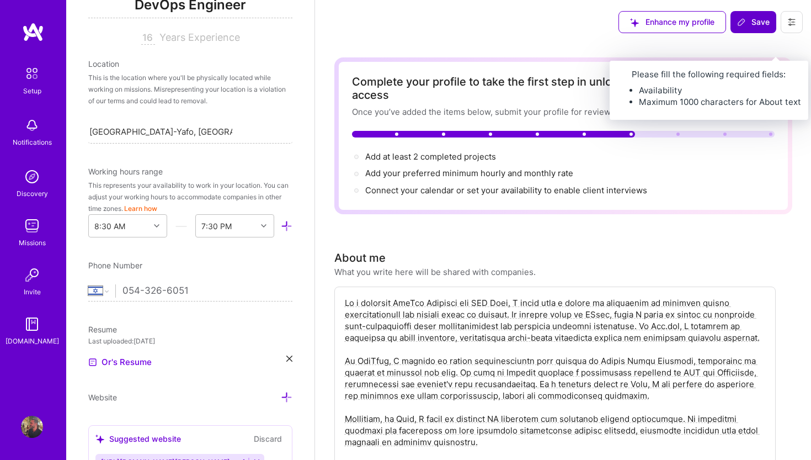
click at [762, 27] on span "Save" at bounding box center [753, 22] width 33 height 11
click at [746, 23] on icon at bounding box center [741, 22] width 9 height 9
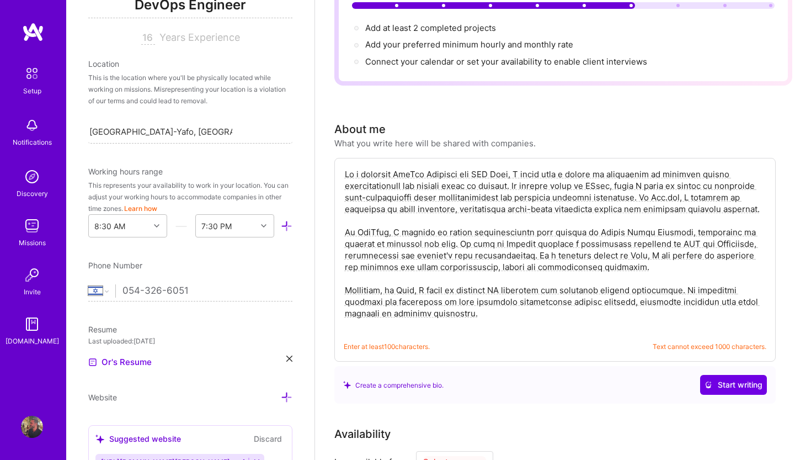
scroll to position [157, 0]
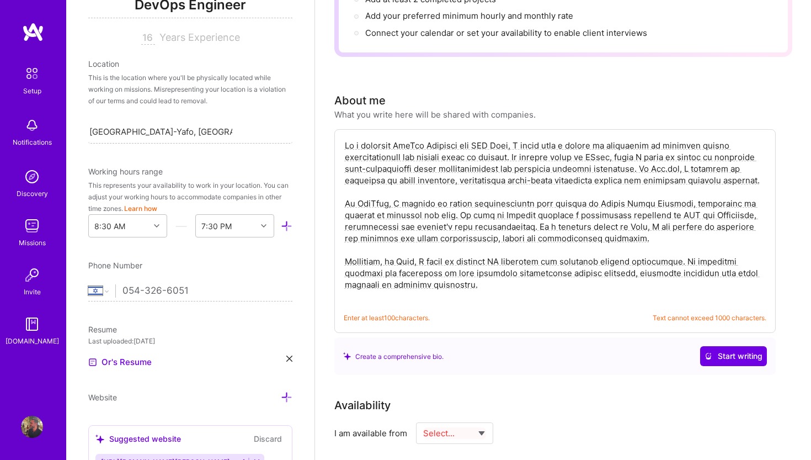
click at [462, 283] on textarea at bounding box center [555, 221] width 423 height 164
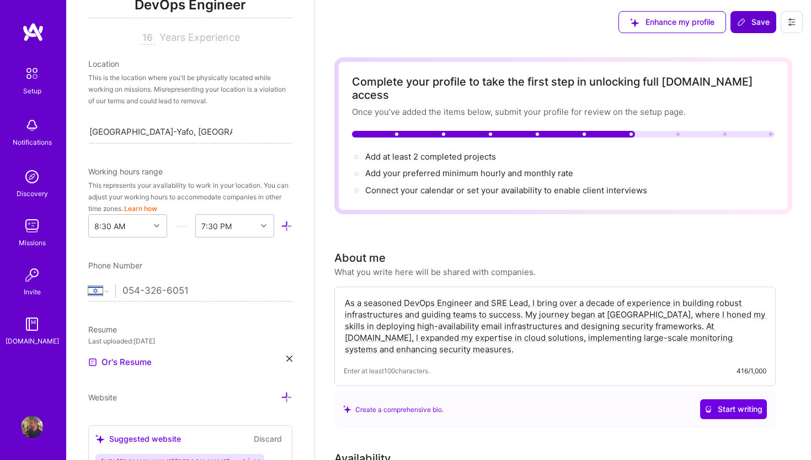
scroll to position [0, 0]
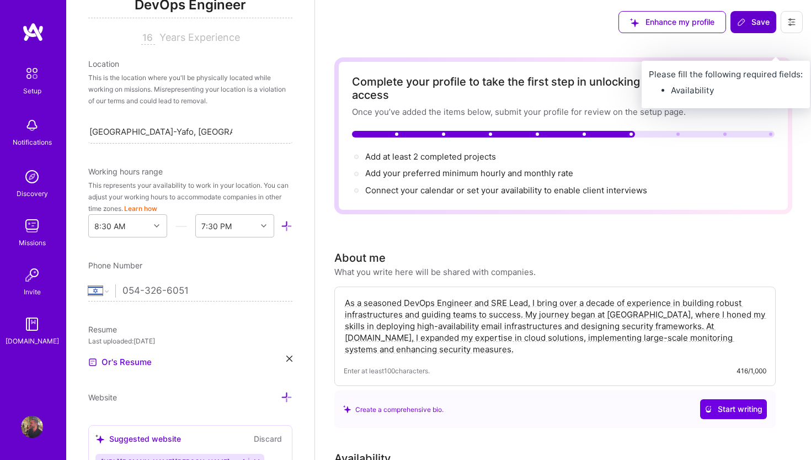
type textarea "As a seasoned DevOps Engineer and SRE Lead, I bring over a decade of experience…"
click at [768, 23] on span "Save" at bounding box center [753, 22] width 33 height 11
